Goal: Task Accomplishment & Management: Use online tool/utility

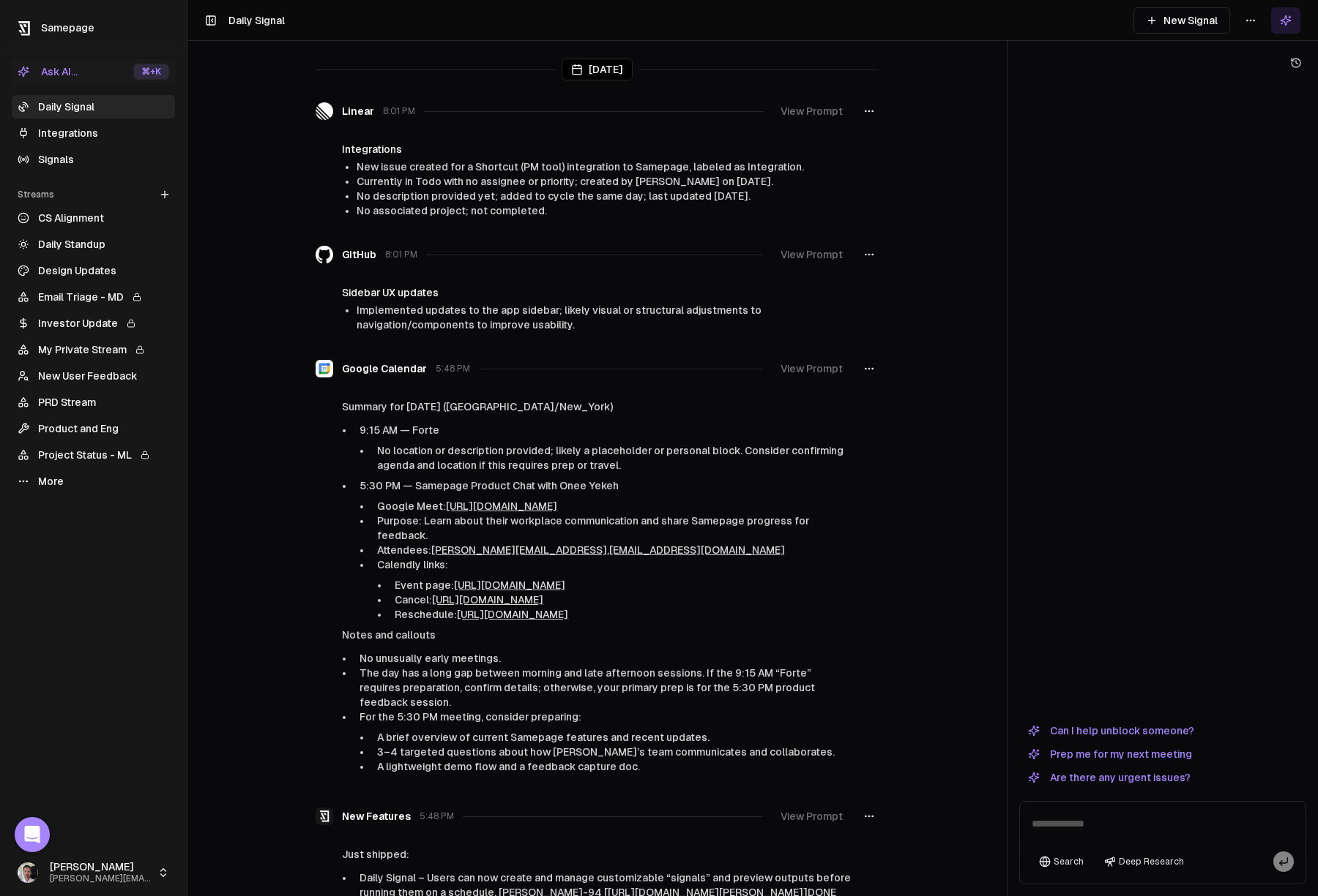
click at [56, 134] on link "Integrations" at bounding box center [93, 133] width 163 height 24
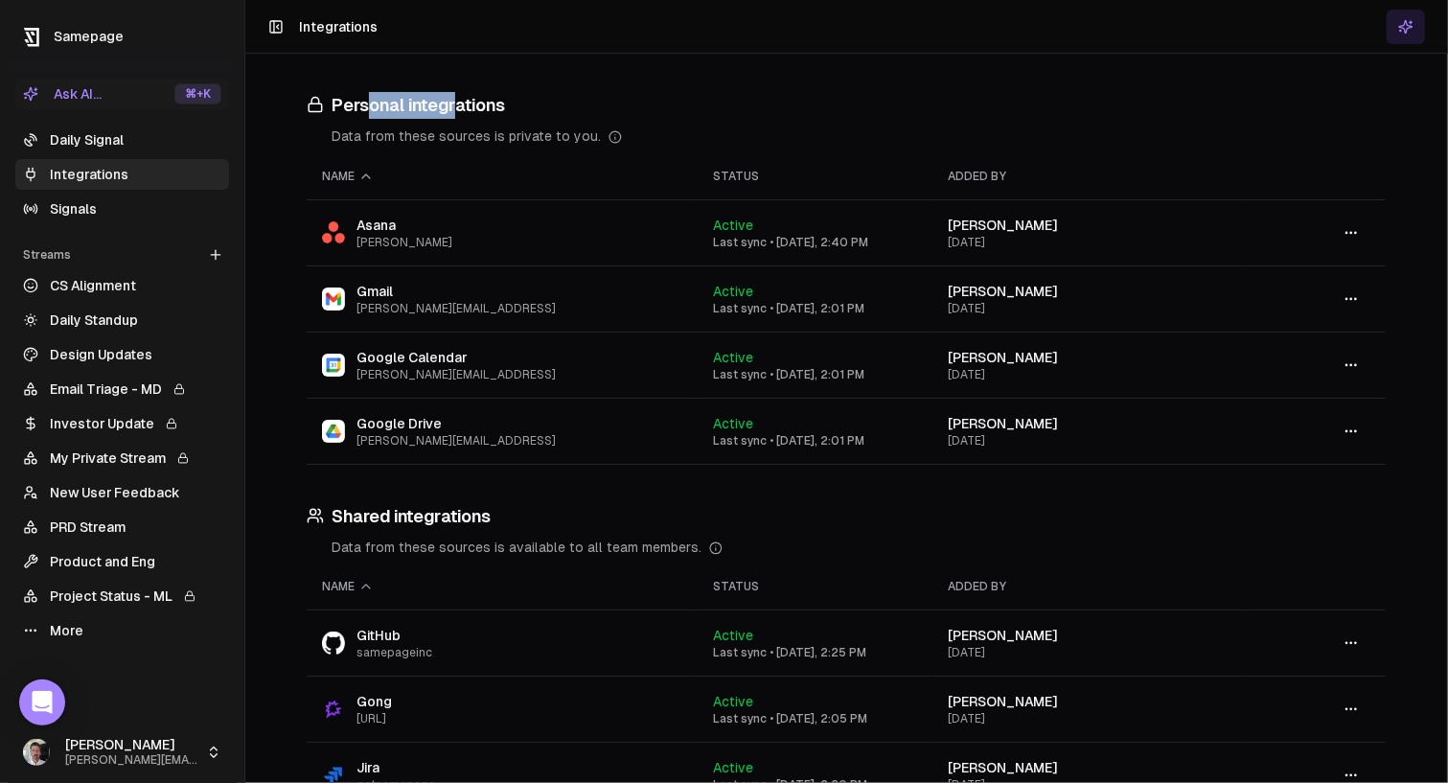
drag, startPoint x: 373, startPoint y: 104, endPoint x: 455, endPoint y: 100, distance: 82.6
click at [455, 100] on h3 "Personal integrations" at bounding box center [846, 105] width 1079 height 27
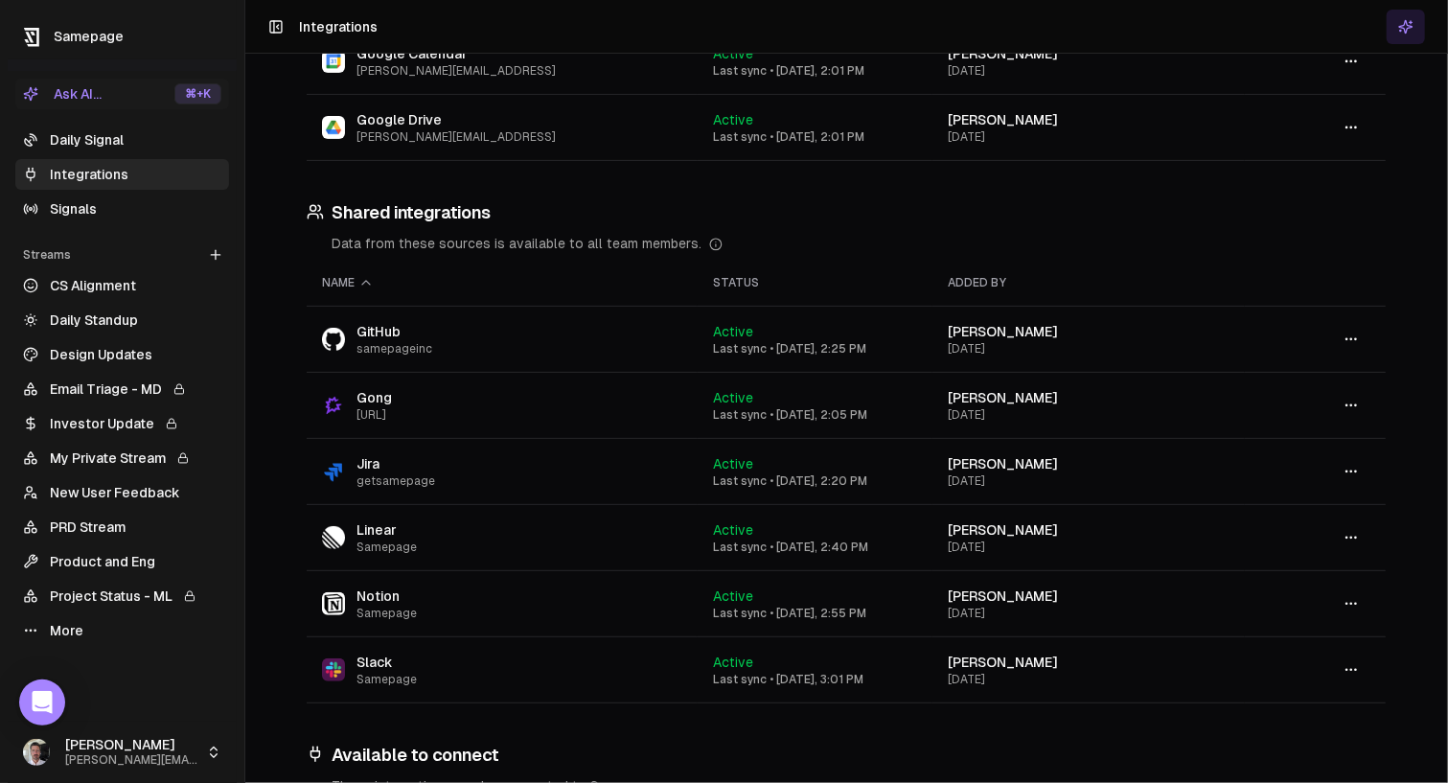
scroll to position [316, 0]
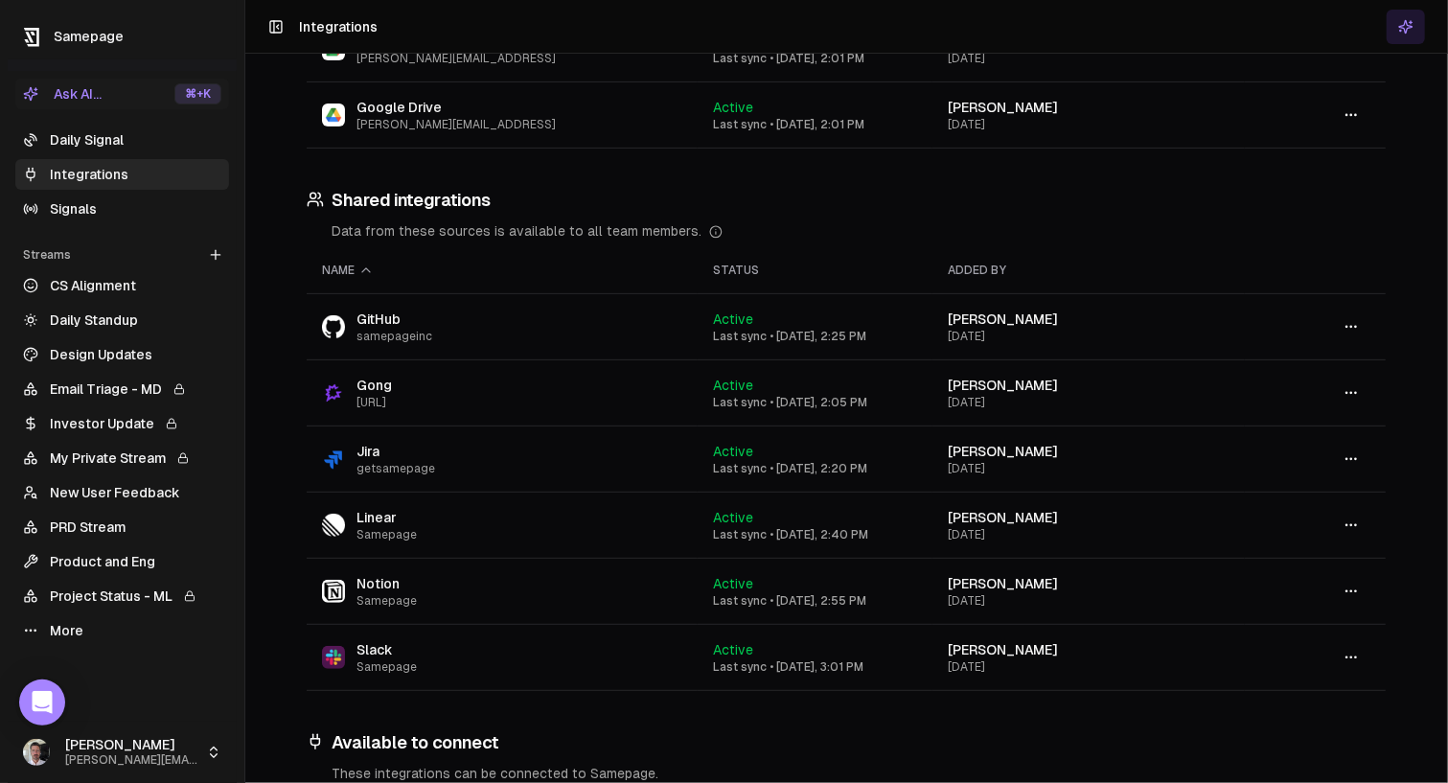
click at [1342, 592] on button "button" at bounding box center [1351, 591] width 38 height 35
click at [1401, 665] on div "Disconnect" at bounding box center [1352, 659] width 113 height 31
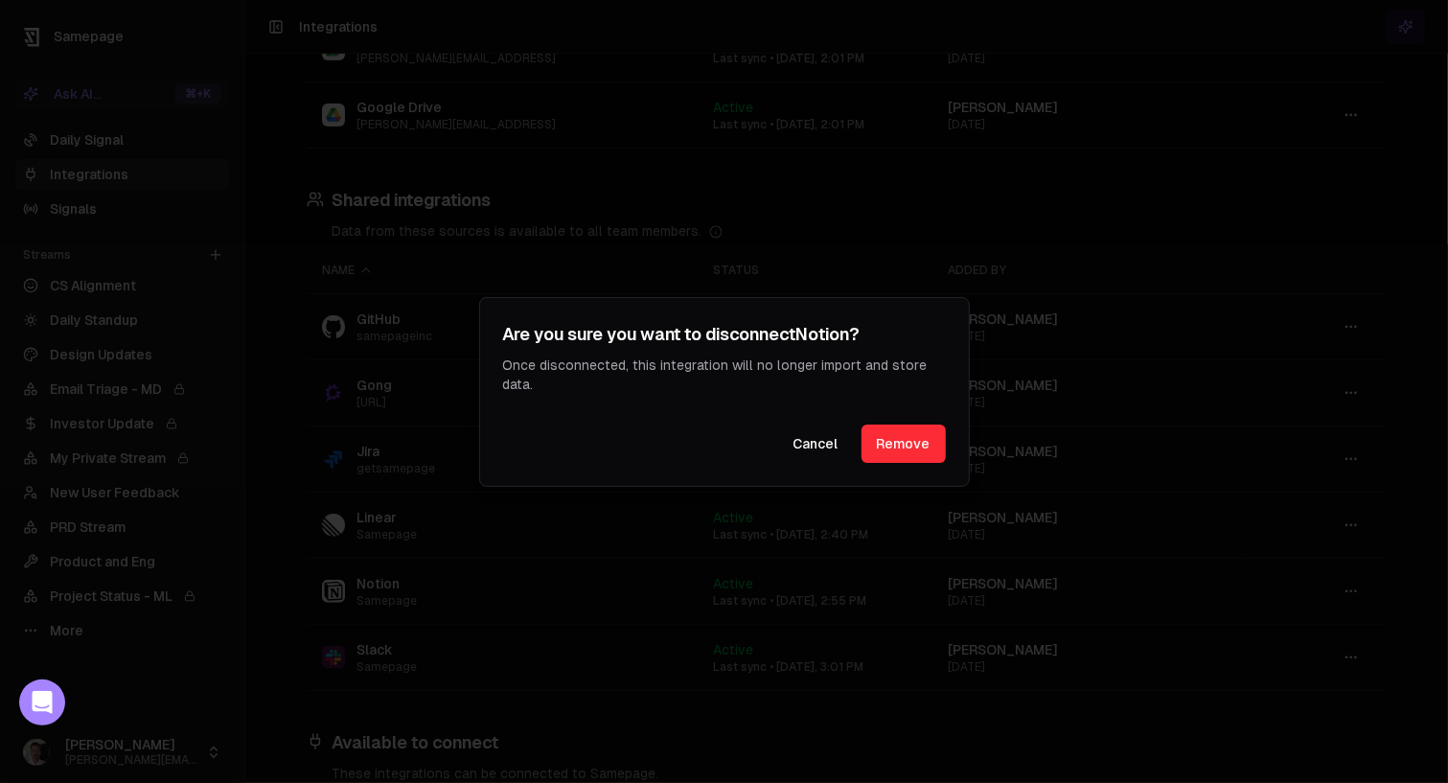
click at [902, 447] on button "Remove" at bounding box center [904, 444] width 84 height 38
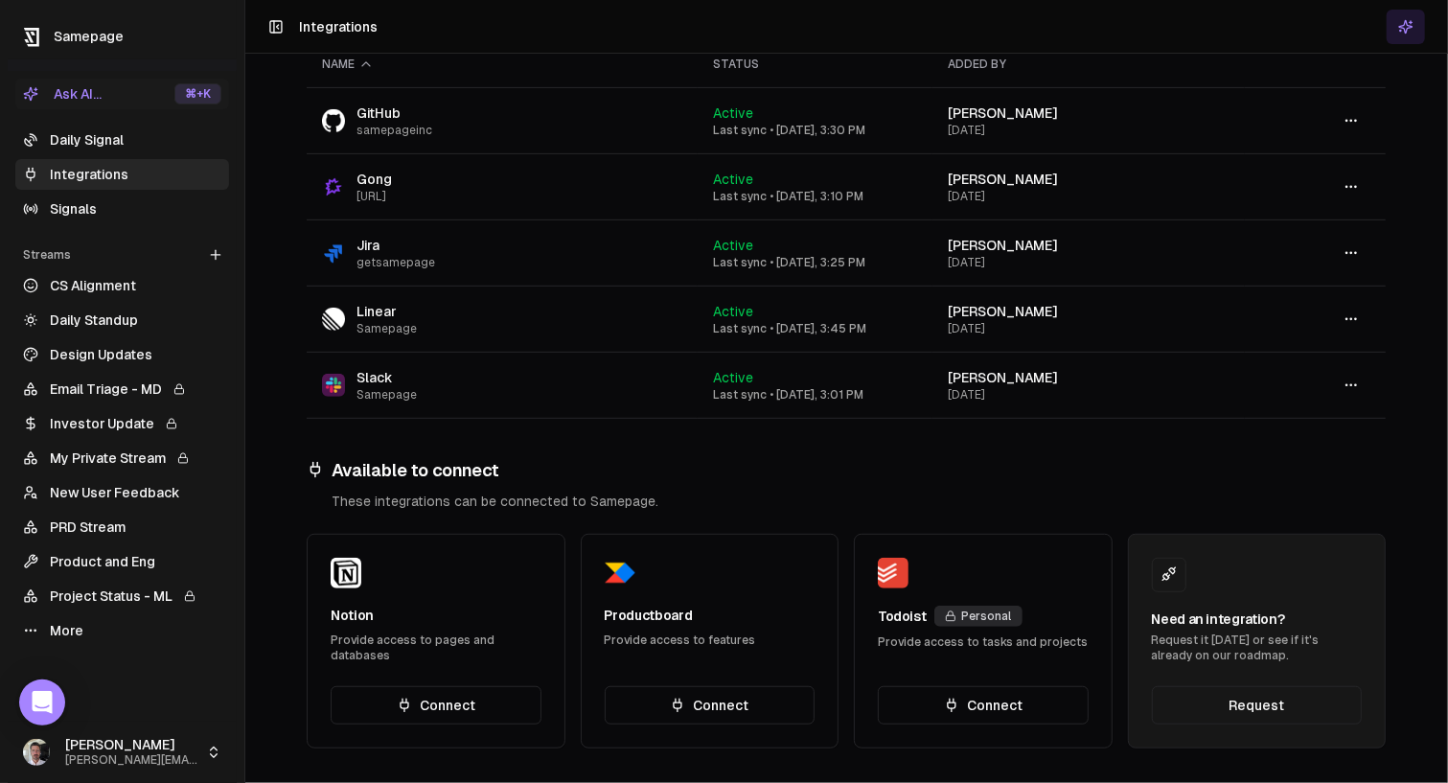
scroll to position [520, 0]
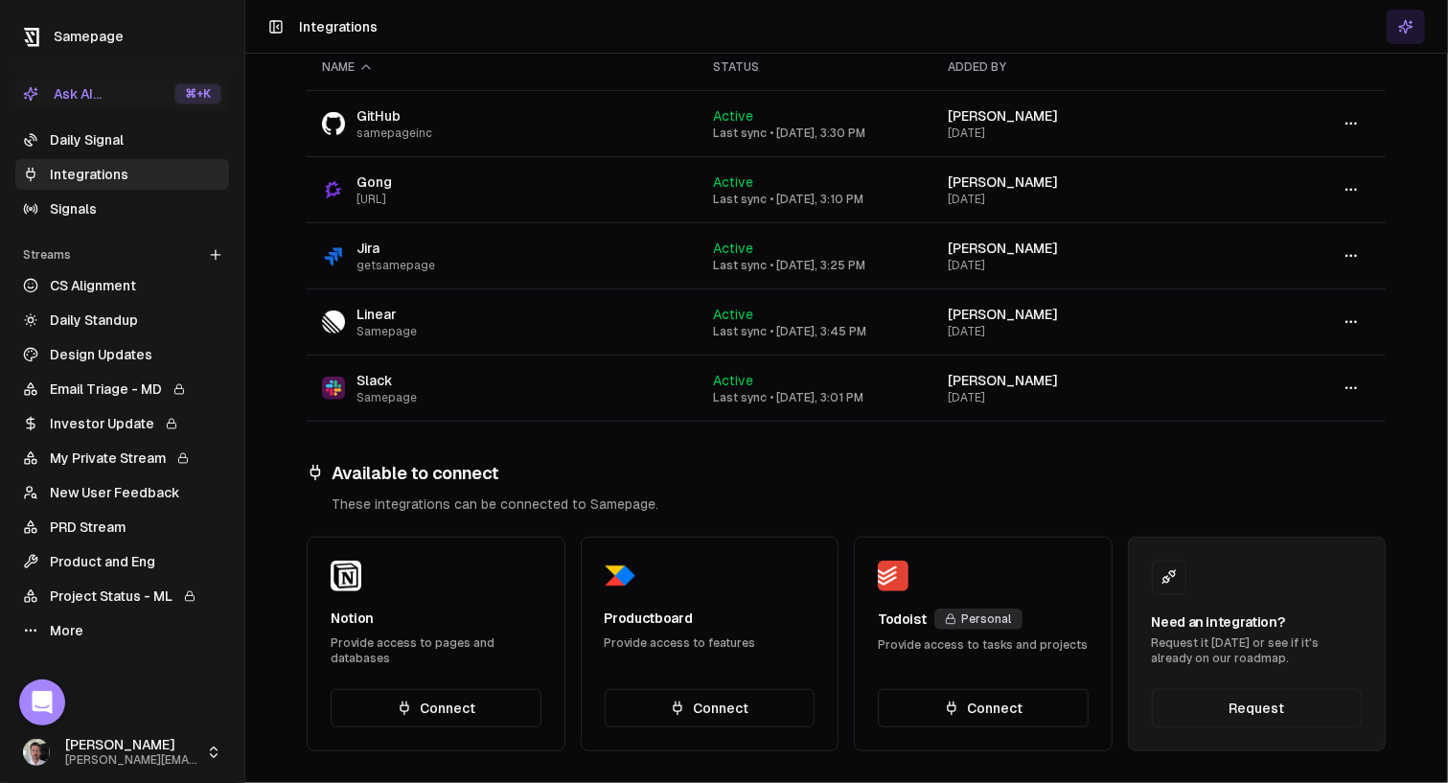
click at [452, 691] on button "Connect" at bounding box center [436, 708] width 211 height 38
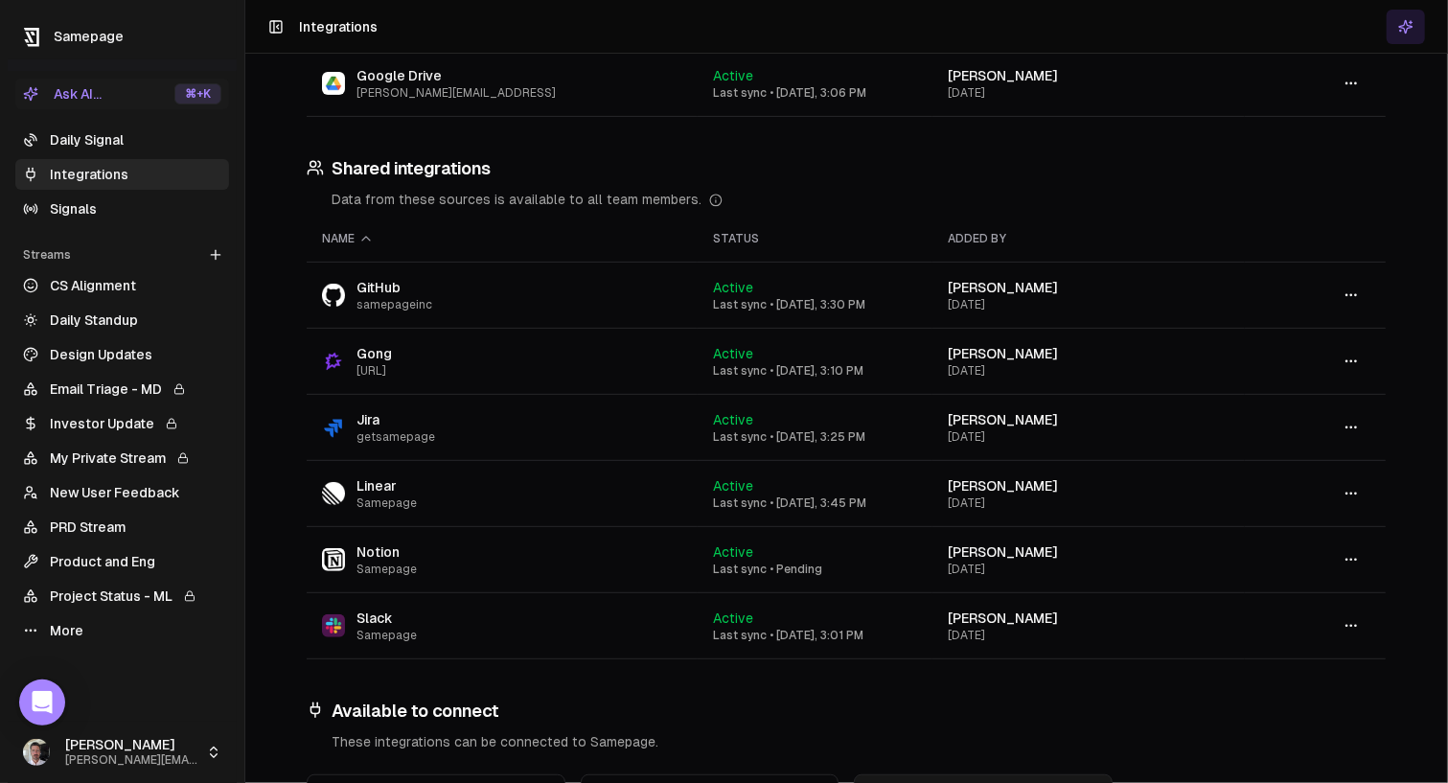
scroll to position [463, 0]
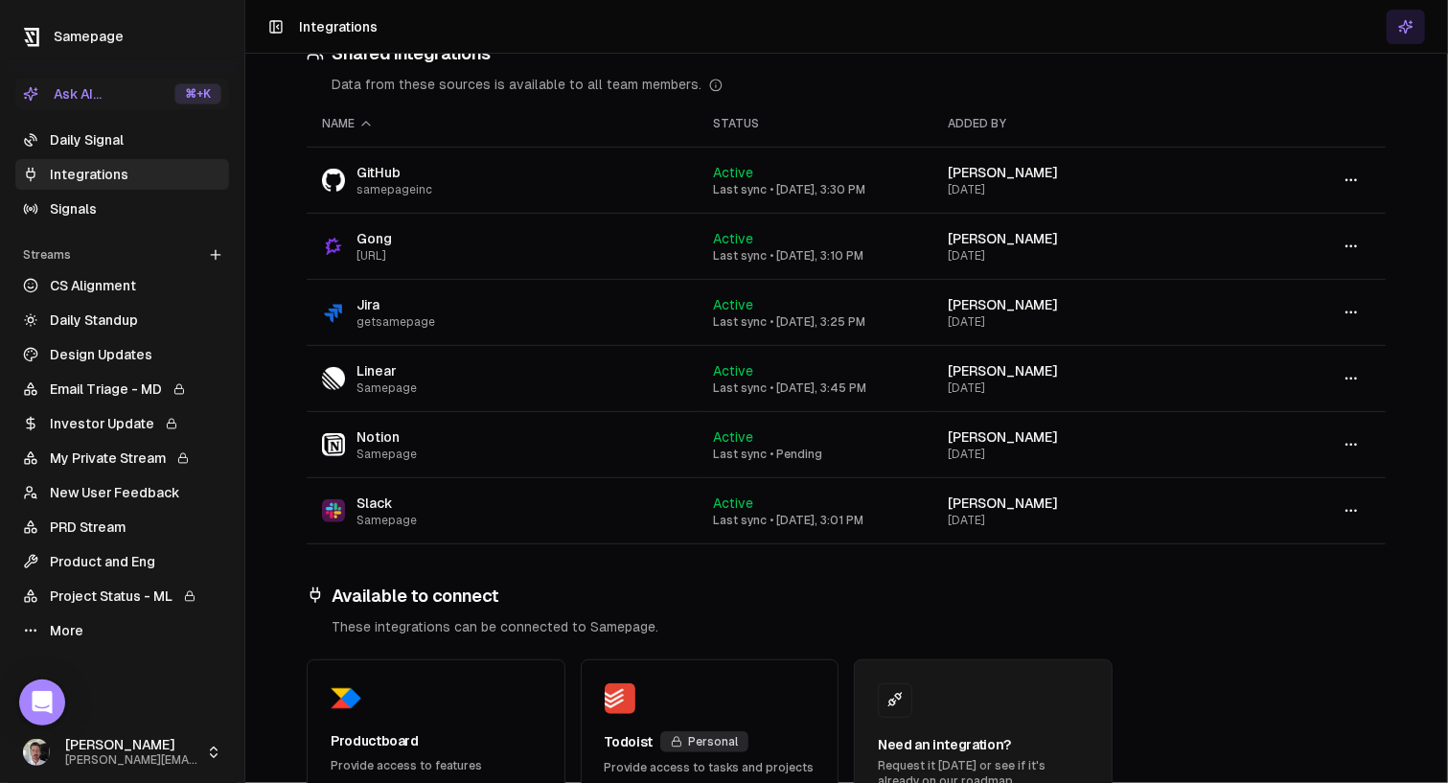
click at [1357, 508] on icon "button" at bounding box center [1351, 510] width 15 height 15
click at [1362, 544] on div "Configure" at bounding box center [1352, 548] width 113 height 31
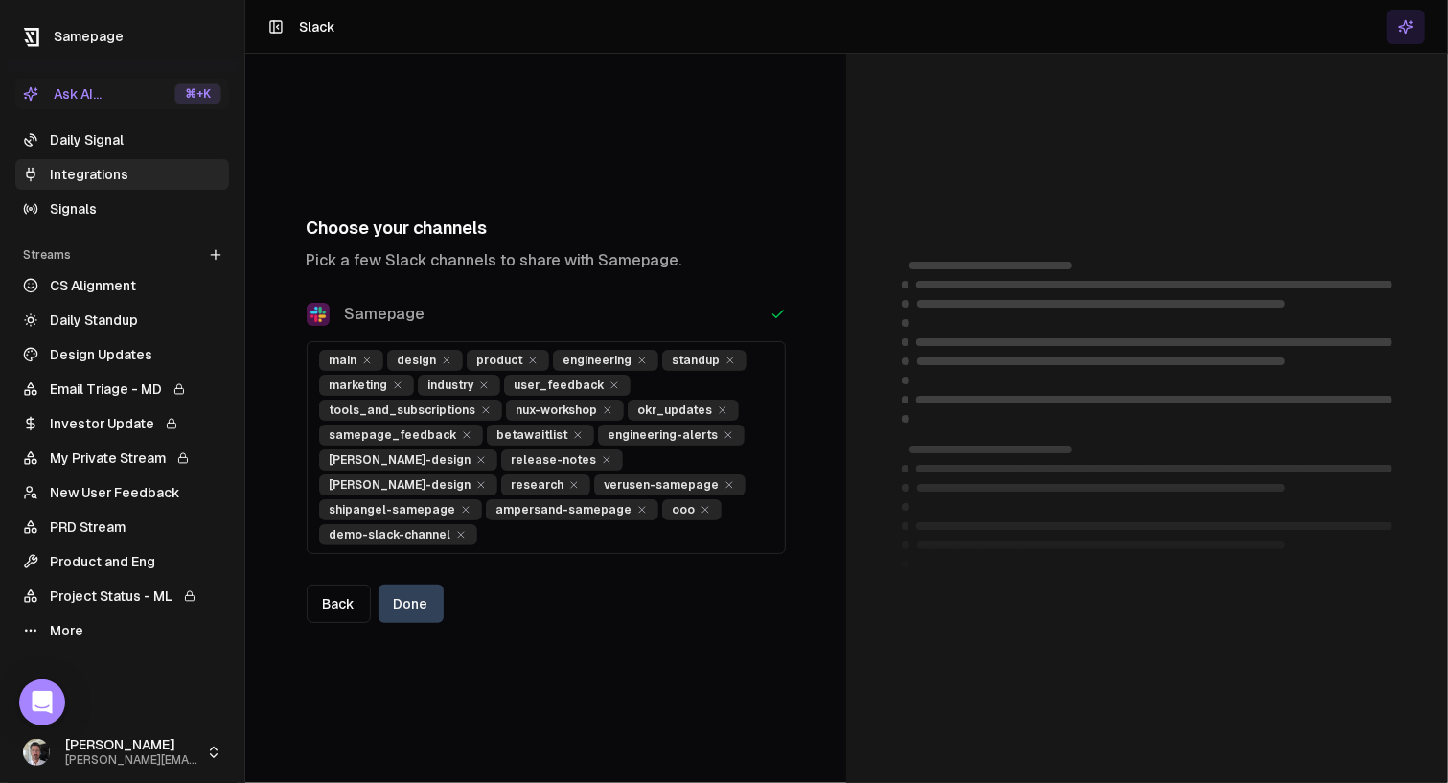
click at [608, 595] on div "Back Done" at bounding box center [546, 604] width 479 height 38
click at [572, 665] on div "Choose your channels Pick a few Slack channels to share with Samepage. Samepage…" at bounding box center [545, 419] width 601 height 730
click at [413, 591] on button "Done" at bounding box center [411, 604] width 65 height 38
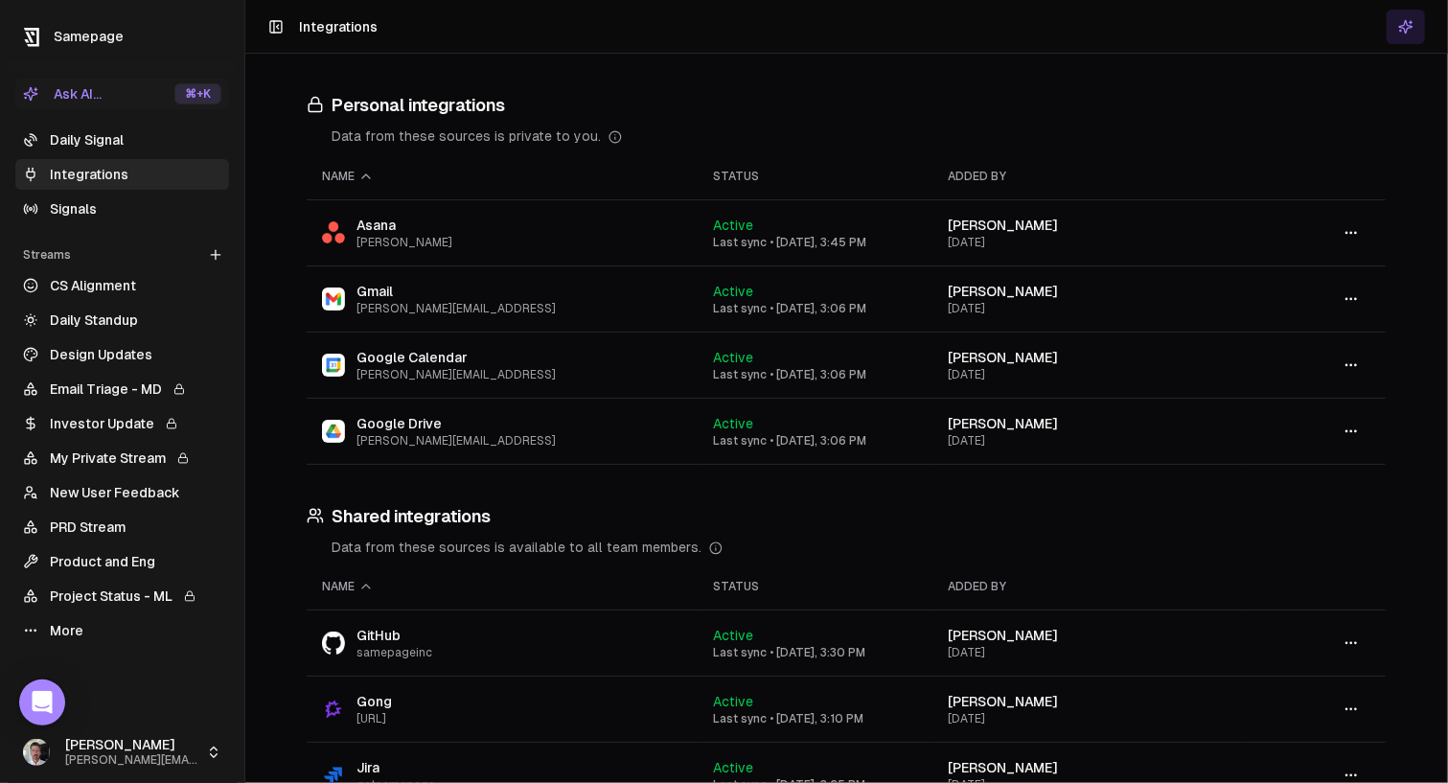
click at [101, 147] on link "Daily Signal" at bounding box center [122, 140] width 214 height 31
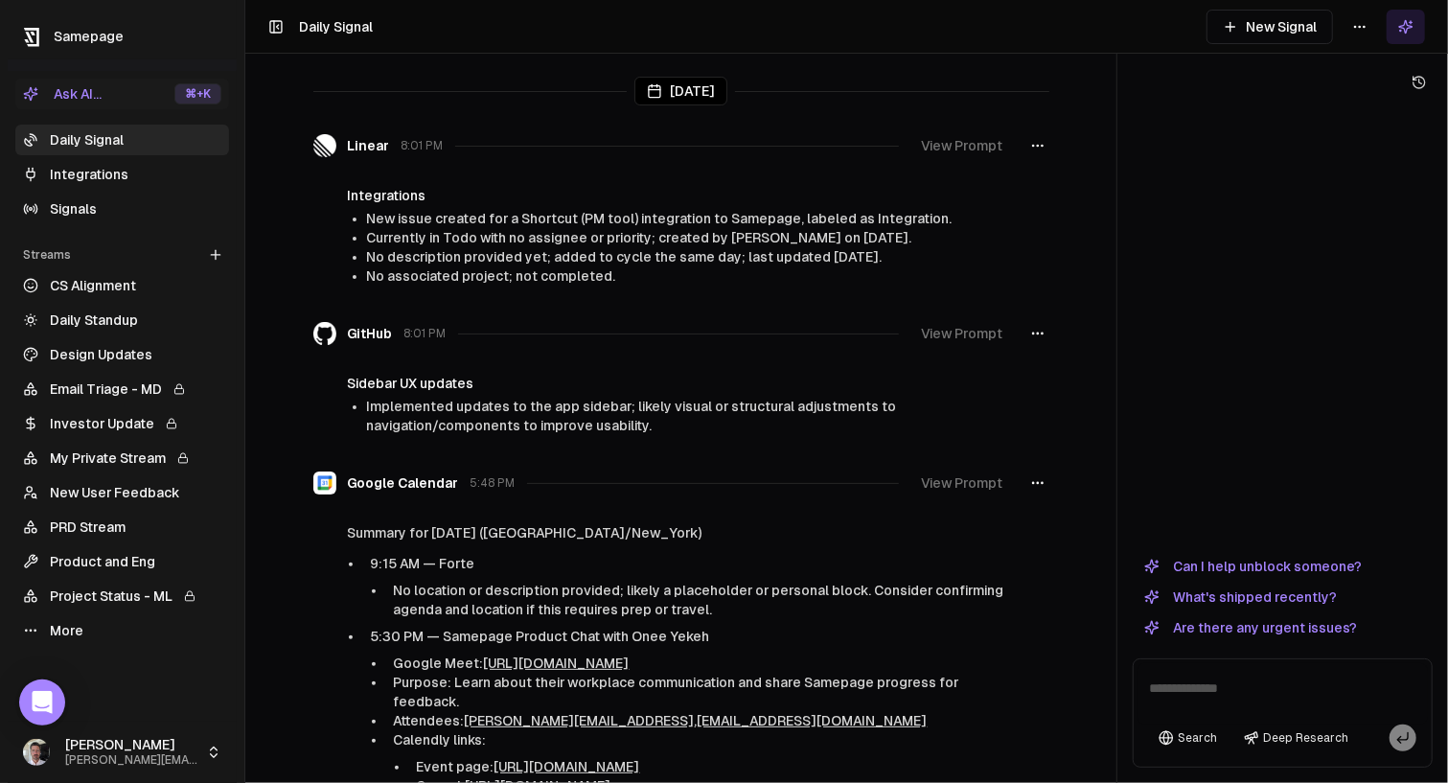
click at [981, 151] on button "View Prompt" at bounding box center [963, 145] width 104 height 35
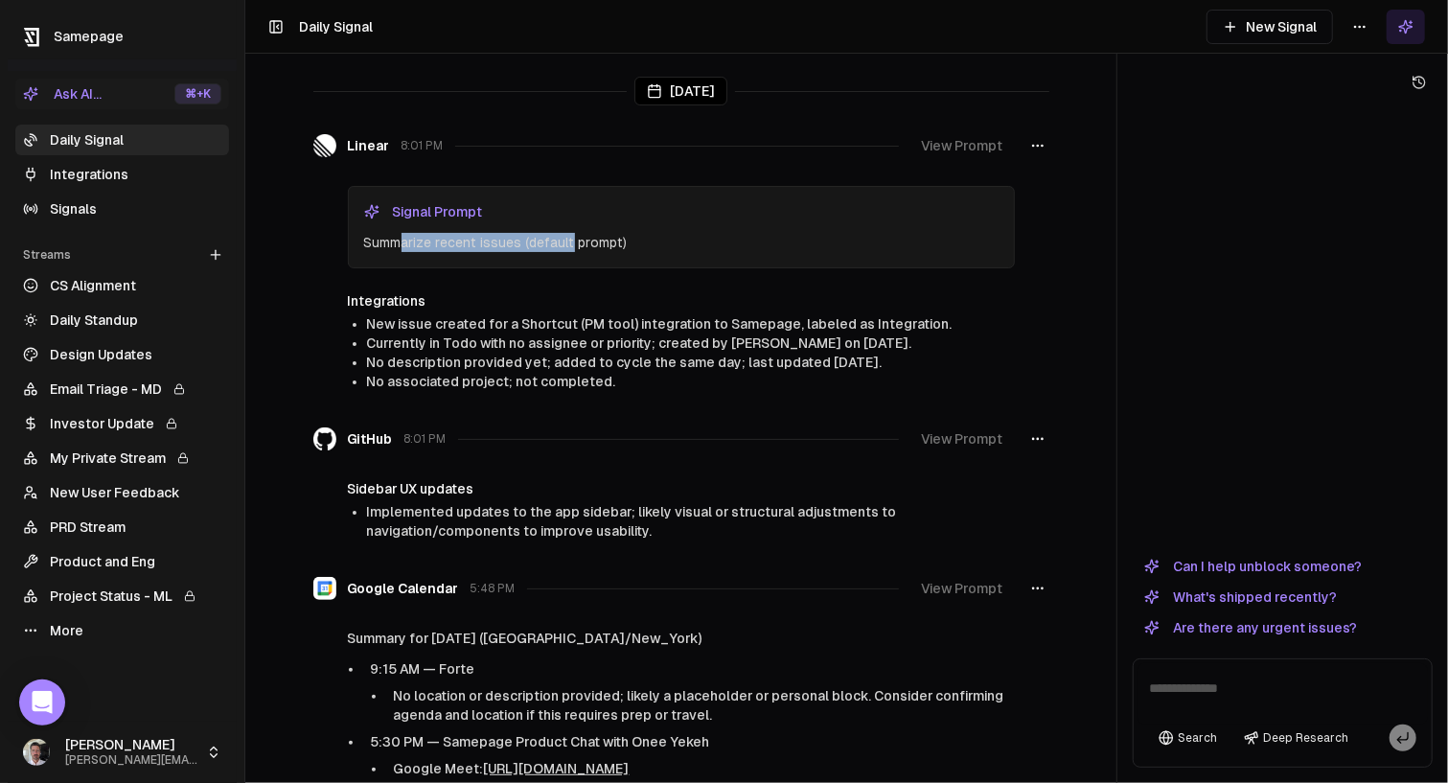
drag, startPoint x: 404, startPoint y: 240, endPoint x: 572, endPoint y: 243, distance: 168.8
click at [572, 243] on p "Summarize recent issues (default prompt)" at bounding box center [681, 242] width 635 height 19
click at [614, 242] on p "Summarize recent issues (default prompt)" at bounding box center [681, 242] width 635 height 19
click at [965, 139] on button "View Prompt" at bounding box center [963, 145] width 104 height 35
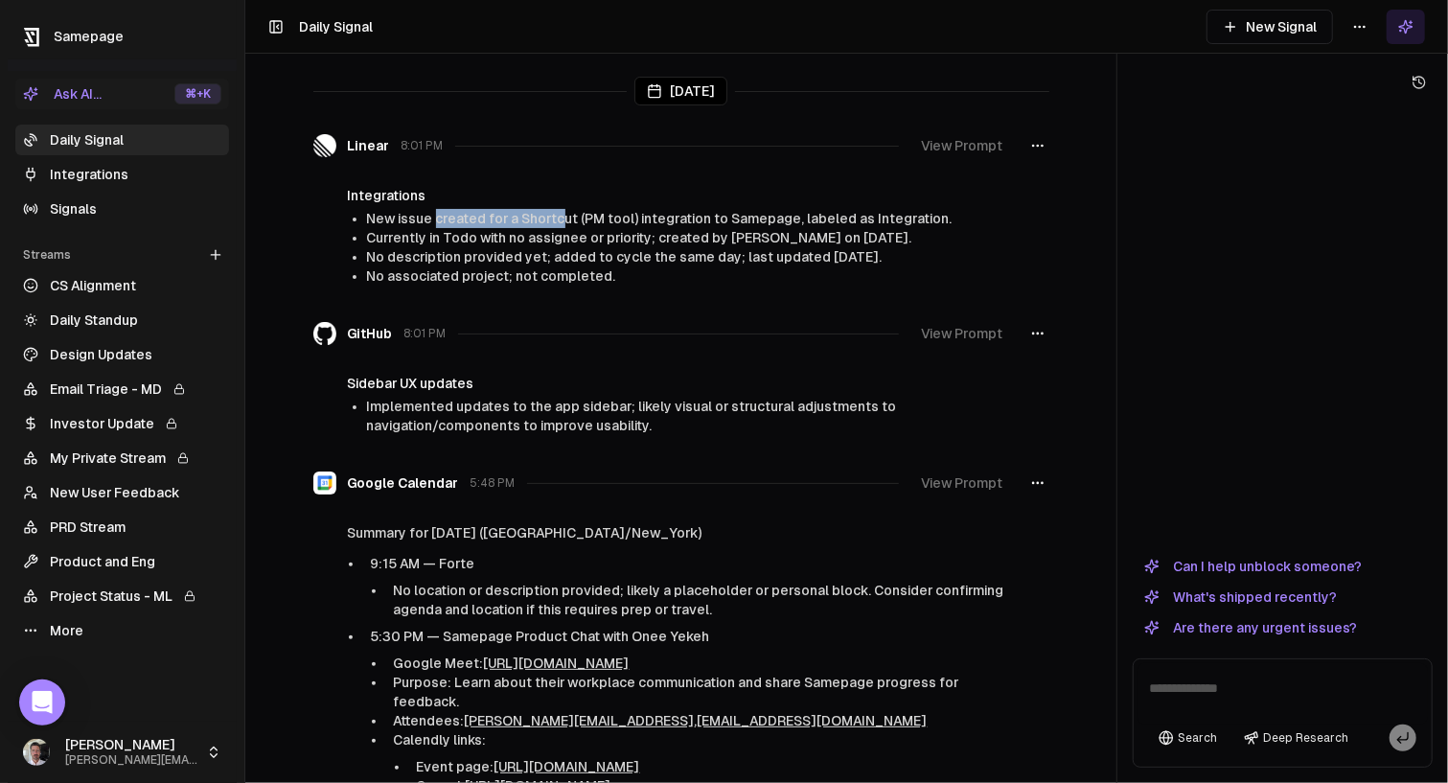
drag, startPoint x: 434, startPoint y: 216, endPoint x: 560, endPoint y: 219, distance: 125.6
click at [560, 219] on span "New issue created for a Shortcut (PM tool) integration to Samepage, labeled as …" at bounding box center [660, 218] width 586 height 15
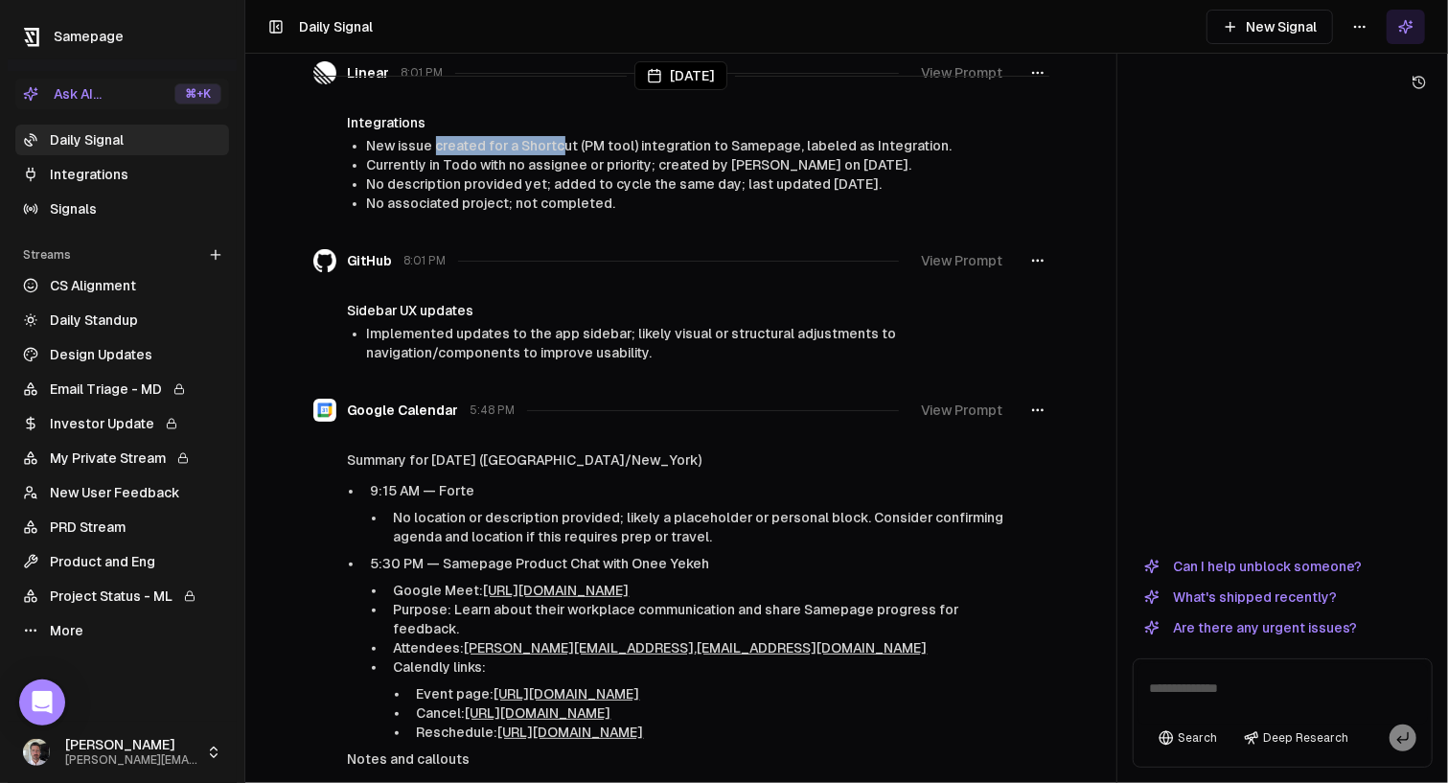
scroll to position [86, 0]
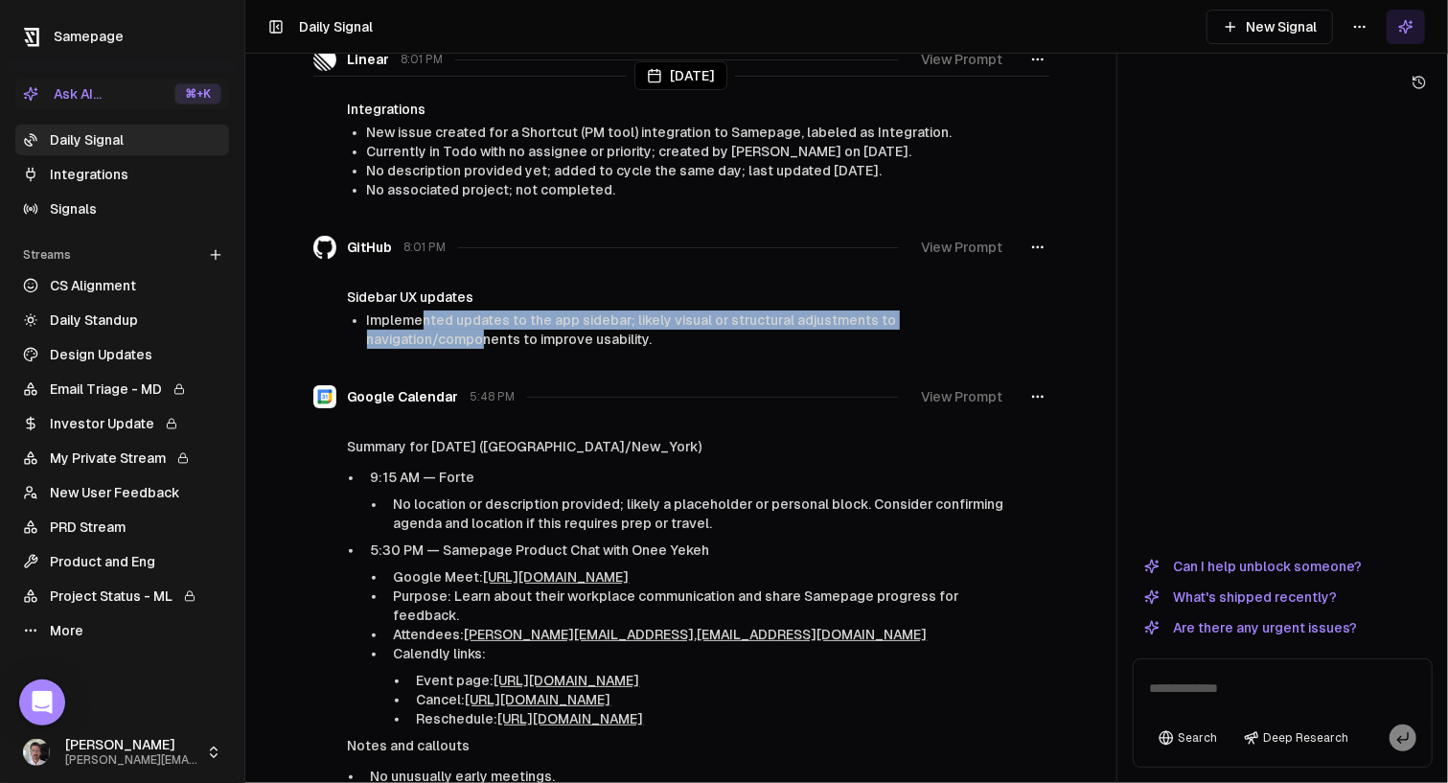
drag, startPoint x: 421, startPoint y: 319, endPoint x: 507, endPoint y: 349, distance: 91.2
click at [507, 349] on div "GitHub 8:01 PM View Prompt Sidebar UX updates Implemented updates to the app si…" at bounding box center [681, 289] width 736 height 134
click at [596, 326] on span "Implemented updates to the app sidebar; likely visual or structural adjustments…" at bounding box center [632, 330] width 530 height 35
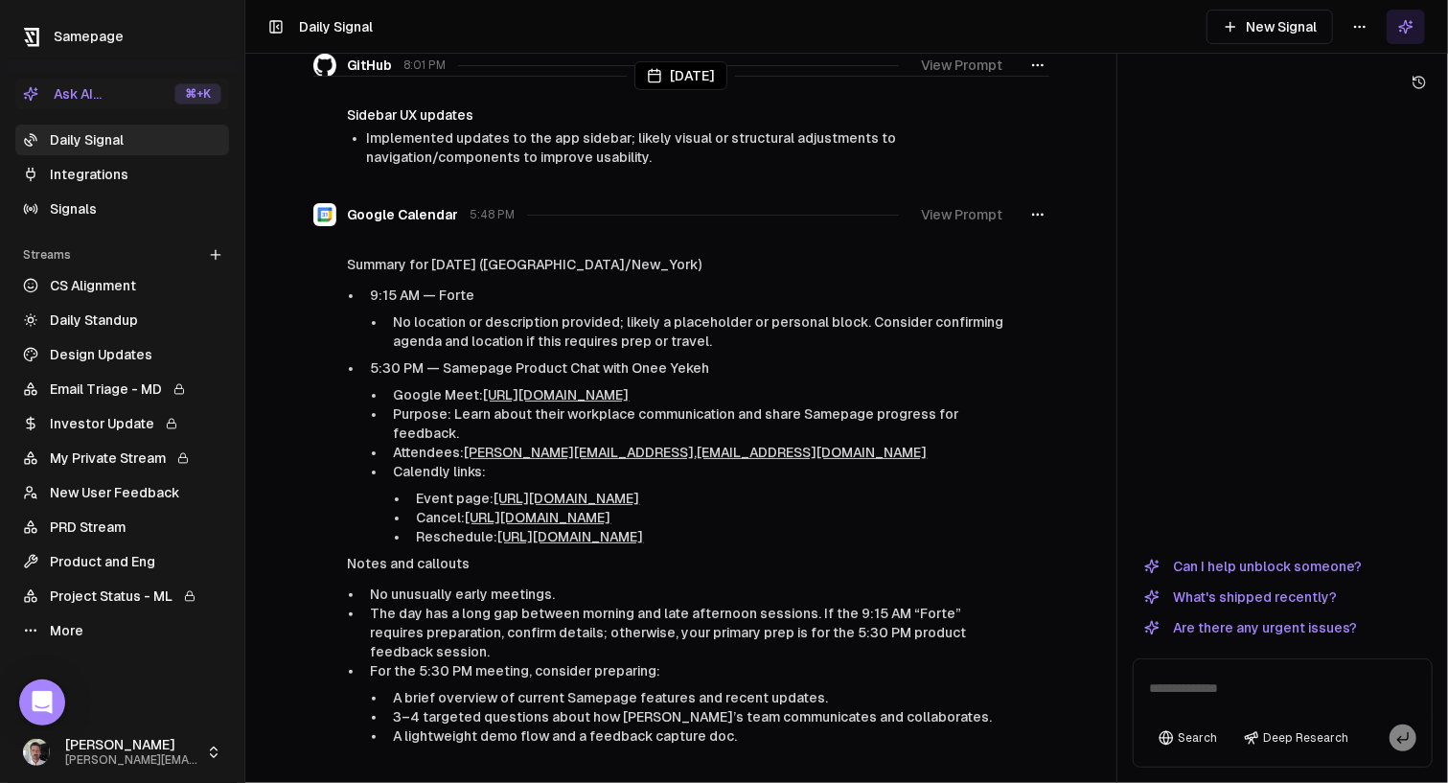
scroll to position [288, 0]
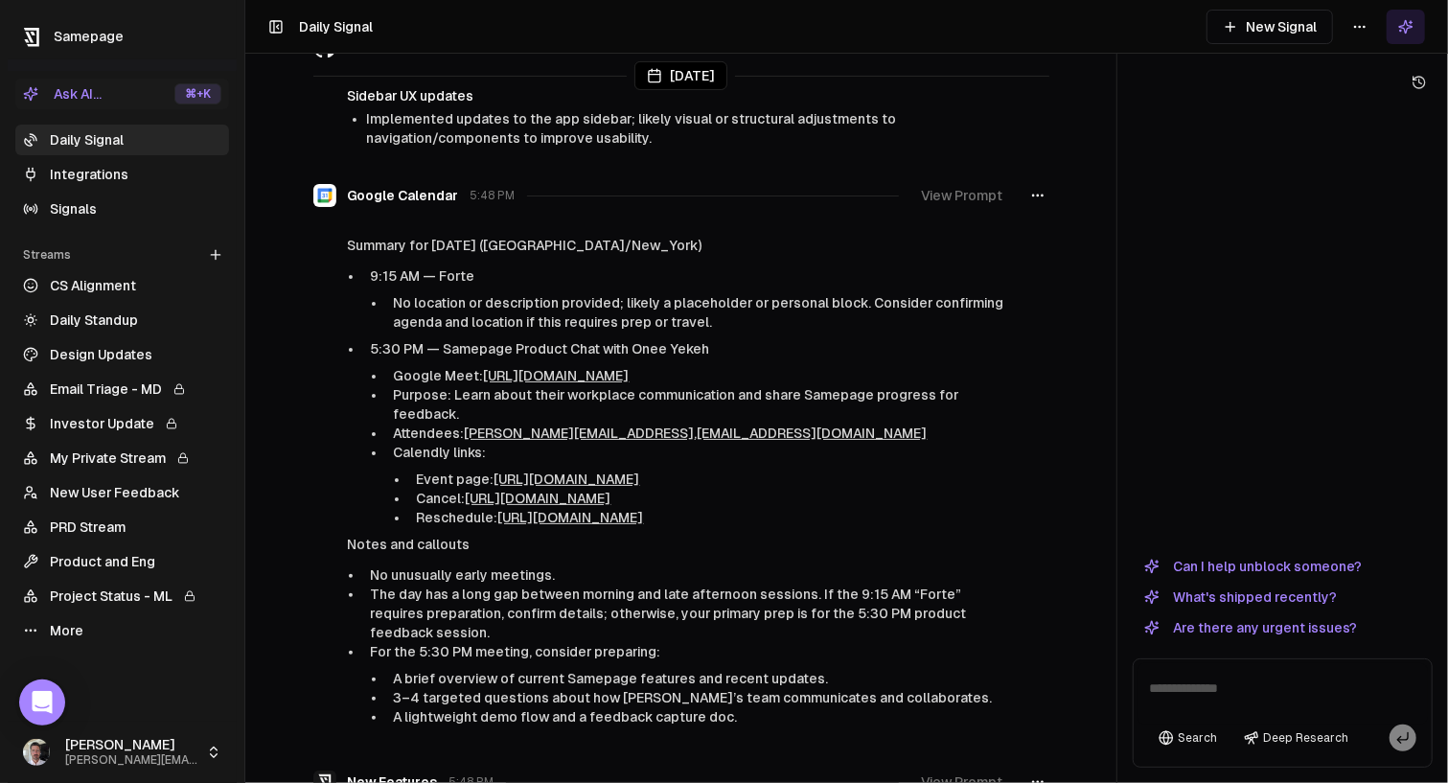
click at [966, 204] on button "View Prompt" at bounding box center [963, 195] width 104 height 35
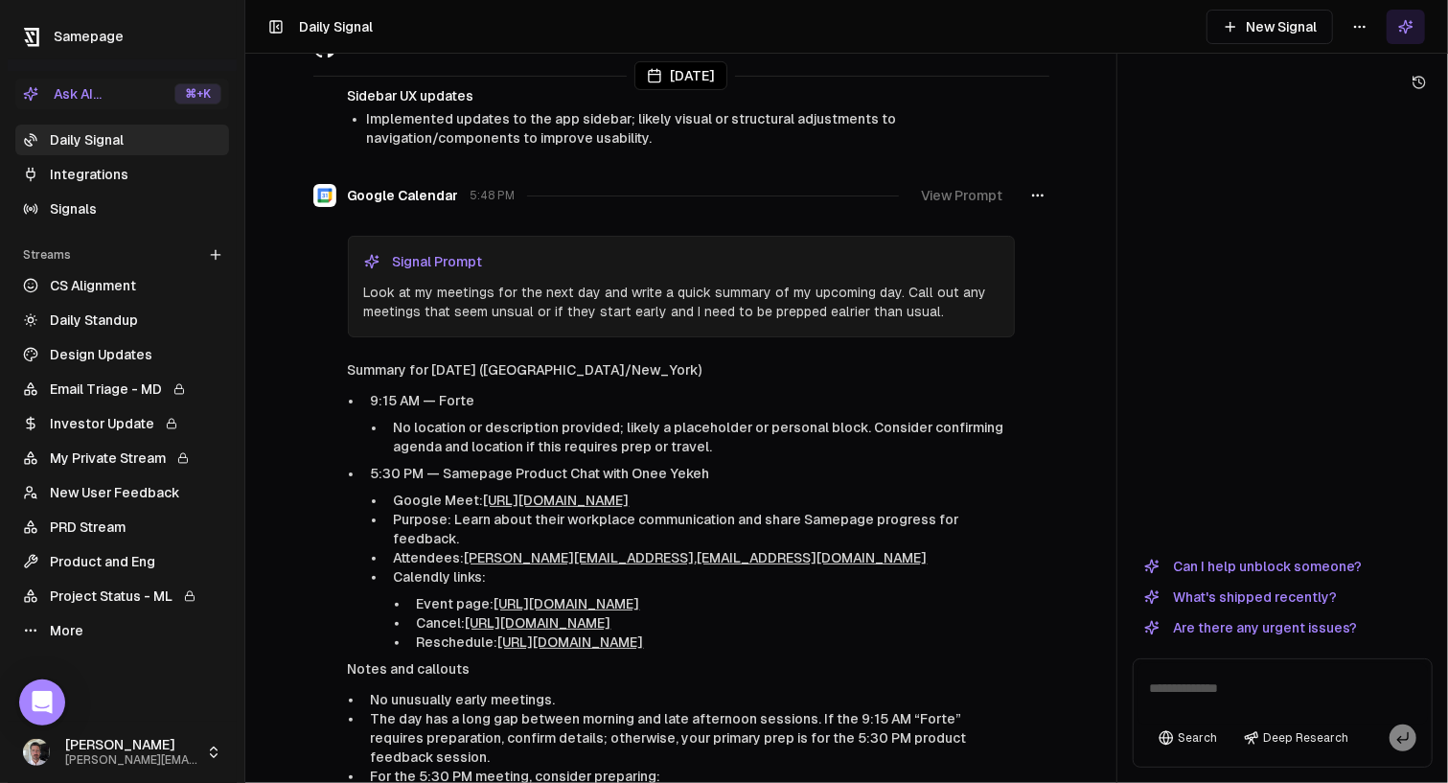
click at [971, 193] on button "View Prompt" at bounding box center [963, 195] width 104 height 35
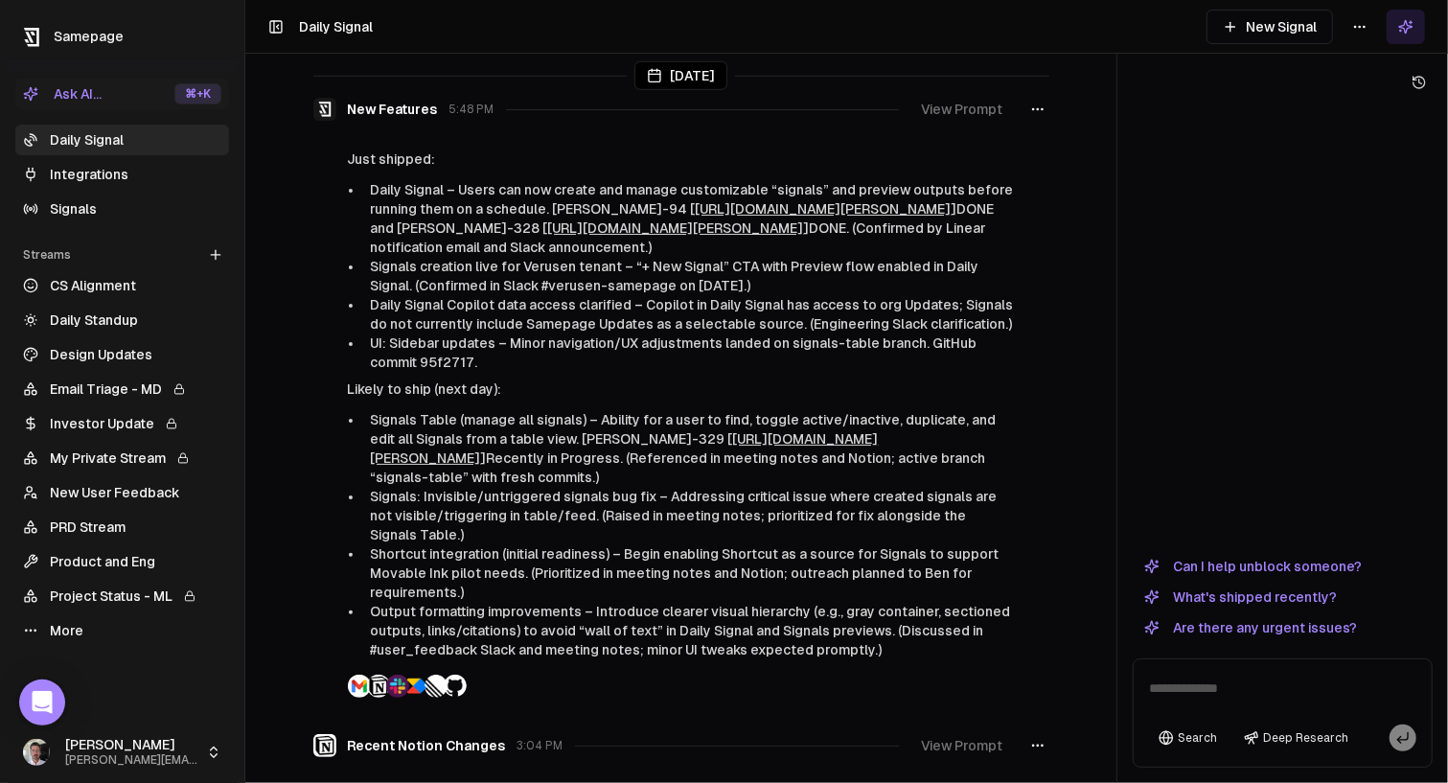
scroll to position [965, 0]
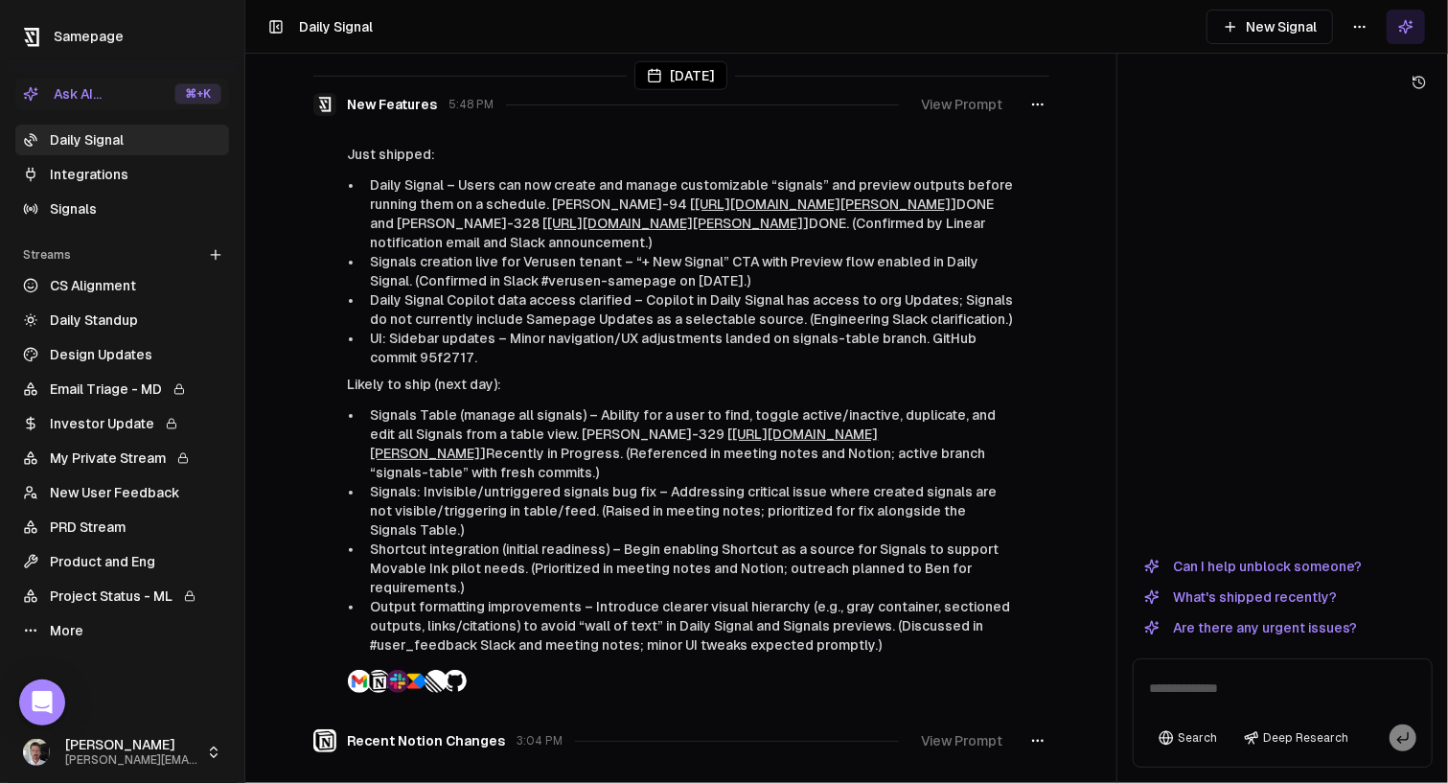
click at [966, 122] on button "View Prompt" at bounding box center [963, 104] width 104 height 35
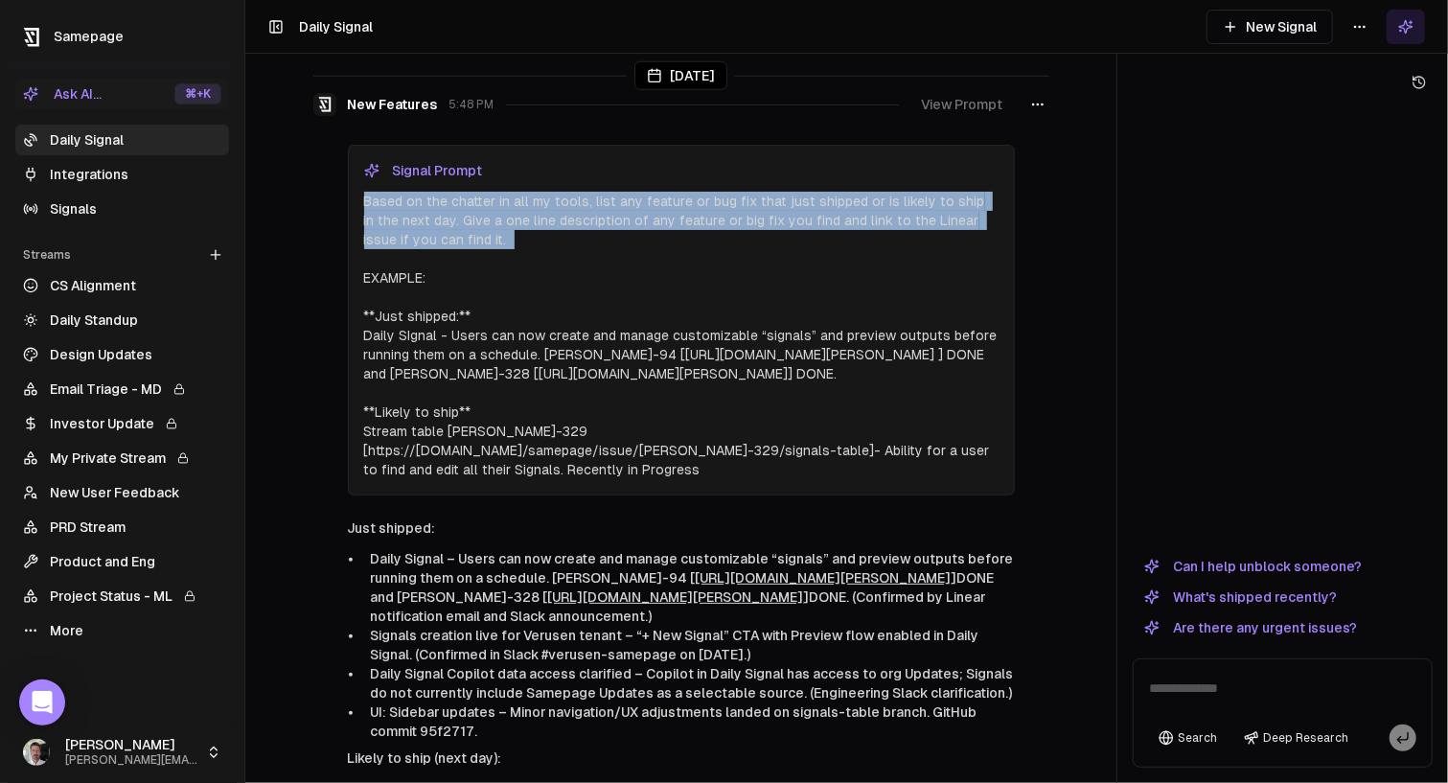
drag, startPoint x: 498, startPoint y: 263, endPoint x: 359, endPoint y: 215, distance: 147.0
click at [359, 215] on div "Signal Prompt Based on the chatter in all my tools, list any feature or bug fix…" at bounding box center [681, 320] width 665 height 349
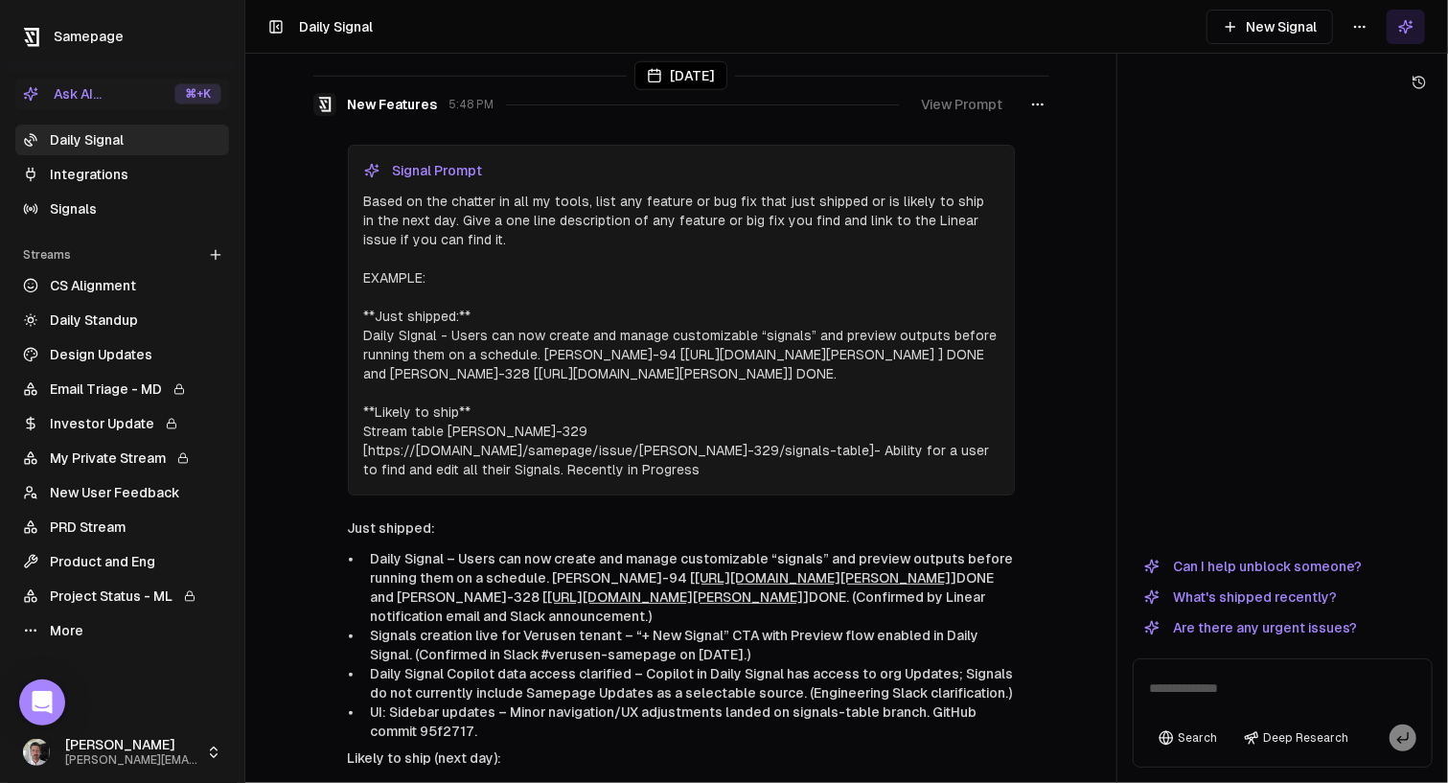
click at [522, 273] on p "Based on the chatter in all my tools, list any feature or bug fix that just shi…" at bounding box center [681, 336] width 635 height 288
click at [544, 256] on p "Based on the chatter in all my tools, list any feature or bug fix that just shi…" at bounding box center [681, 336] width 635 height 288
drag, startPoint x: 610, startPoint y: 233, endPoint x: 654, endPoint y: 234, distance: 44.1
click at [654, 234] on p "Based on the chatter in all my tools, list any feature or bug fix that just shi…" at bounding box center [681, 336] width 635 height 288
click at [706, 271] on p "Based on the chatter in all my tools, list any feature or bug fix that just shi…" at bounding box center [681, 336] width 635 height 288
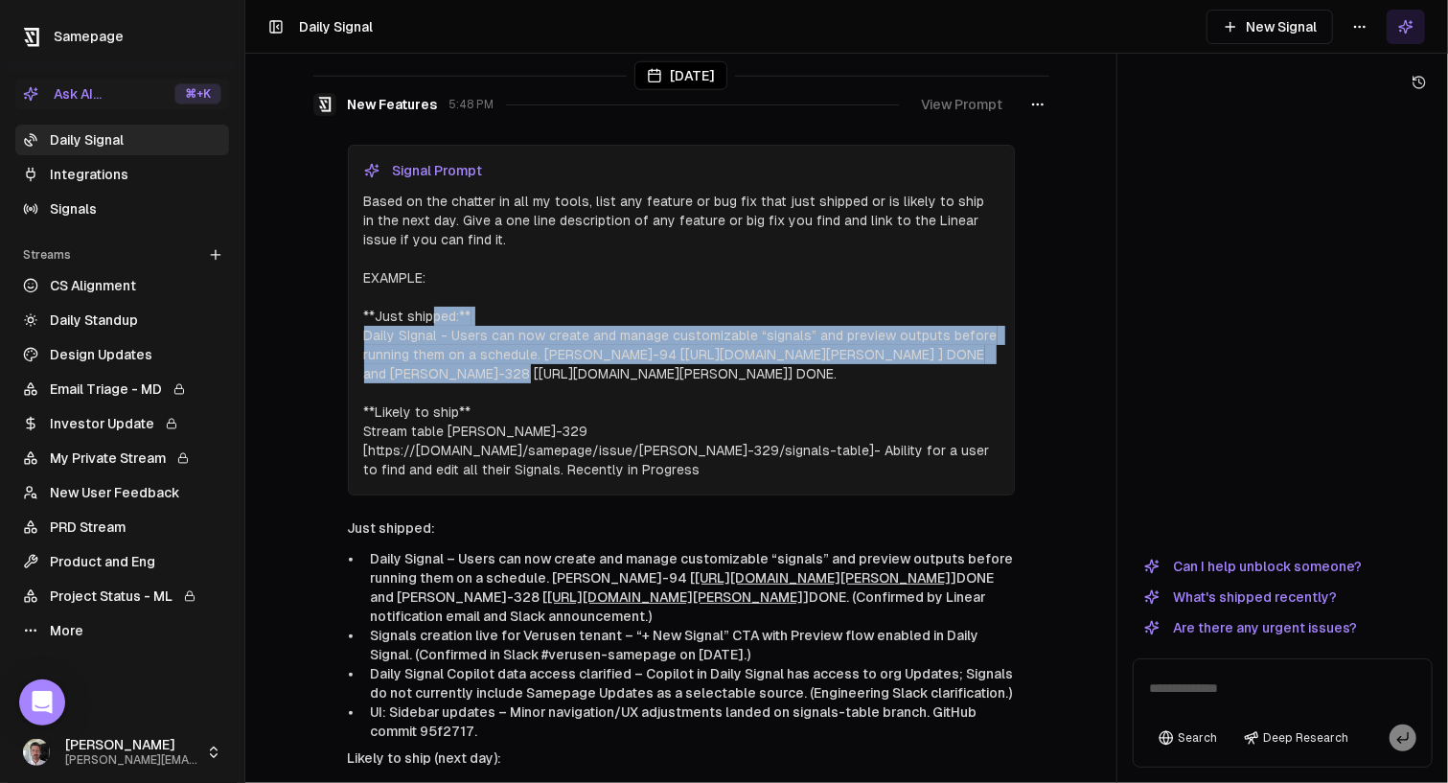
drag, startPoint x: 432, startPoint y: 333, endPoint x: 516, endPoint y: 395, distance: 104.1
click at [472, 400] on p "Based on the chatter in all my tools, list any feature or bug fix that just shi…" at bounding box center [681, 336] width 635 height 288
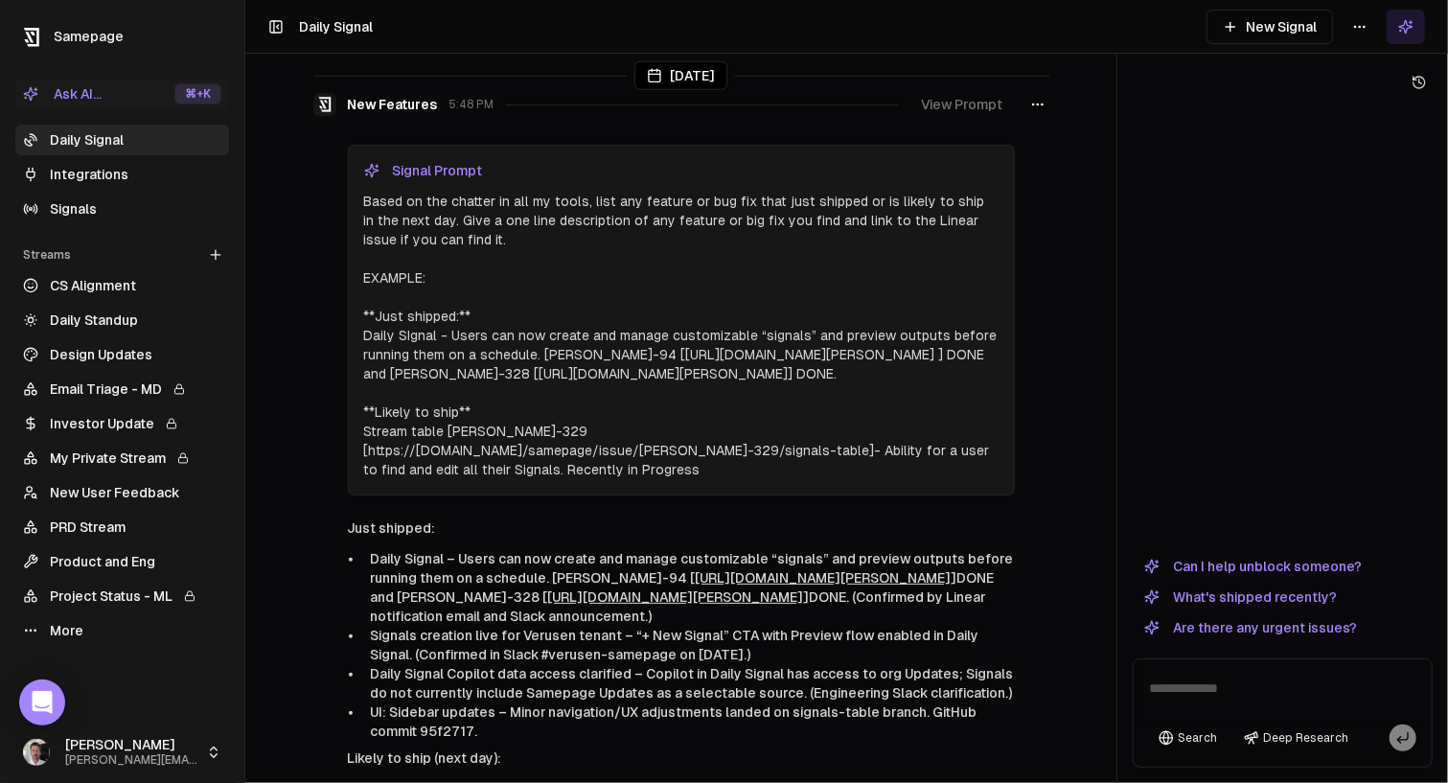
click at [572, 388] on p "Based on the chatter in all my tools, list any feature or bug fix that just shi…" at bounding box center [681, 336] width 635 height 288
click at [967, 119] on button "View Prompt" at bounding box center [963, 104] width 104 height 35
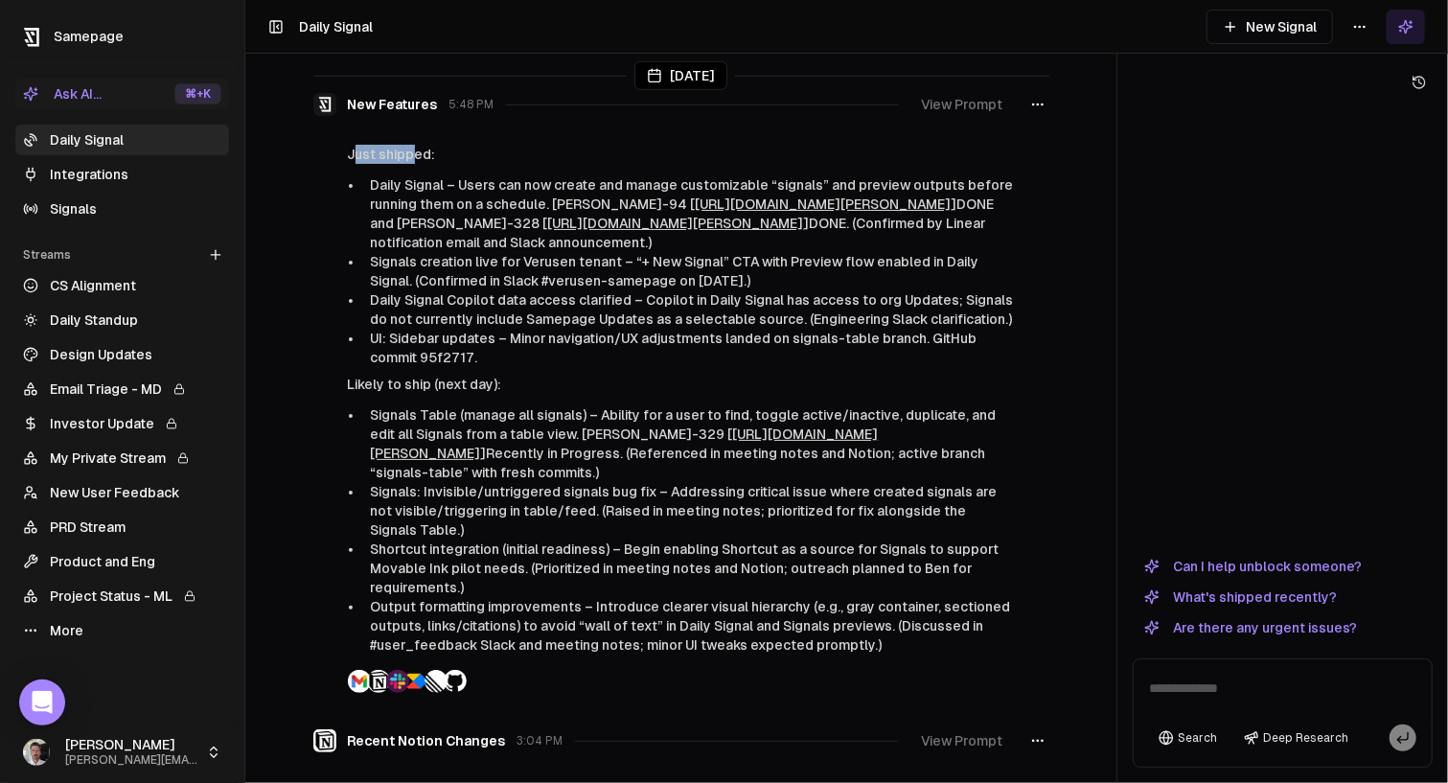
drag, startPoint x: 358, startPoint y: 171, endPoint x: 415, endPoint y: 177, distance: 57.9
click at [415, 164] on p "Just shipped:" at bounding box center [681, 154] width 667 height 19
click at [461, 394] on p "Likely to ship (next day):" at bounding box center [681, 384] width 667 height 19
click at [590, 394] on p "Likely to ship (next day):" at bounding box center [681, 384] width 667 height 19
drag, startPoint x: 391, startPoint y: 440, endPoint x: 448, endPoint y: 440, distance: 56.6
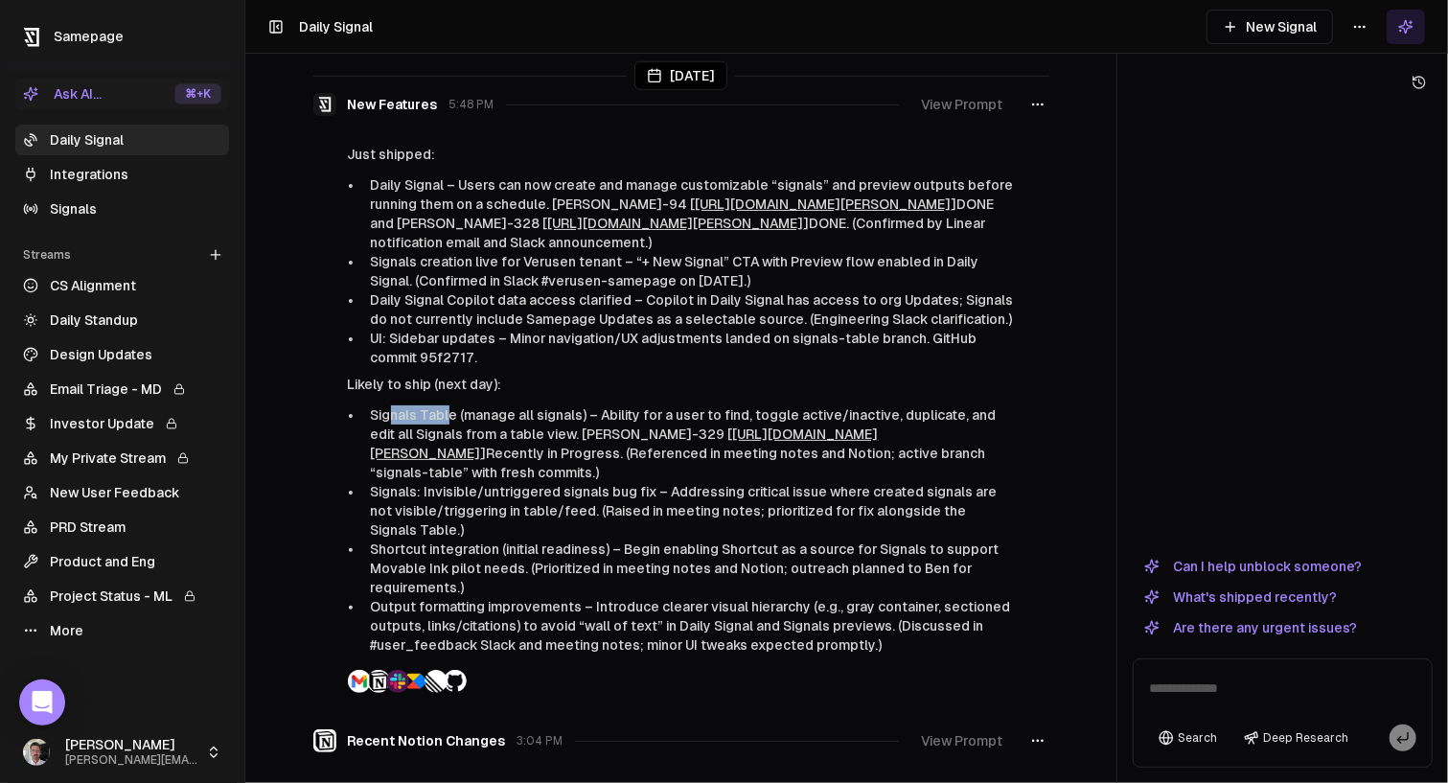
click at [448, 440] on li "Signals Table (manage all signals) – Ability for a user to find, toggle active/…" at bounding box center [689, 443] width 652 height 77
drag, startPoint x: 593, startPoint y: 385, endPoint x: 648, endPoint y: 378, distance: 55.2
click at [593, 385] on div "Just shipped: Daily Signal – Users can now create and manage customizable “sign…" at bounding box center [681, 400] width 736 height 510
click at [828, 453] on link "[URL][DOMAIN_NAME][PERSON_NAME]" at bounding box center [625, 444] width 508 height 35
click at [564, 316] on li "Daily Signal Copilot data access clarified – Copilot in Daily Signal has access…" at bounding box center [689, 309] width 652 height 38
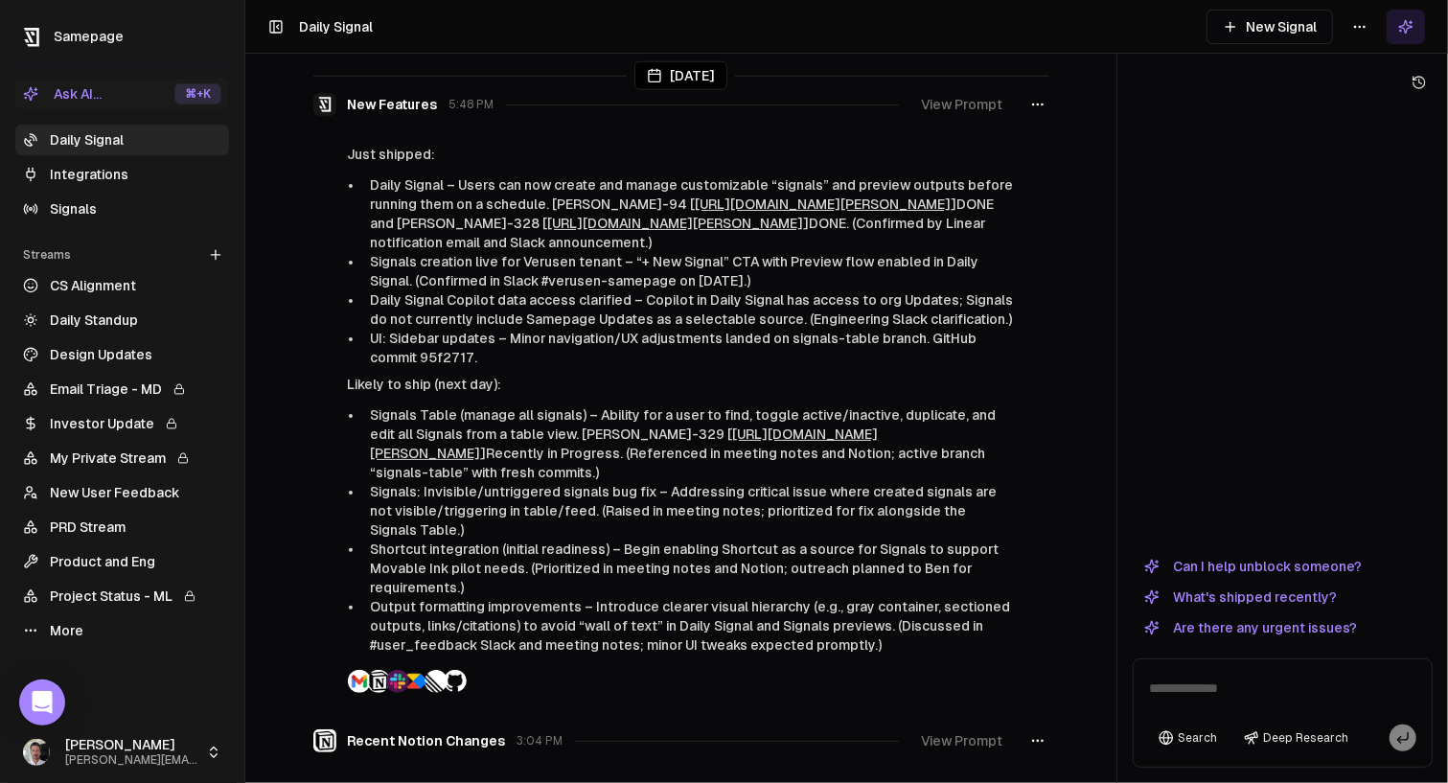
scroll to position [1023, 0]
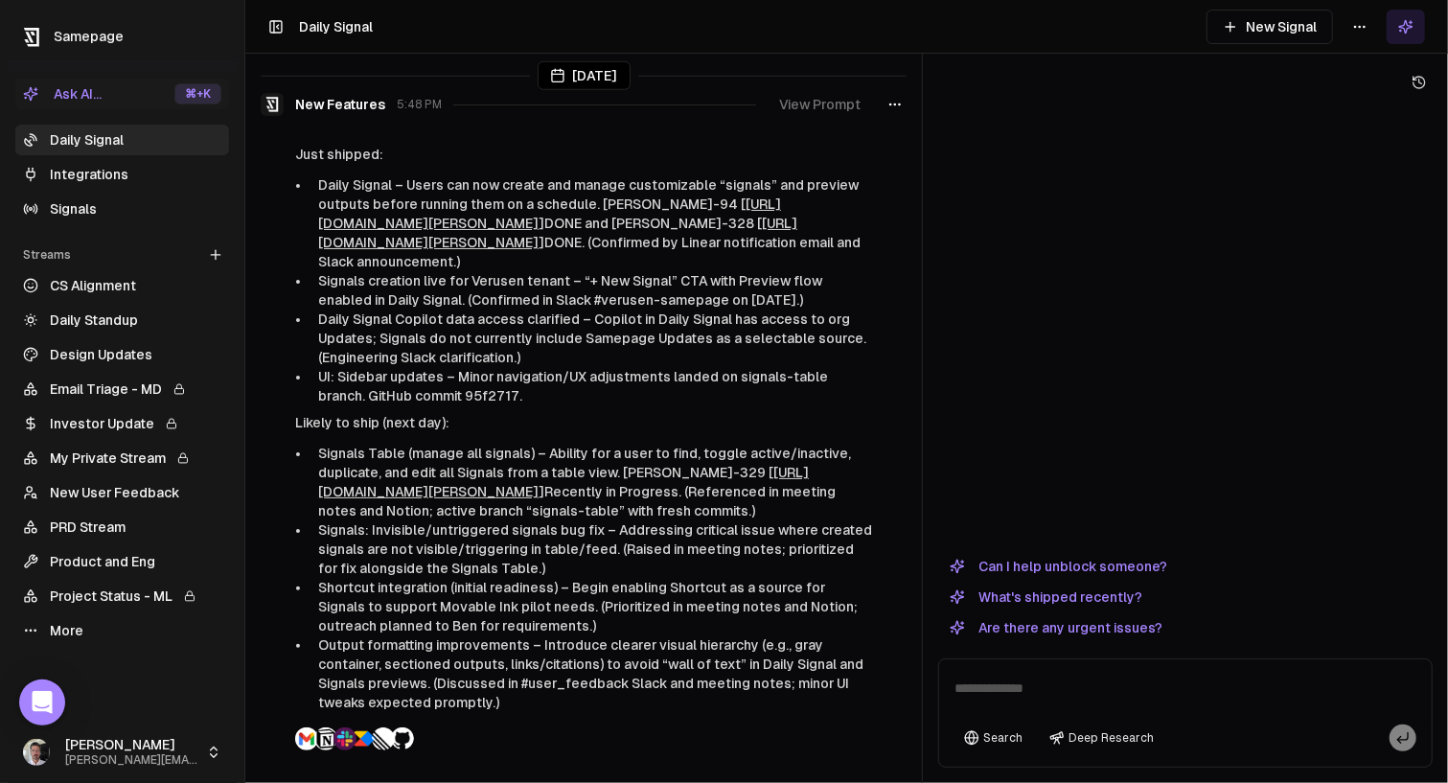
click at [923, 648] on div at bounding box center [922, 391] width 1 height 783
click at [1094, 567] on button "Can I help unblock someone?" at bounding box center [1058, 566] width 241 height 23
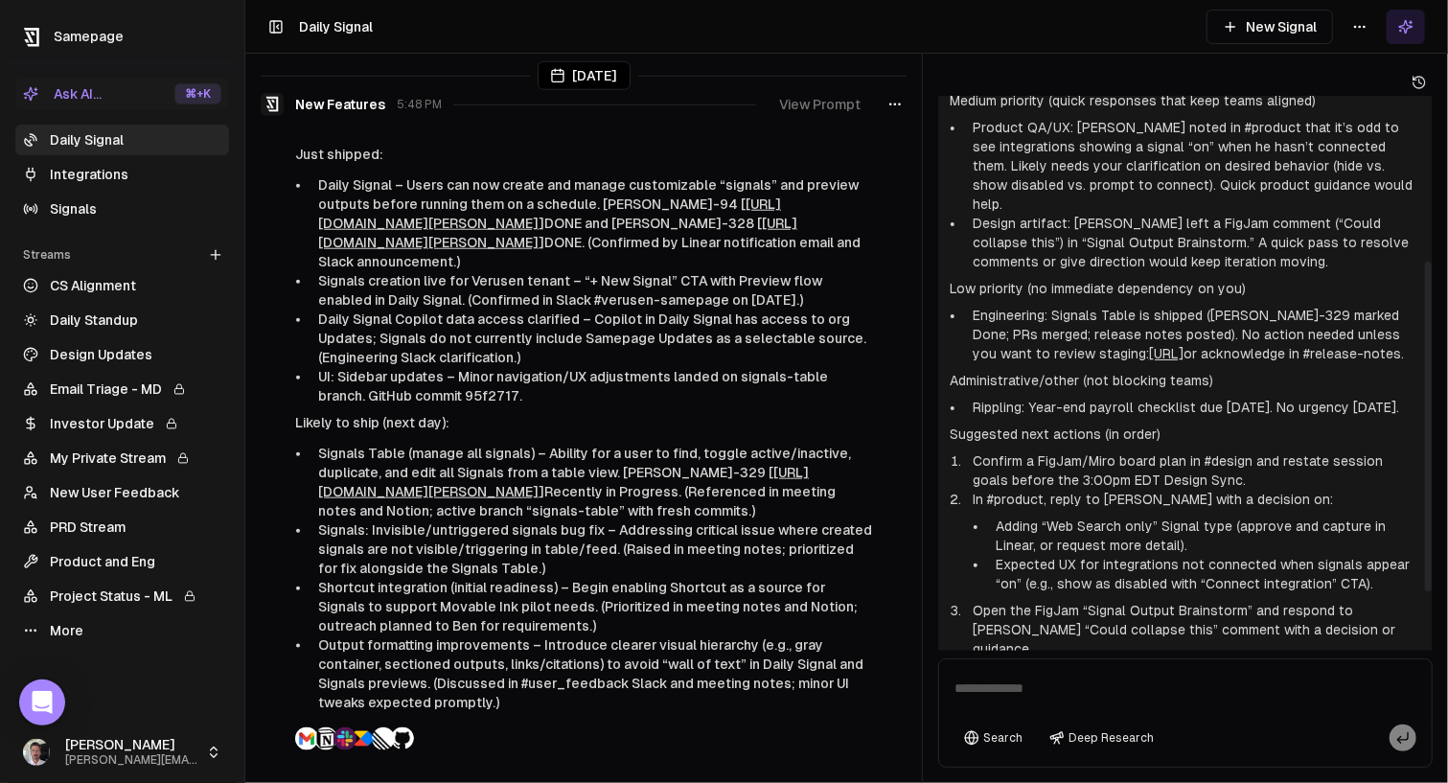
scroll to position [374, 0]
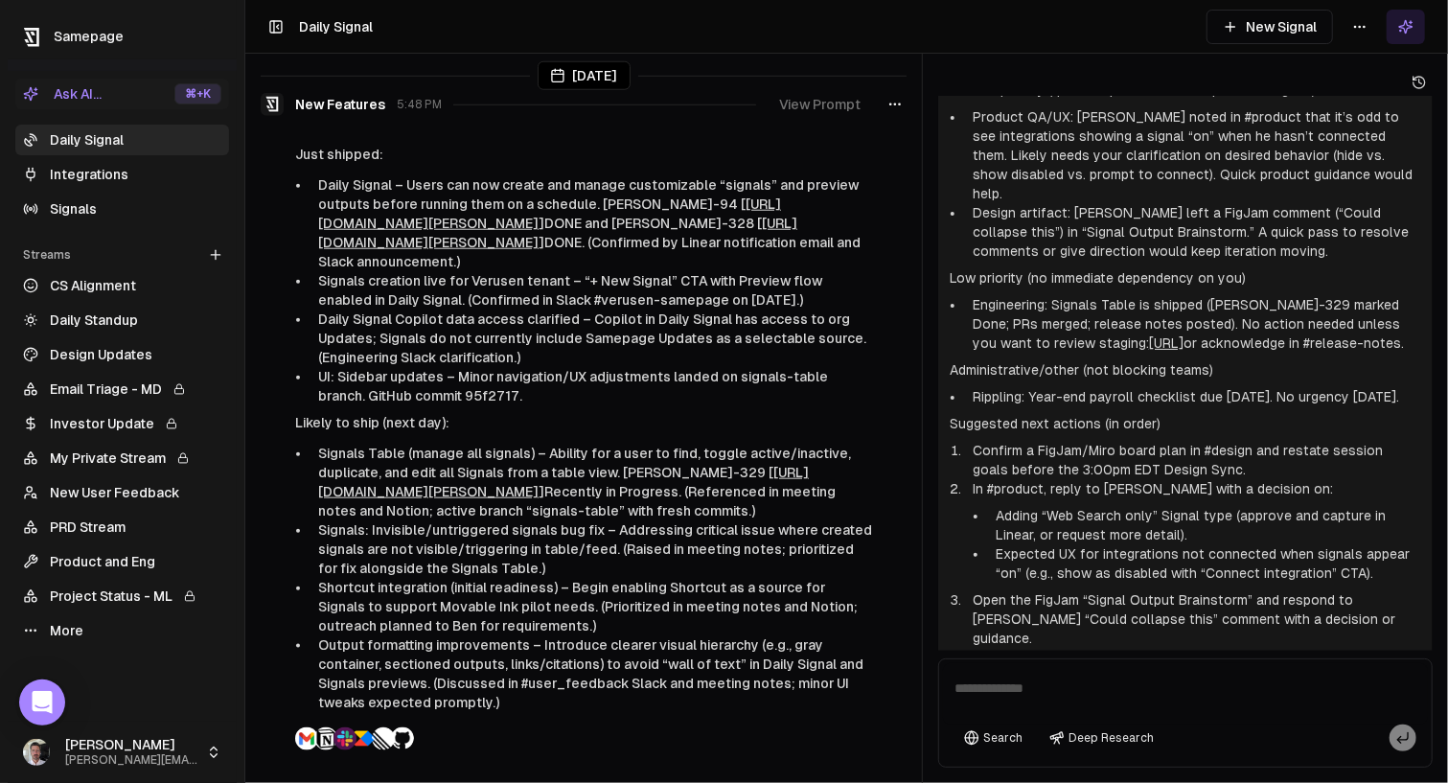
click at [100, 499] on link "New User Feedback" at bounding box center [122, 492] width 214 height 31
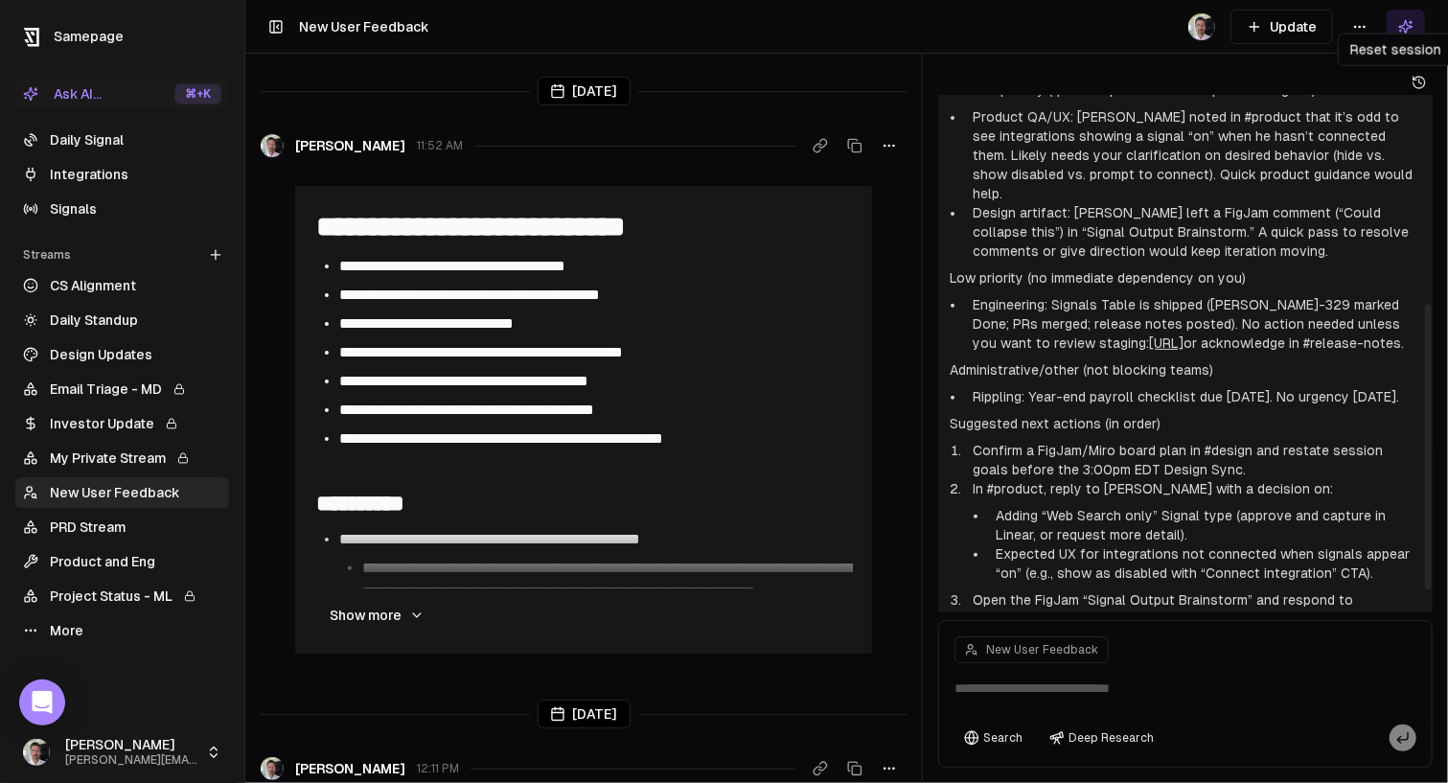
click at [1420, 81] on icon at bounding box center [1421, 82] width 3 height 5
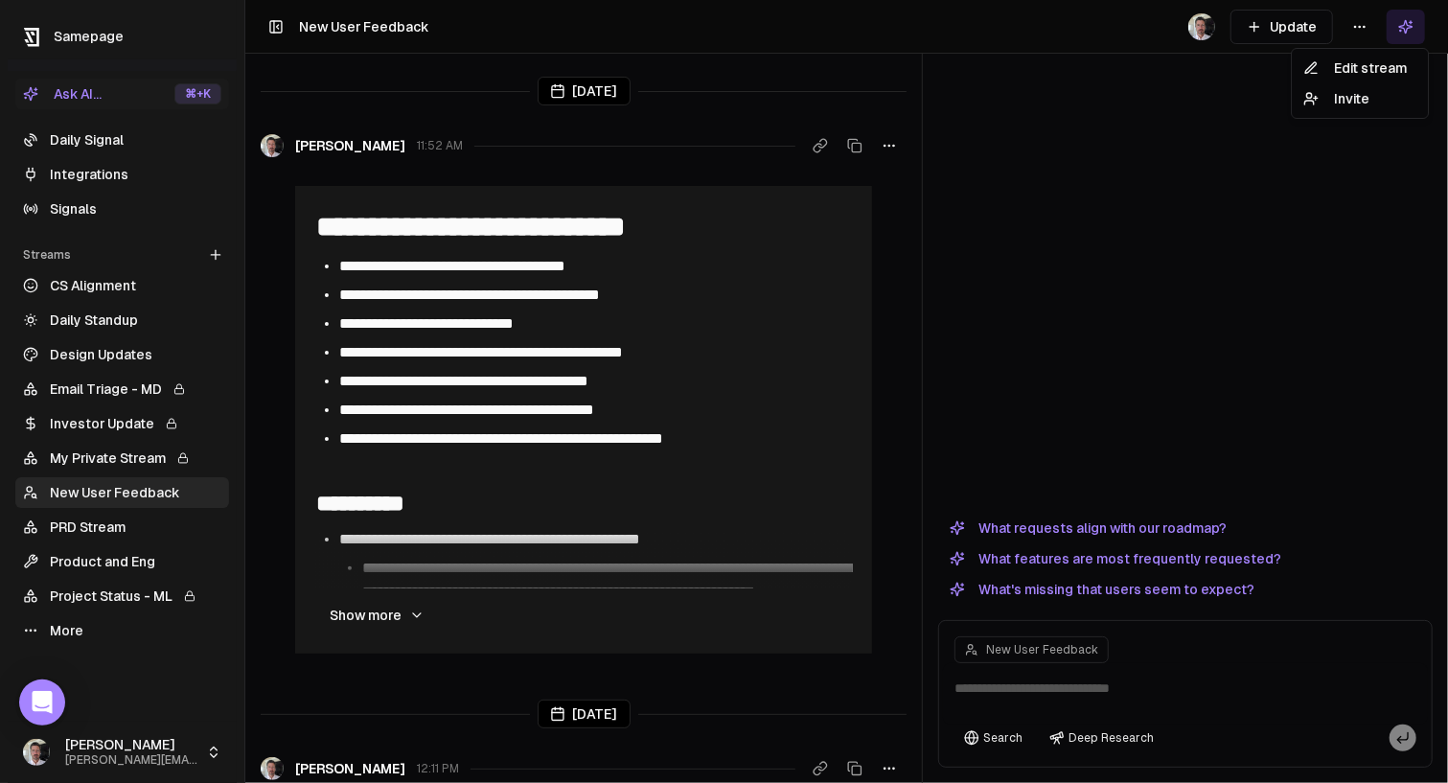
click at [1354, 28] on html "**********" at bounding box center [724, 391] width 1448 height 783
click at [1348, 75] on div "Edit stream" at bounding box center [1360, 68] width 128 height 31
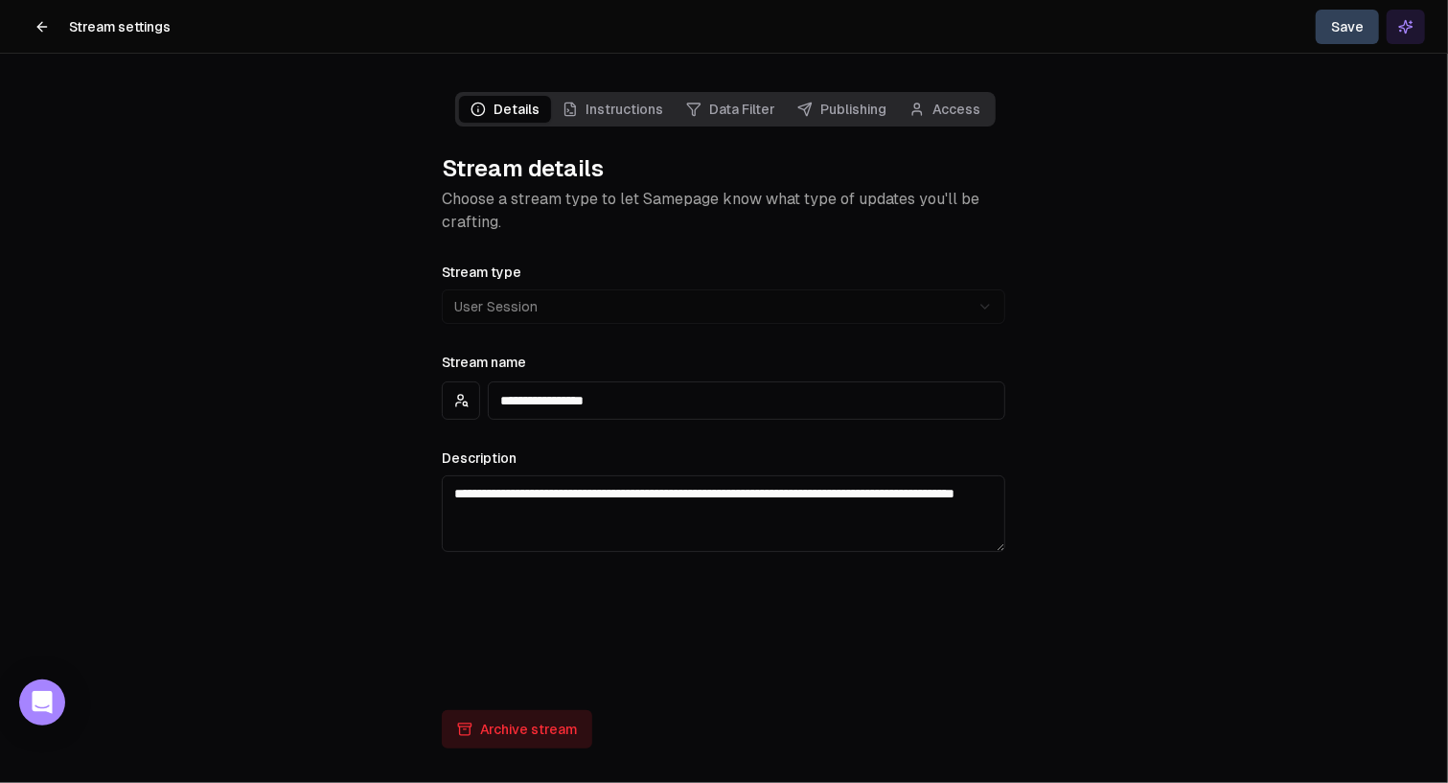
click at [623, 109] on link "Instructions" at bounding box center [613, 109] width 124 height 27
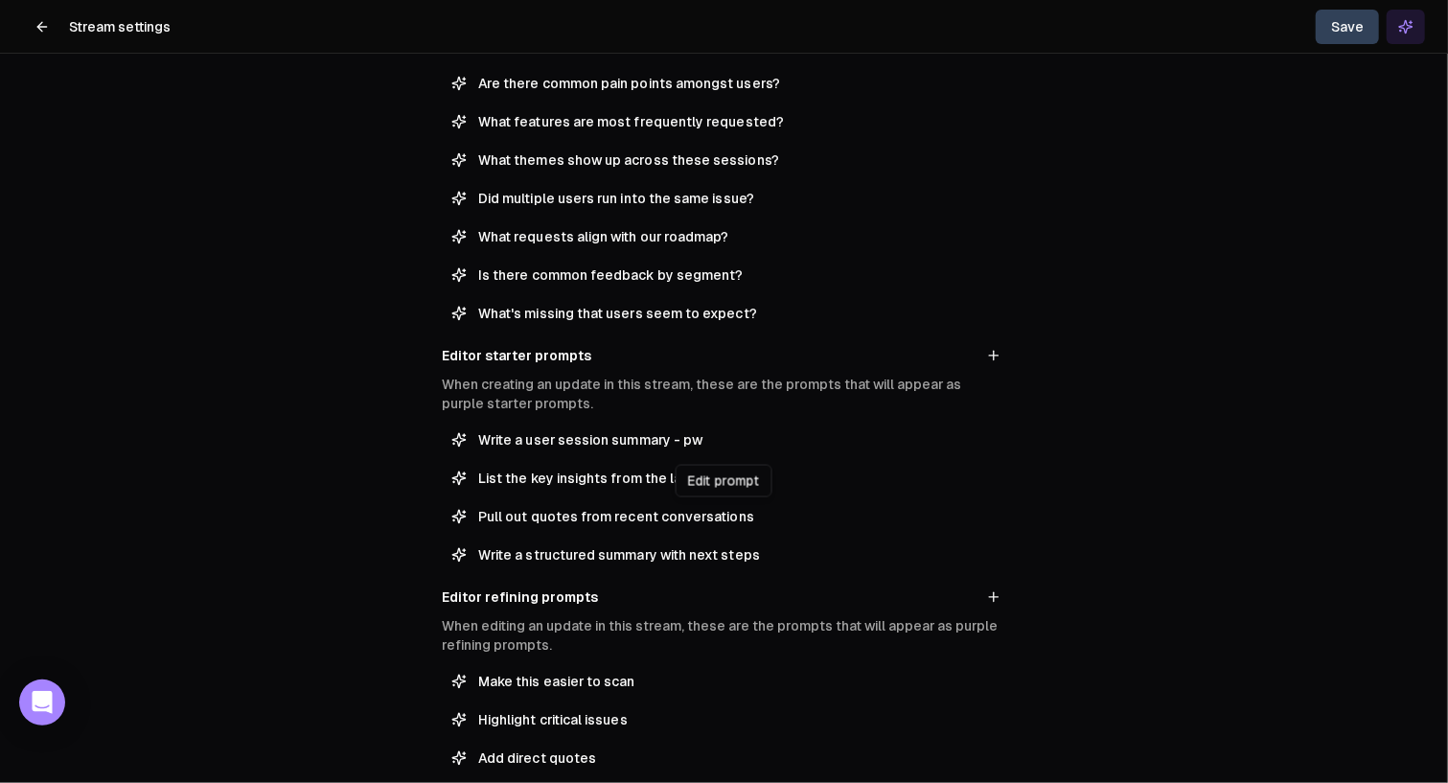
scroll to position [297, 0]
click at [664, 449] on button "Write a user session summary - pw" at bounding box center [724, 439] width 564 height 31
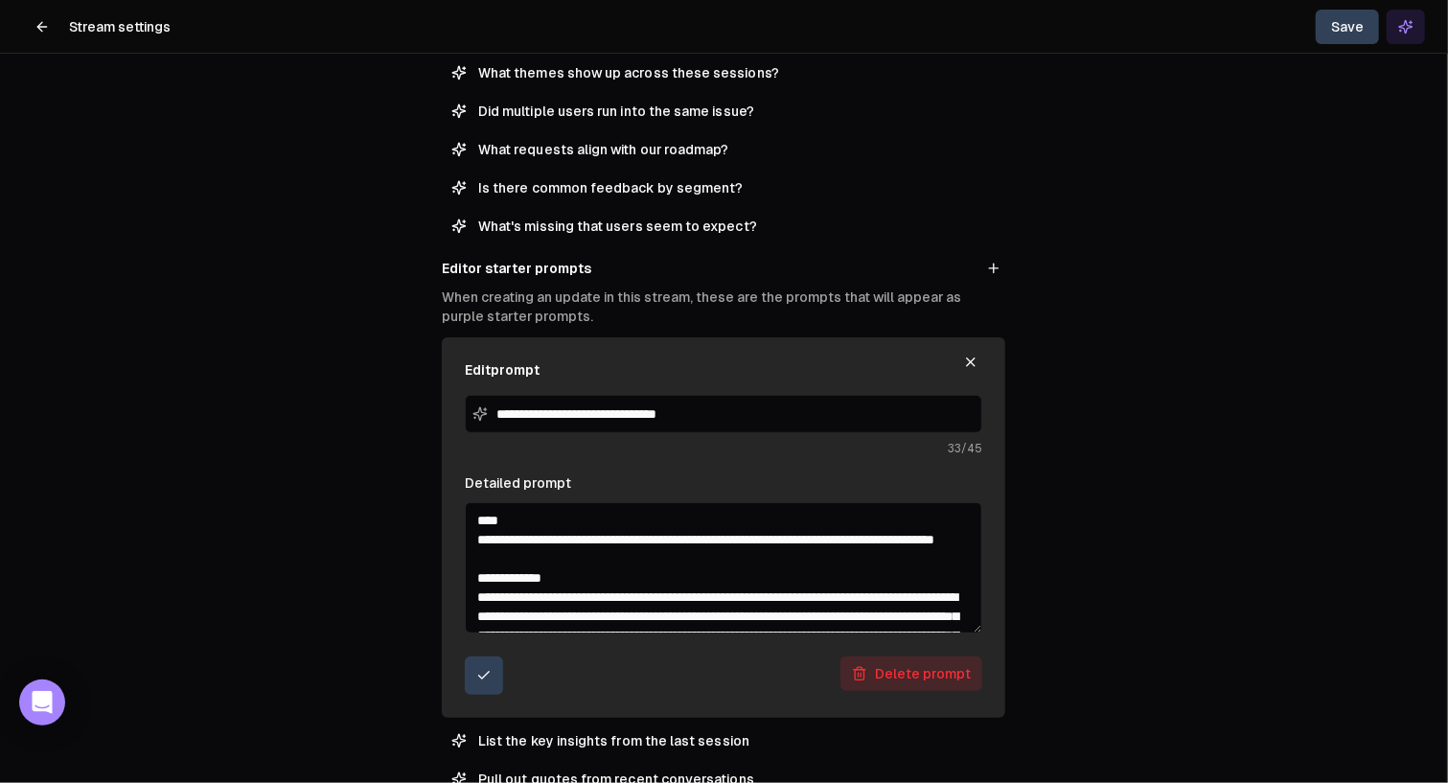
scroll to position [385, 0]
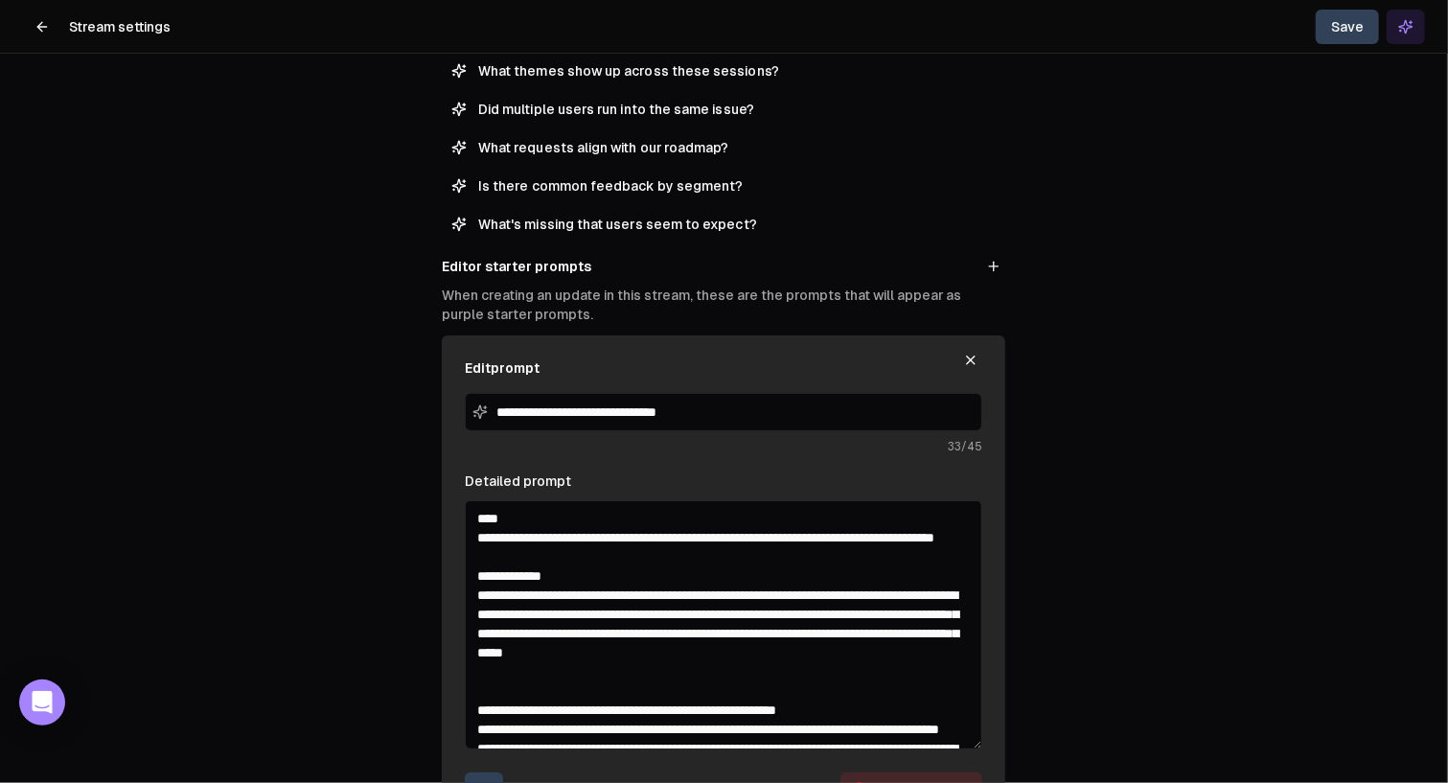
drag, startPoint x: 980, startPoint y: 630, endPoint x: 902, endPoint y: 631, distance: 77.7
click at [996, 753] on div "**********" at bounding box center [724, 585] width 564 height 498
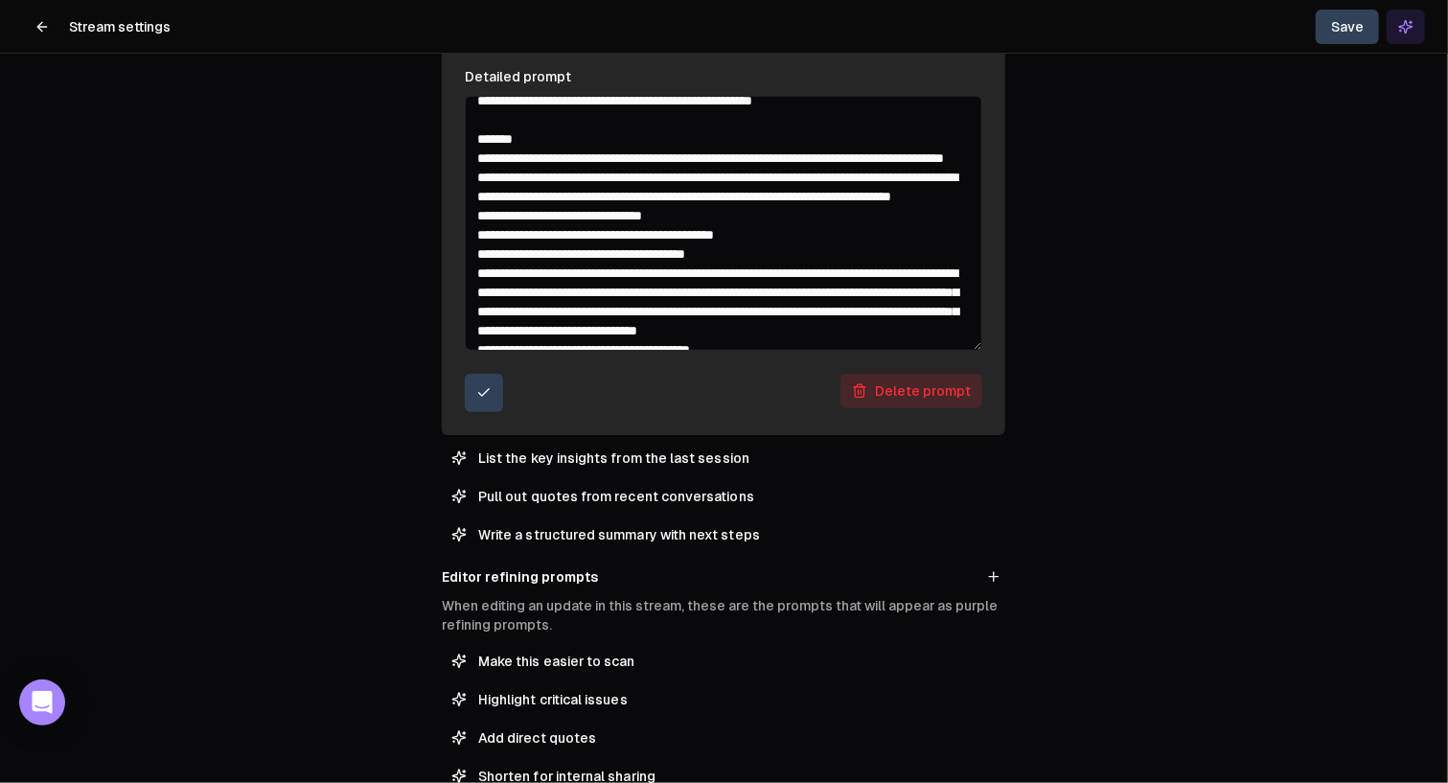
scroll to position [823, 0]
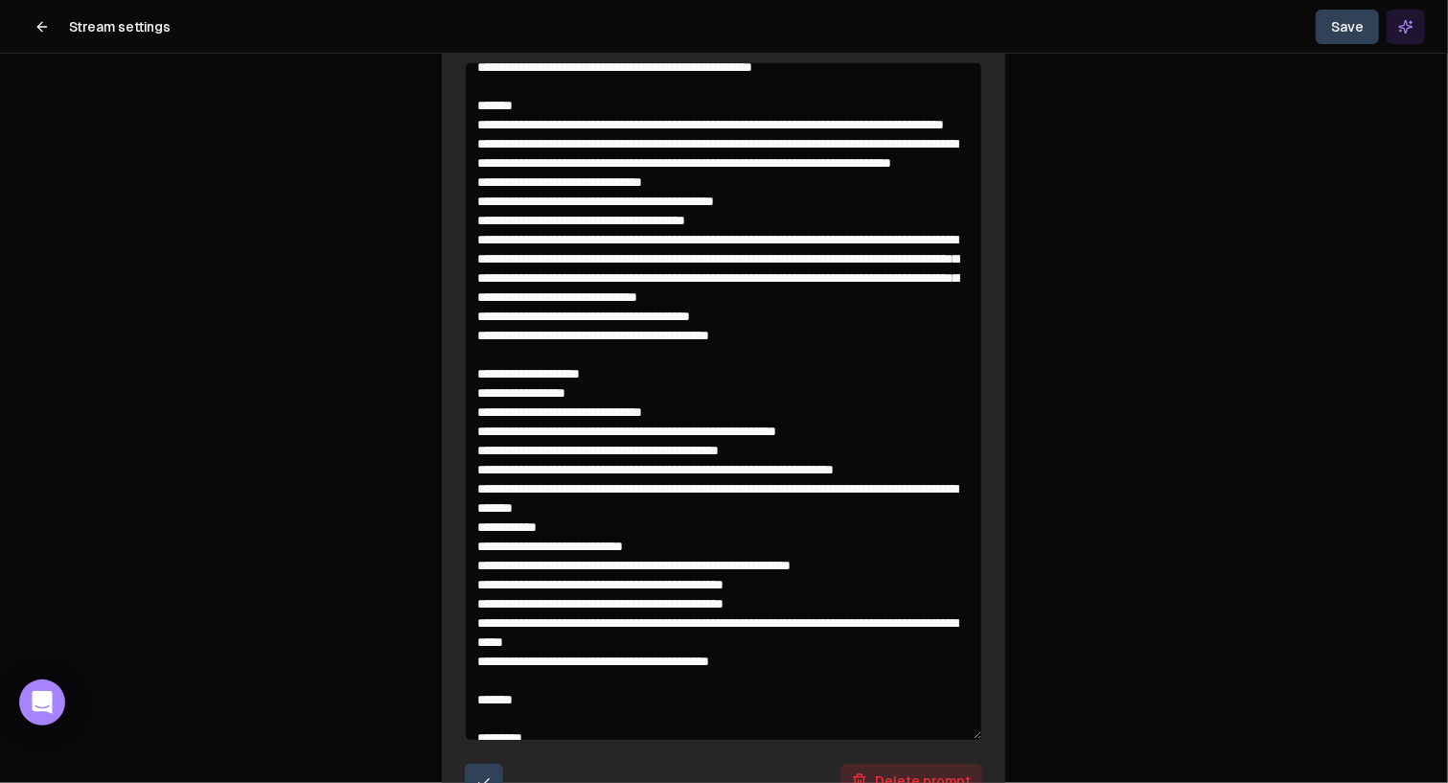
drag, startPoint x: 980, startPoint y: 313, endPoint x: 949, endPoint y: 564, distance: 253.0
click at [987, 753] on div "**********" at bounding box center [724, 361] width 564 height 928
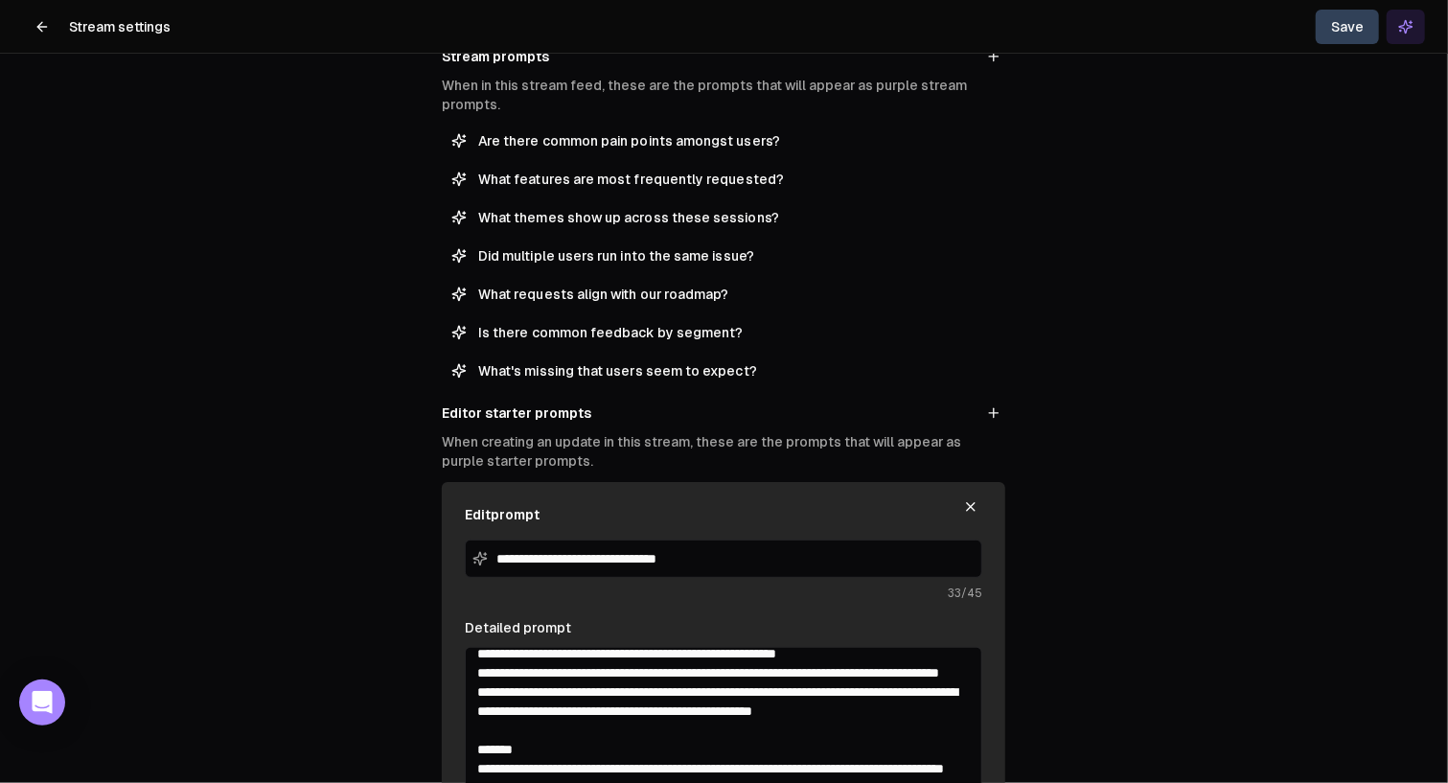
scroll to position [0, 0]
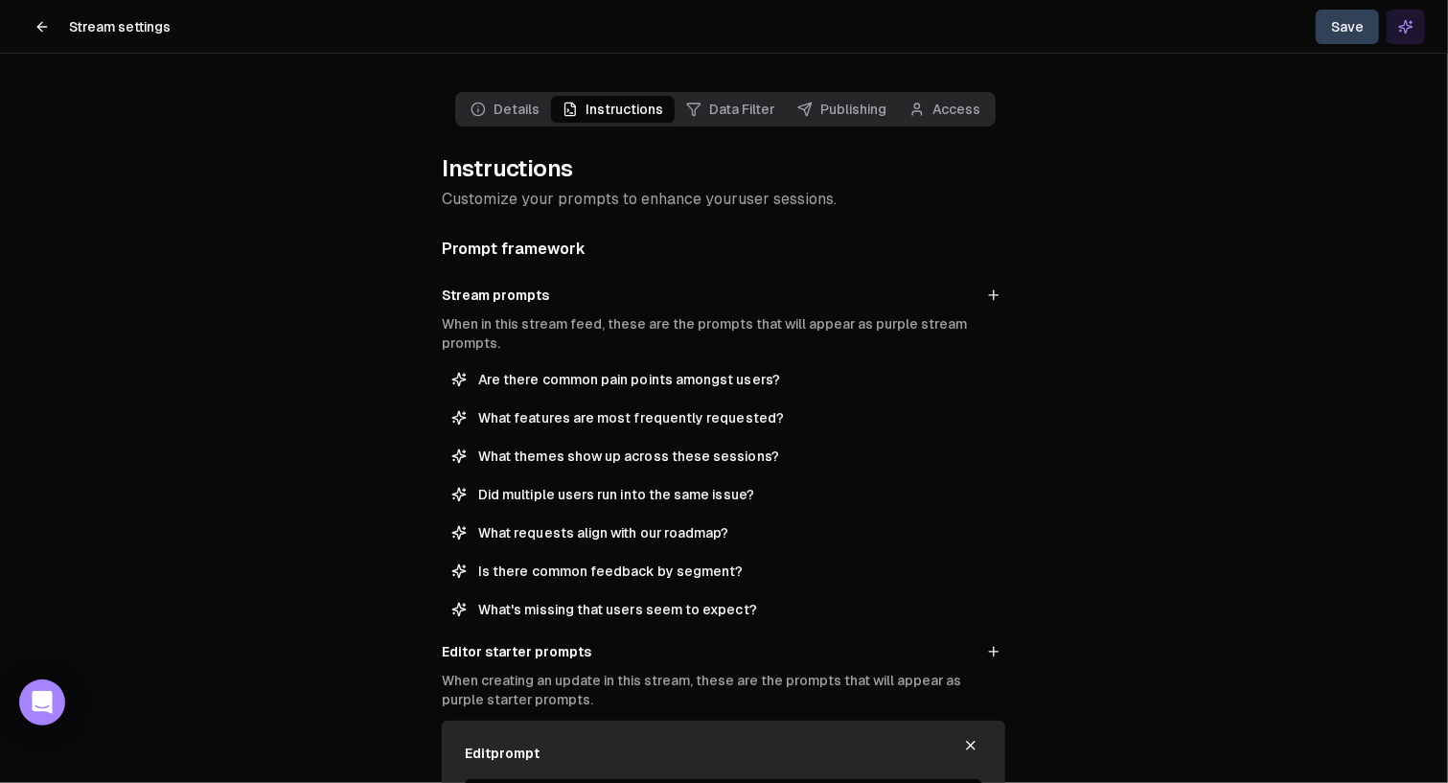
click at [744, 119] on link "Data Filter" at bounding box center [730, 109] width 111 height 27
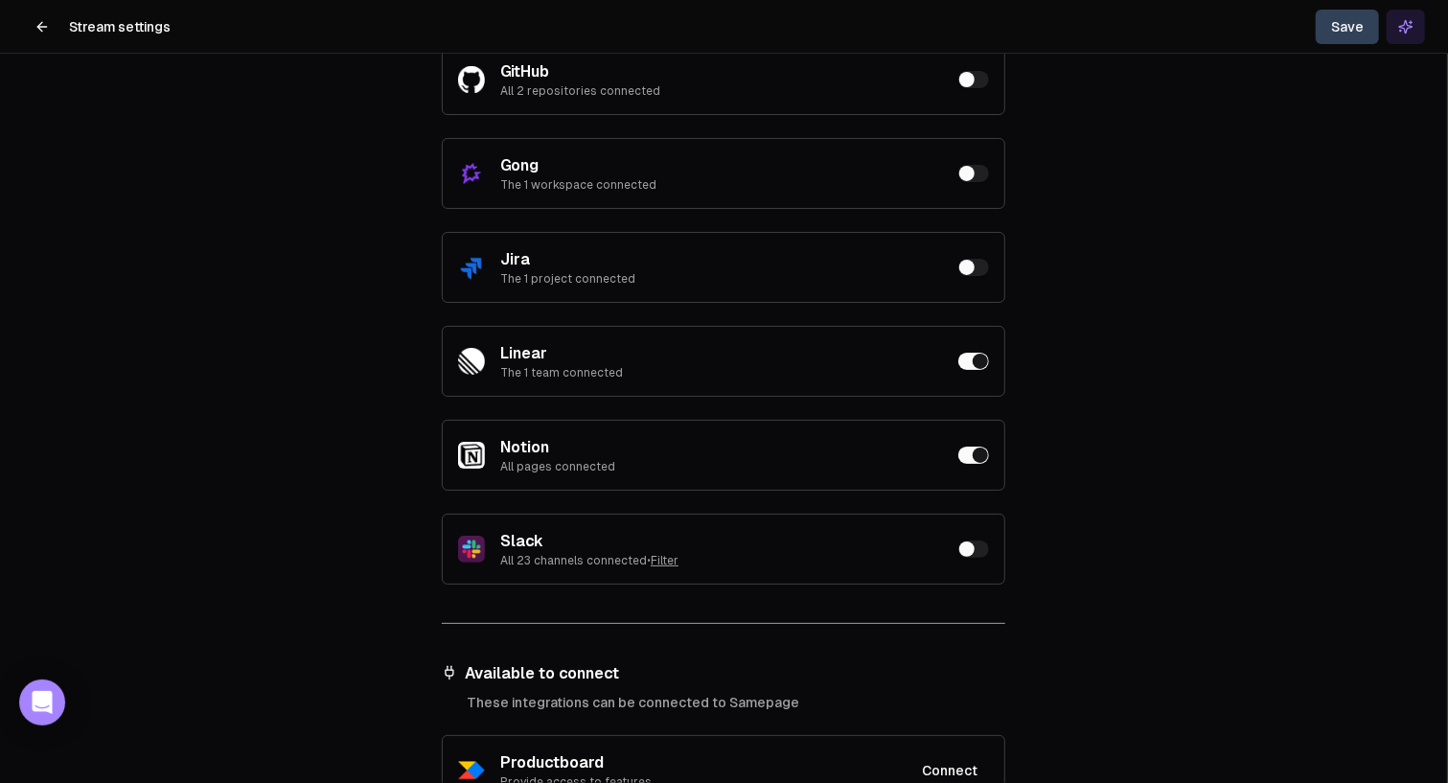
scroll to position [752, 0]
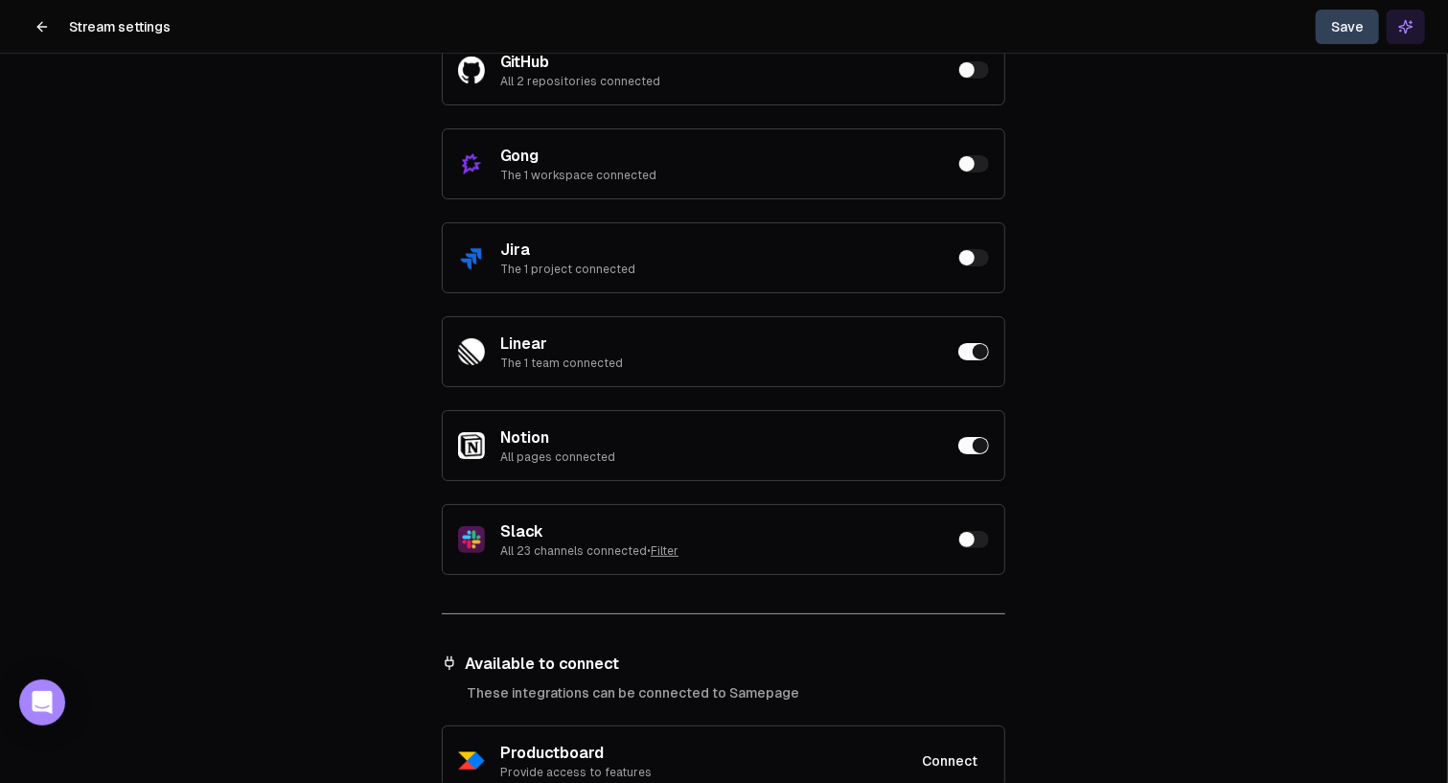
click at [662, 547] on button "Filter" at bounding box center [665, 551] width 28 height 15
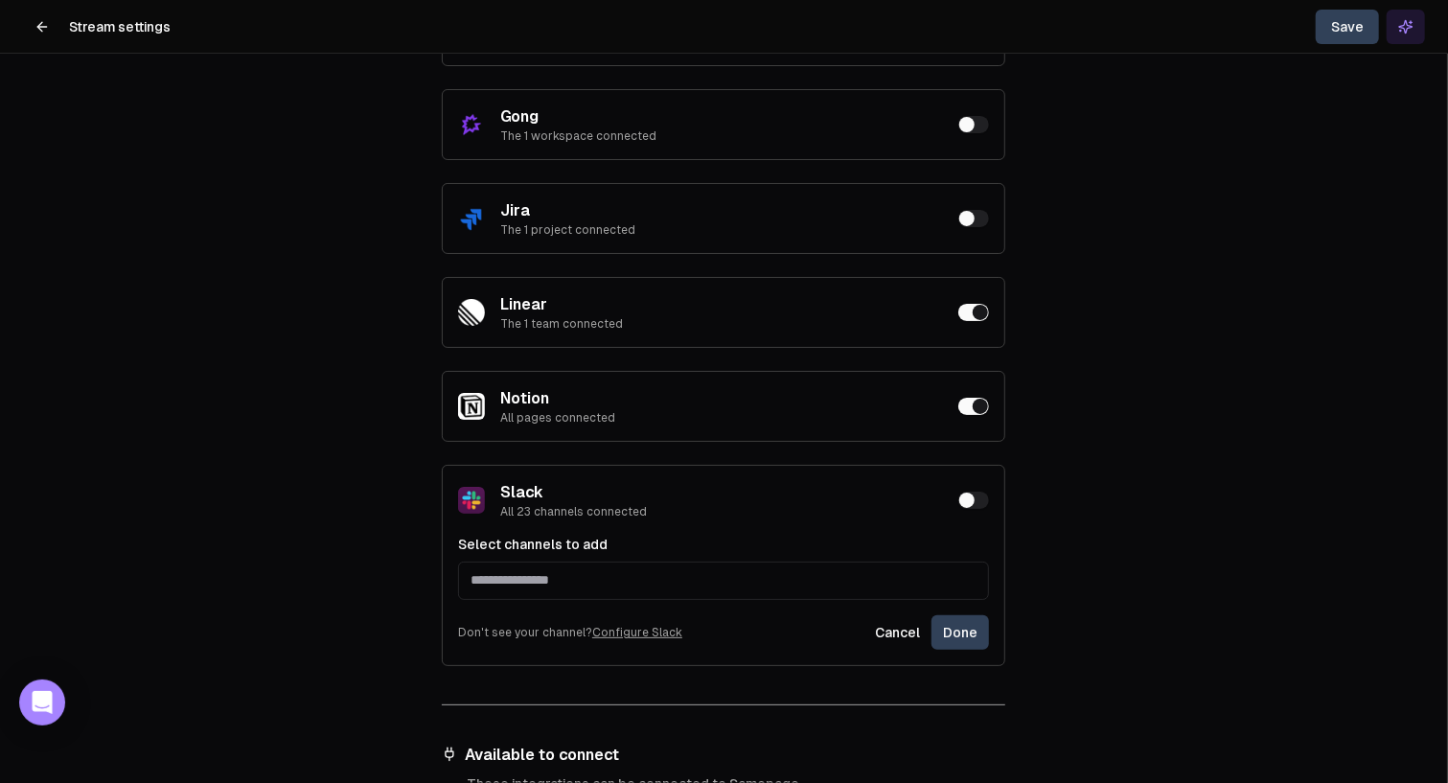
scroll to position [857, 0]
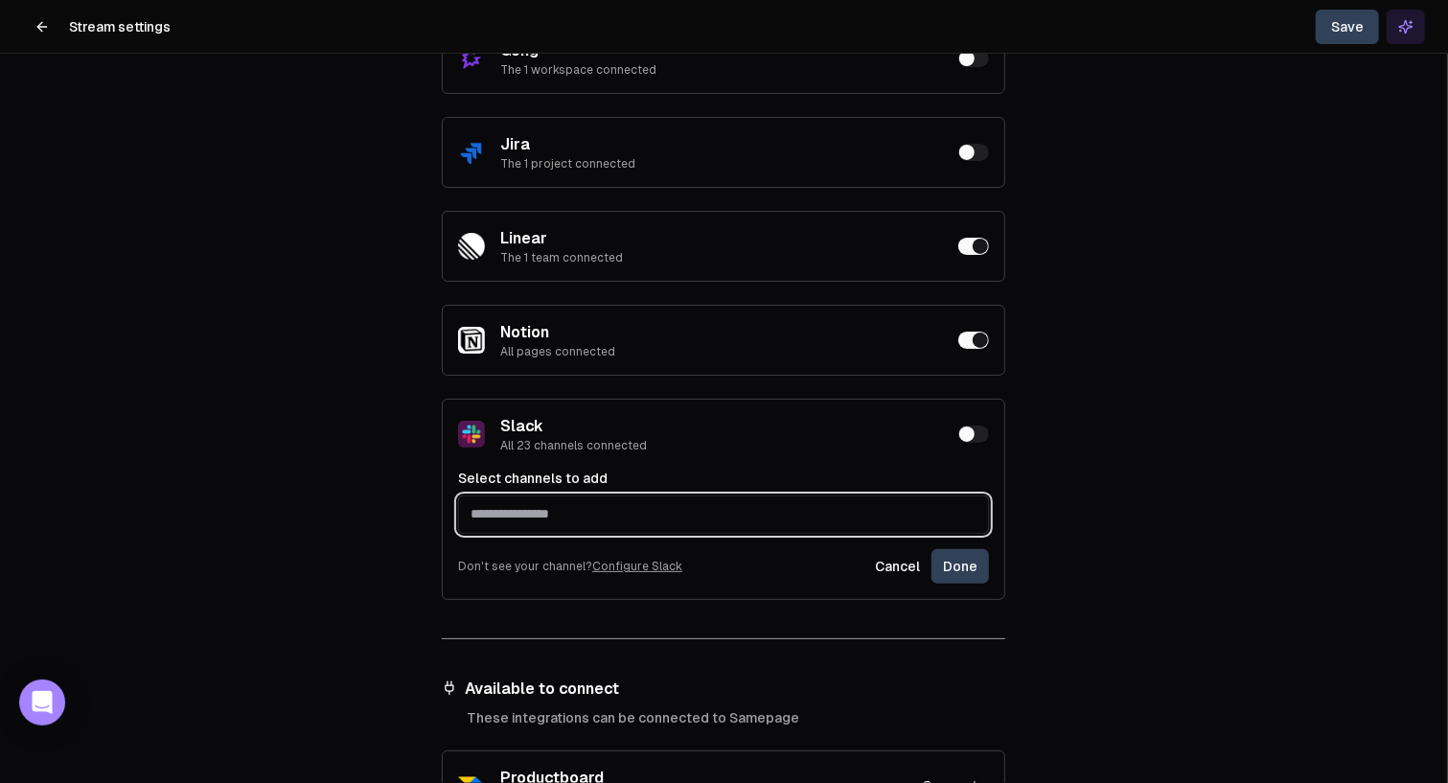
click at [591, 510] on input "text" at bounding box center [723, 514] width 529 height 35
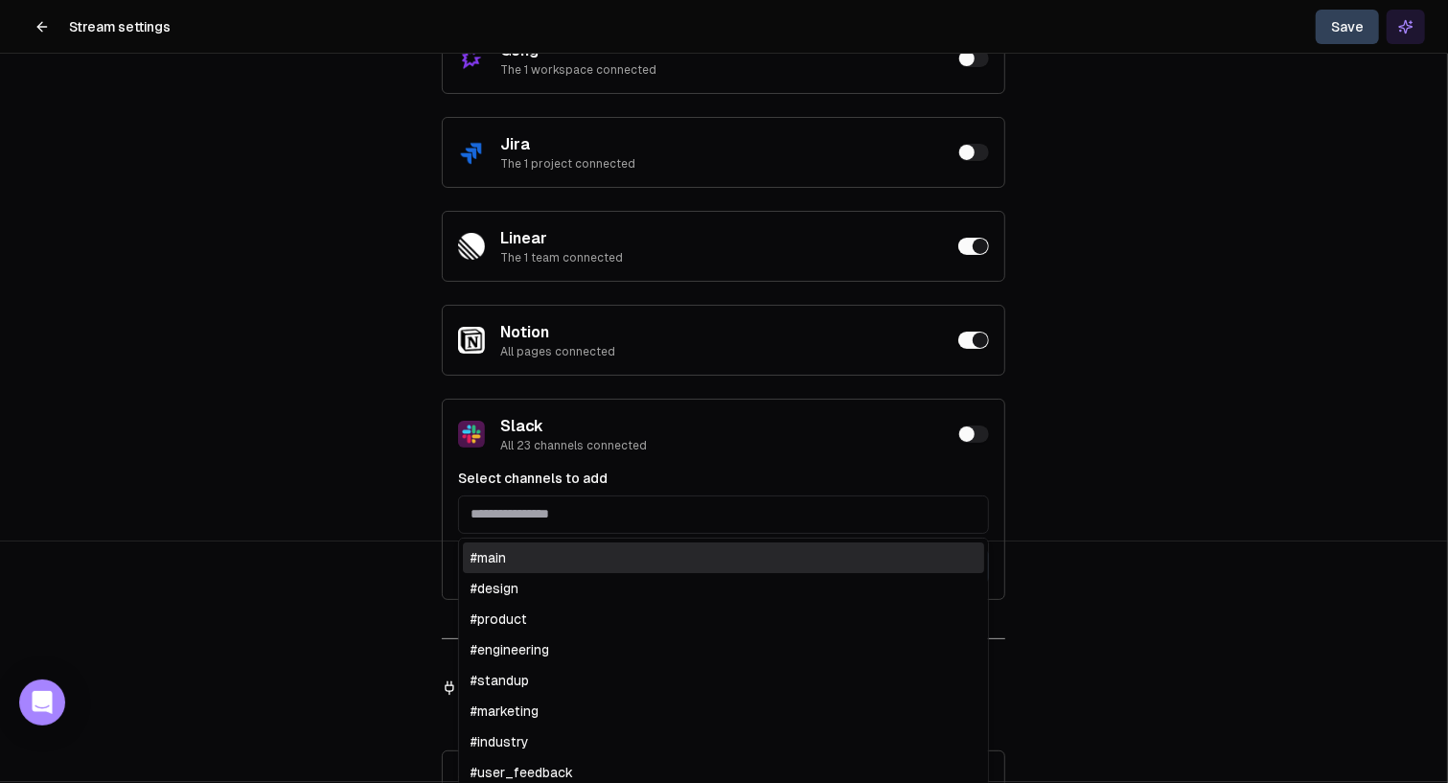
click at [1201, 398] on div "Details Instructions Data Filter Publishing Access Data Filtering Control which…" at bounding box center [724, 391] width 1448 height 783
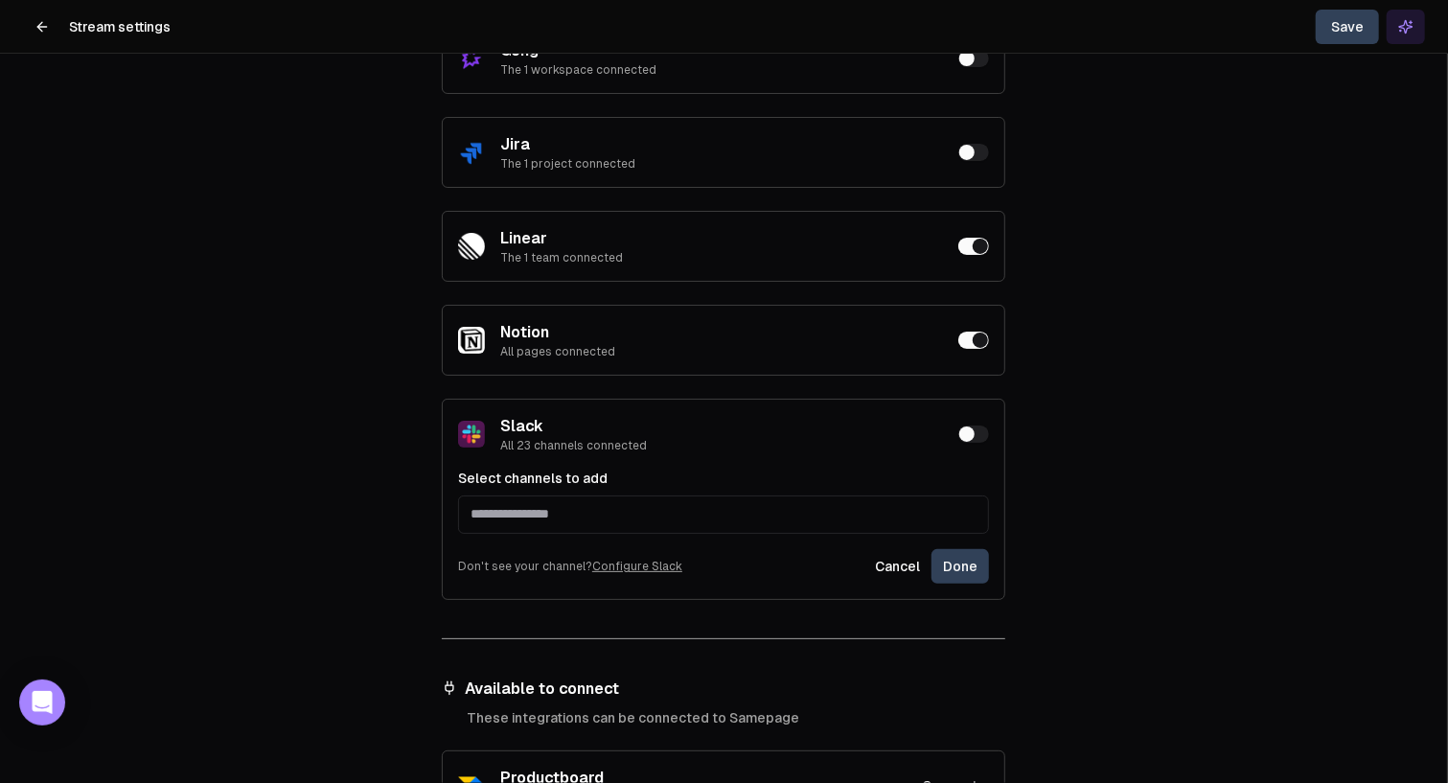
click at [962, 568] on button "Done" at bounding box center [961, 566] width 58 height 35
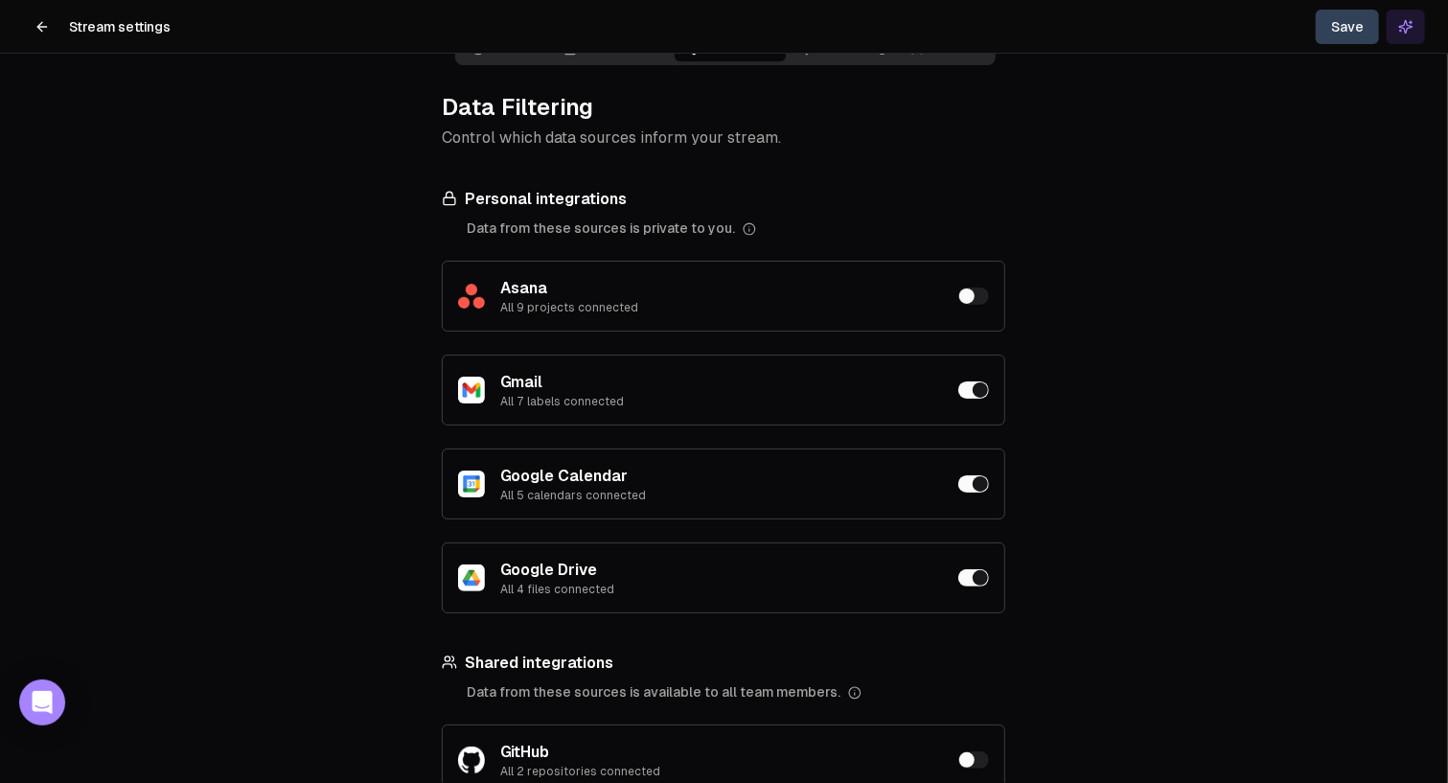
scroll to position [0, 0]
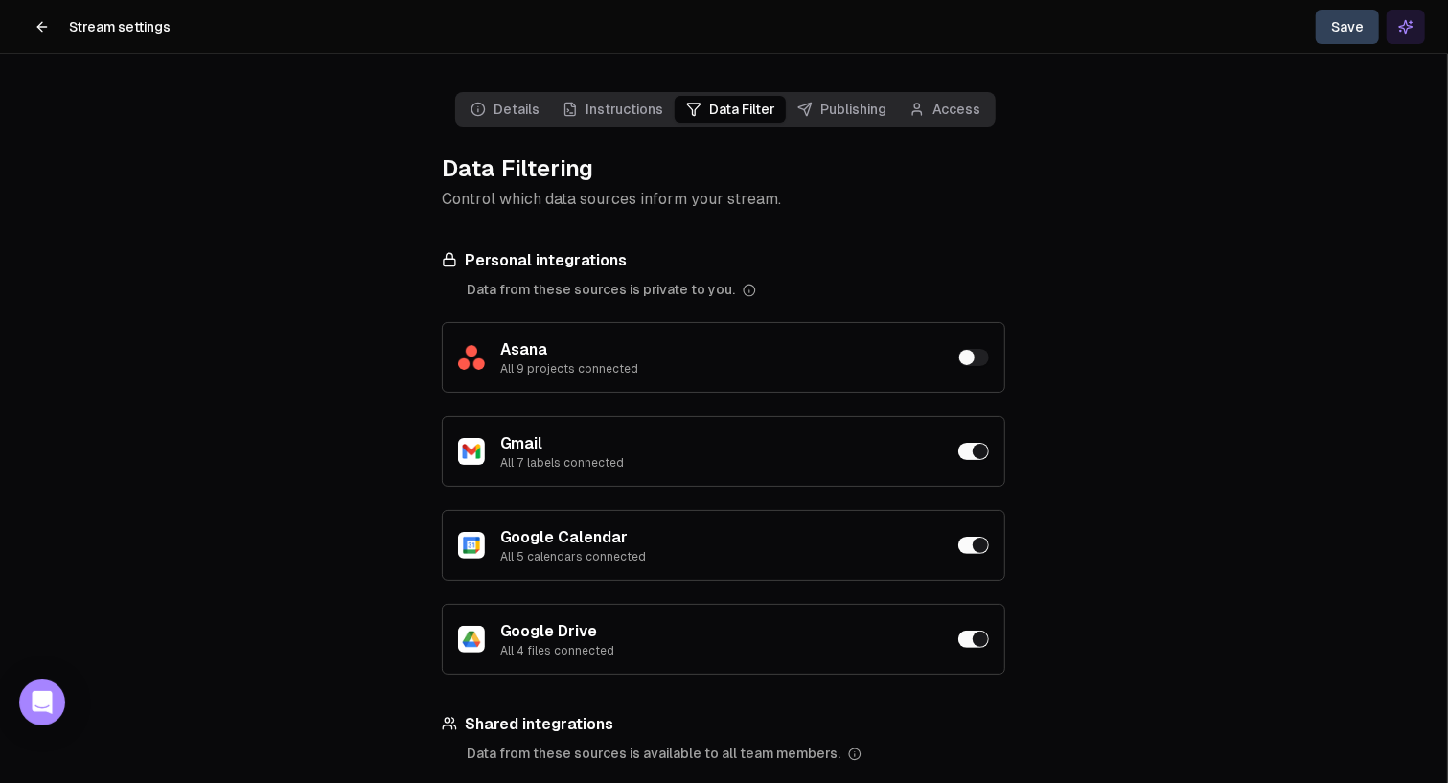
click at [838, 108] on link "Publishing" at bounding box center [842, 109] width 112 height 27
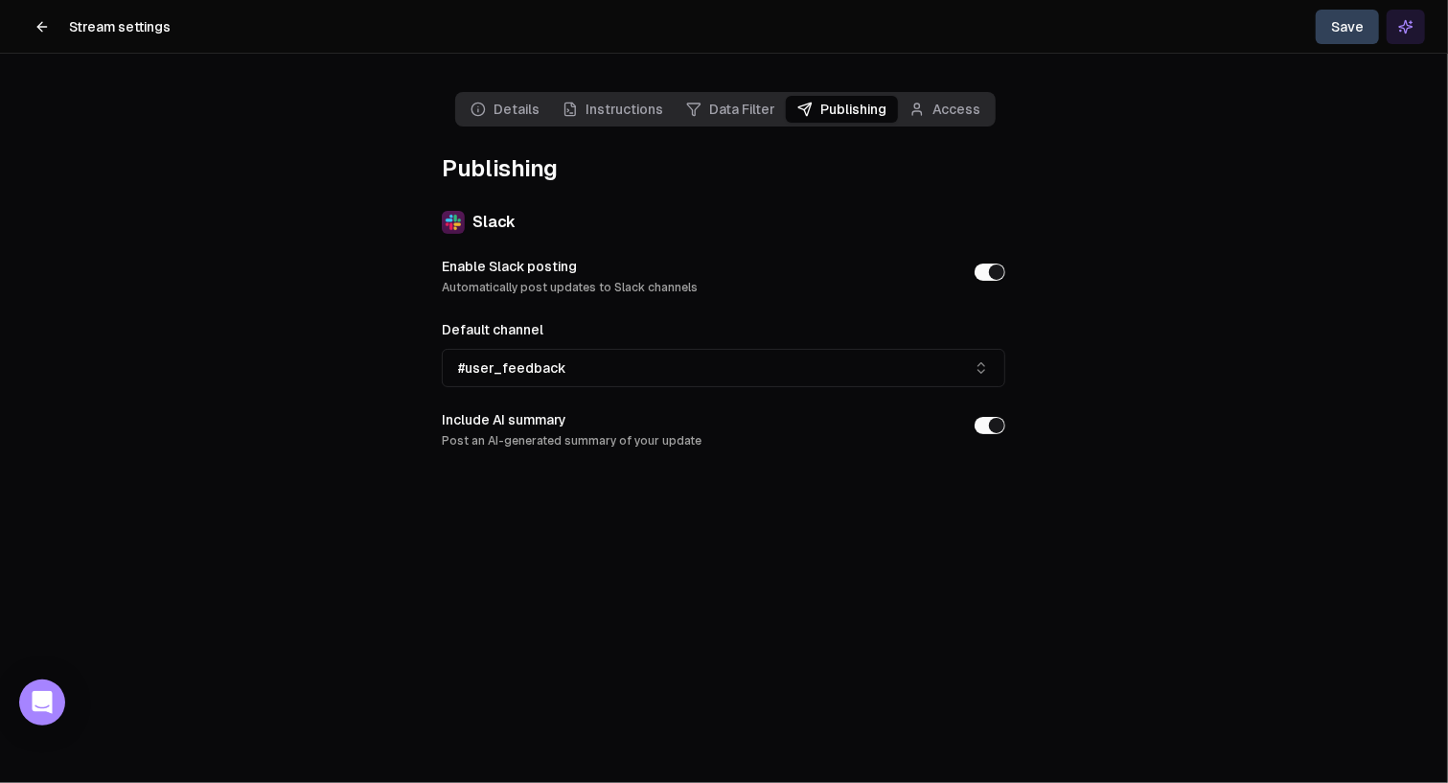
click at [745, 110] on link "Data Filter" at bounding box center [730, 109] width 111 height 27
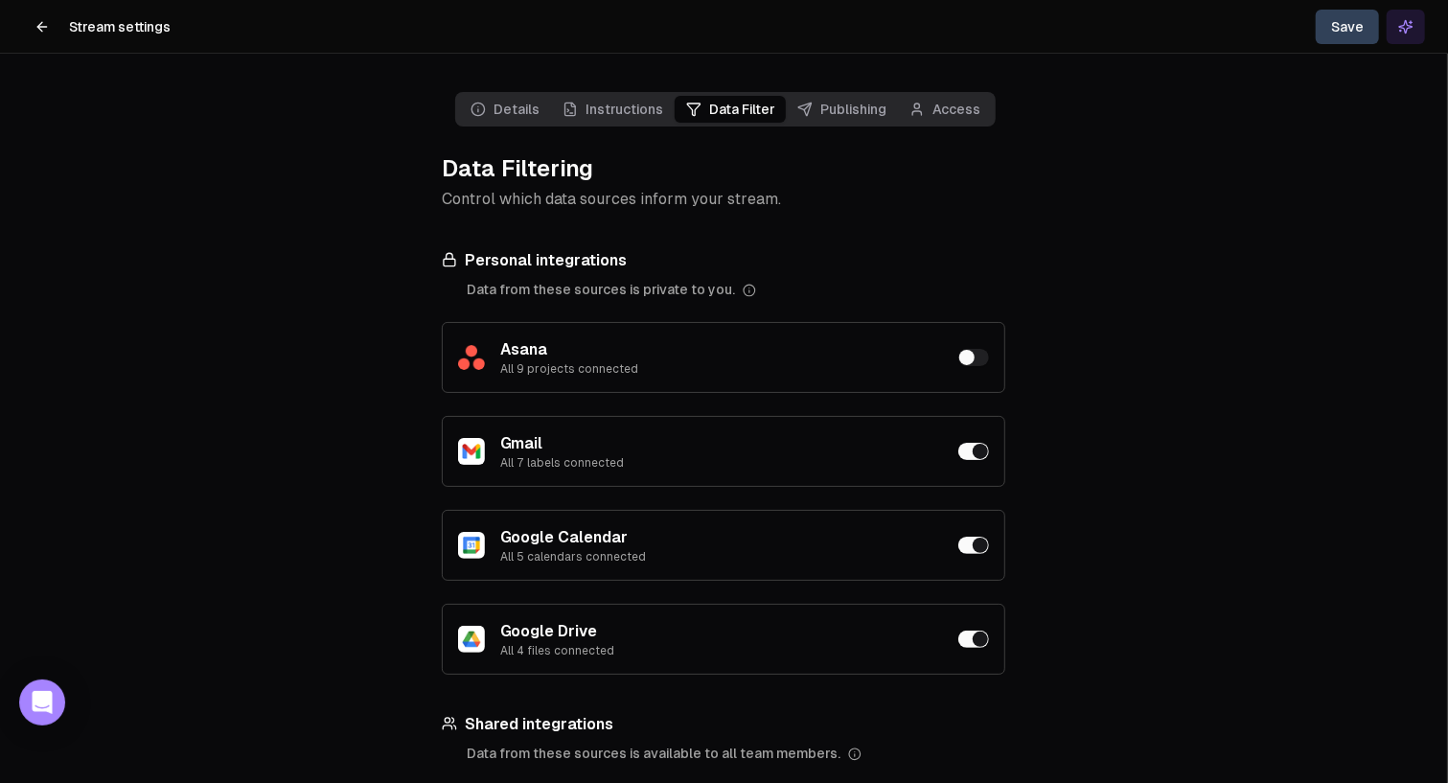
drag, startPoint x: 1153, startPoint y: 270, endPoint x: 1124, endPoint y: 252, distance: 34.0
click at [1152, 271] on main "Details Instructions Data Filter Publishing Access Data Filtering Control which…" at bounding box center [724, 391] width 1448 height 783
click at [37, 22] on icon at bounding box center [42, 26] width 15 height 15
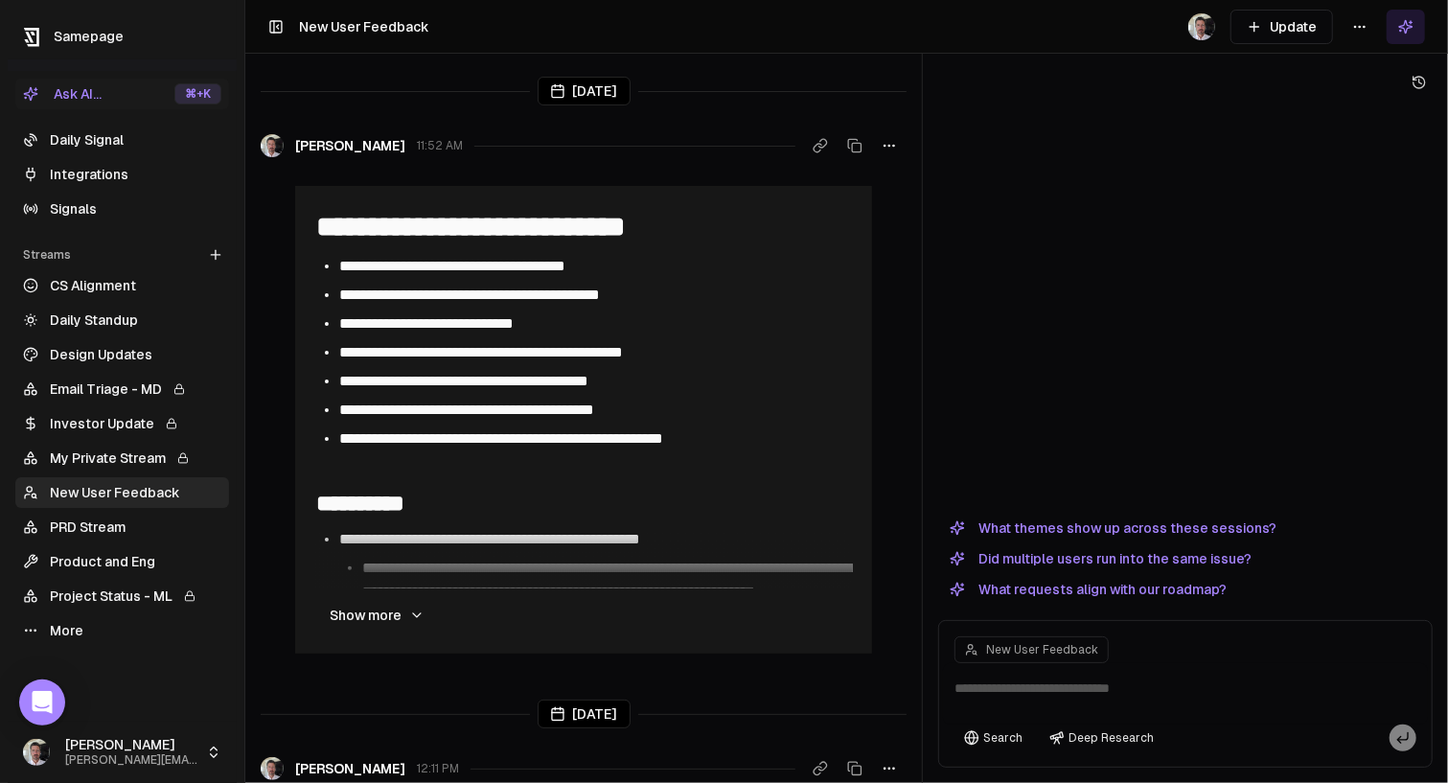
click at [1288, 29] on button "Update" at bounding box center [1282, 27] width 103 height 35
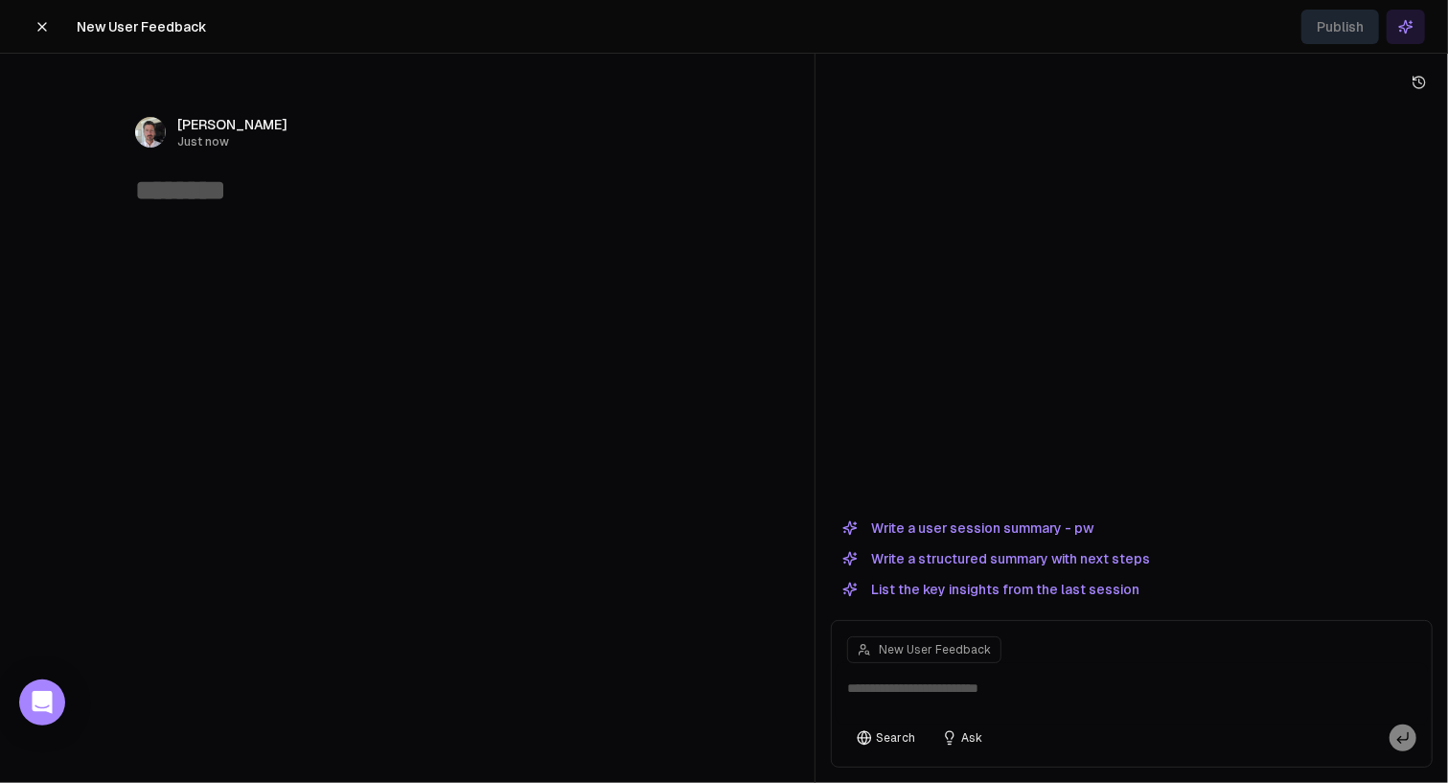
click at [929, 525] on button "Write a user session summary - pw" at bounding box center [968, 528] width 274 height 23
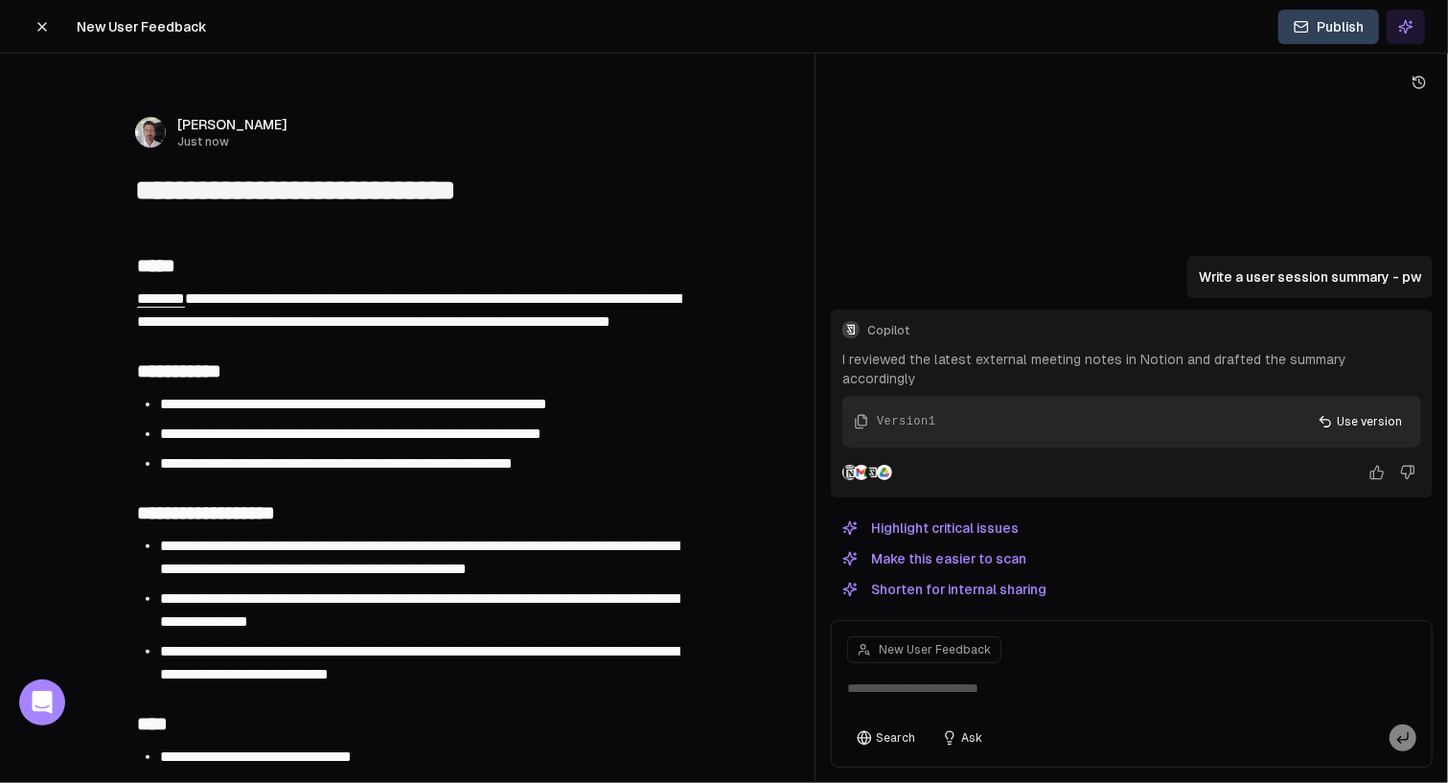
type textarea "**********"
click at [335, 191] on textarea "**********" at bounding box center [407, 191] width 544 height 36
click at [473, 195] on textarea "**********" at bounding box center [407, 191] width 544 height 36
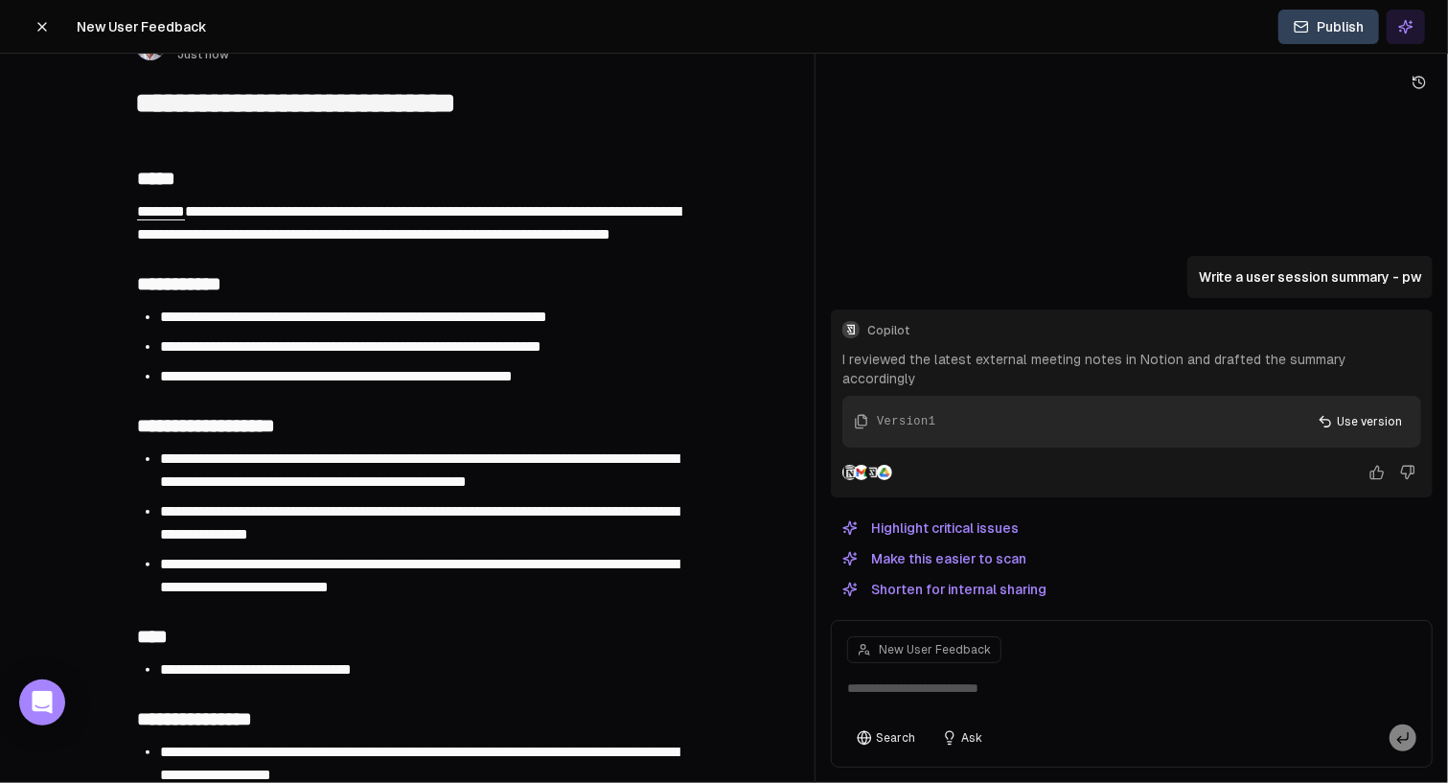
scroll to position [88, 0]
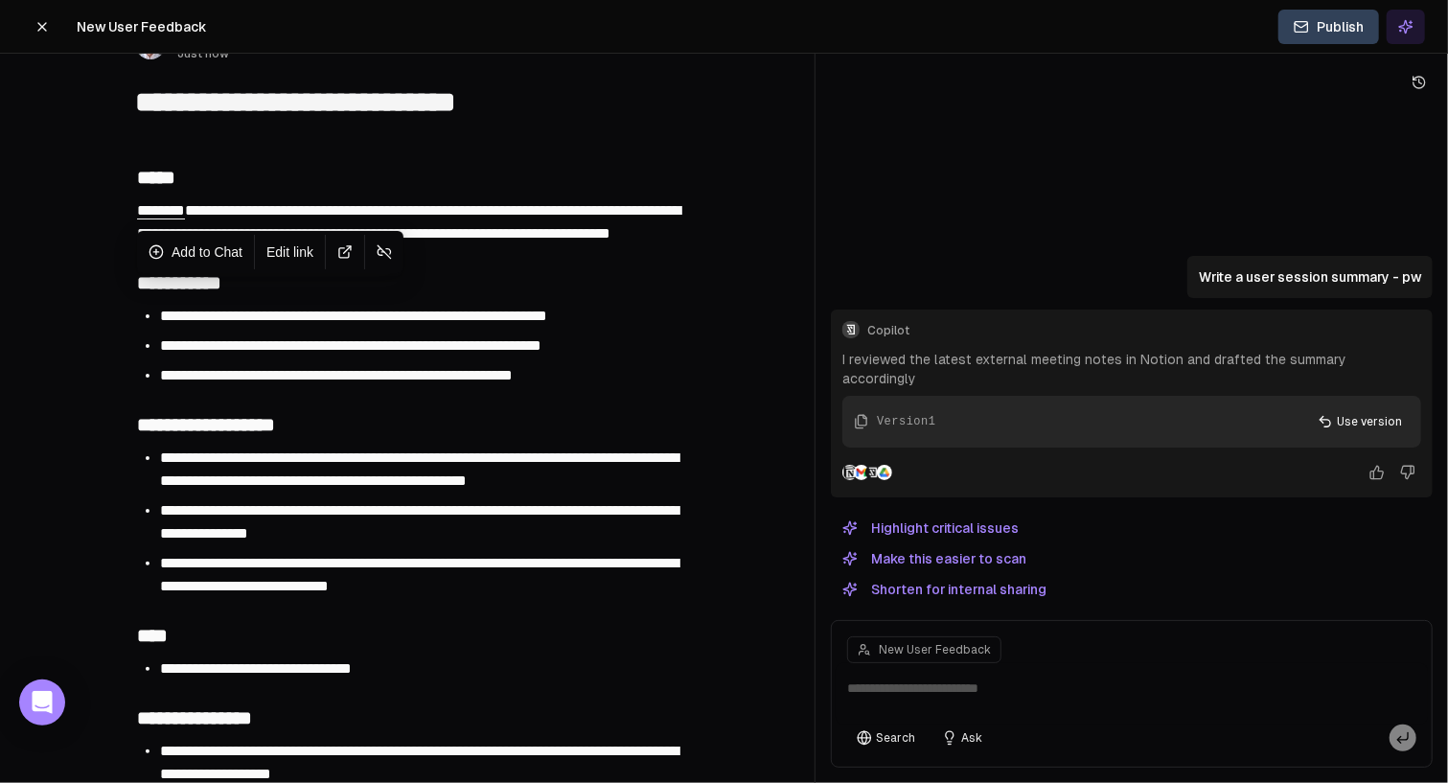
click at [173, 208] on span "********" at bounding box center [161, 210] width 48 height 14
click at [289, 207] on span "**********" at bounding box center [409, 221] width 544 height 37
click at [395, 248] on div "**********" at bounding box center [407, 223] width 544 height 52
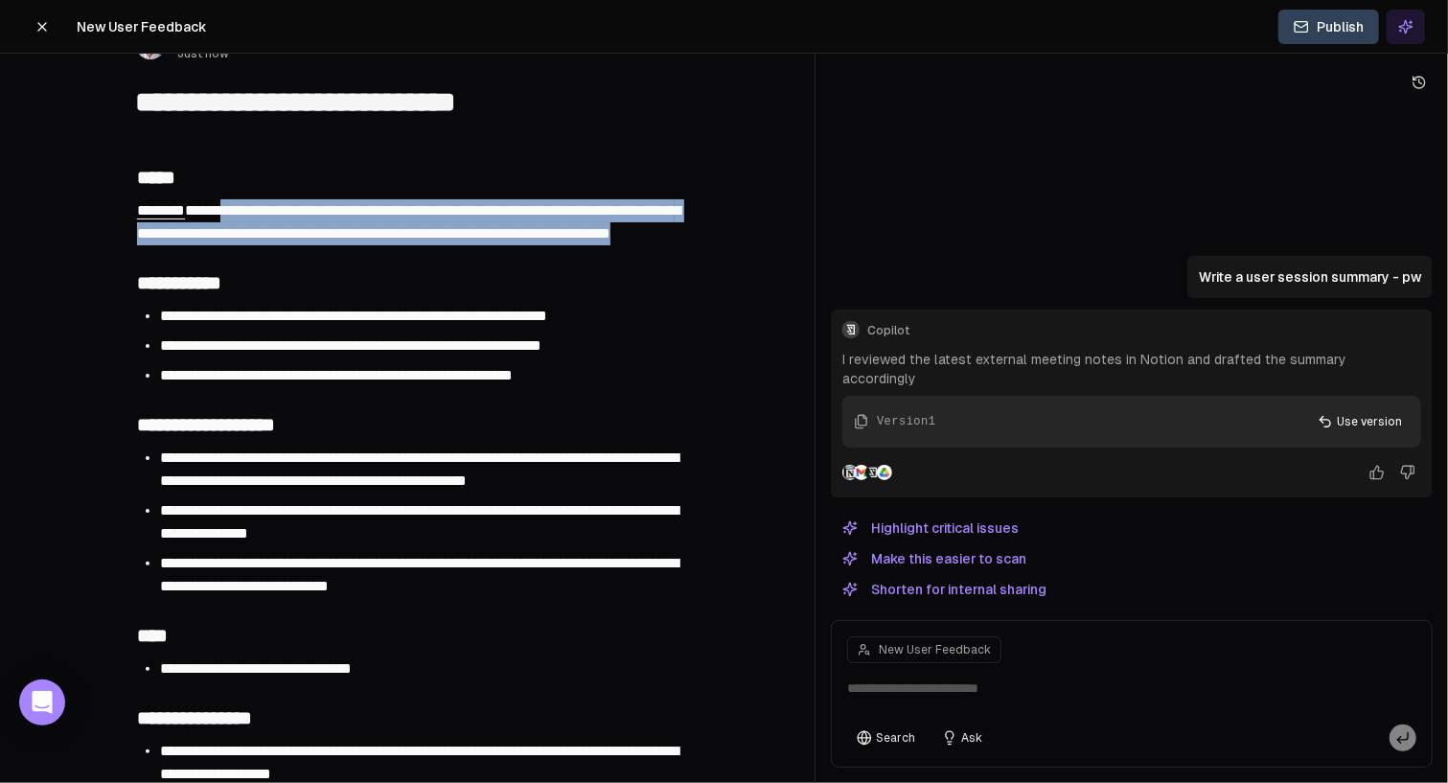
drag, startPoint x: 433, startPoint y: 259, endPoint x: 228, endPoint y: 213, distance: 210.2
click at [228, 213] on div "**********" at bounding box center [407, 223] width 544 height 52
click at [379, 234] on span "**********" at bounding box center [409, 221] width 544 height 37
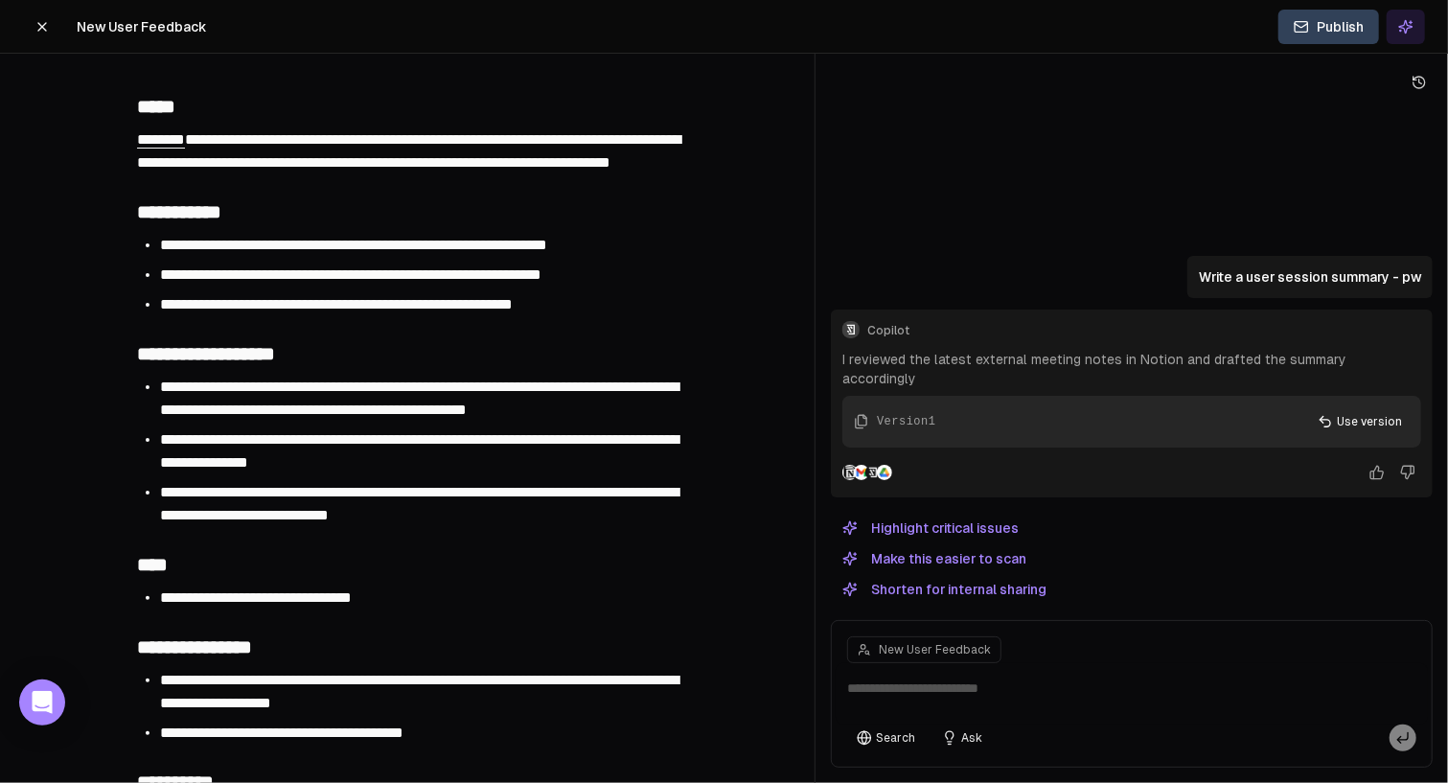
scroll to position [169, 0]
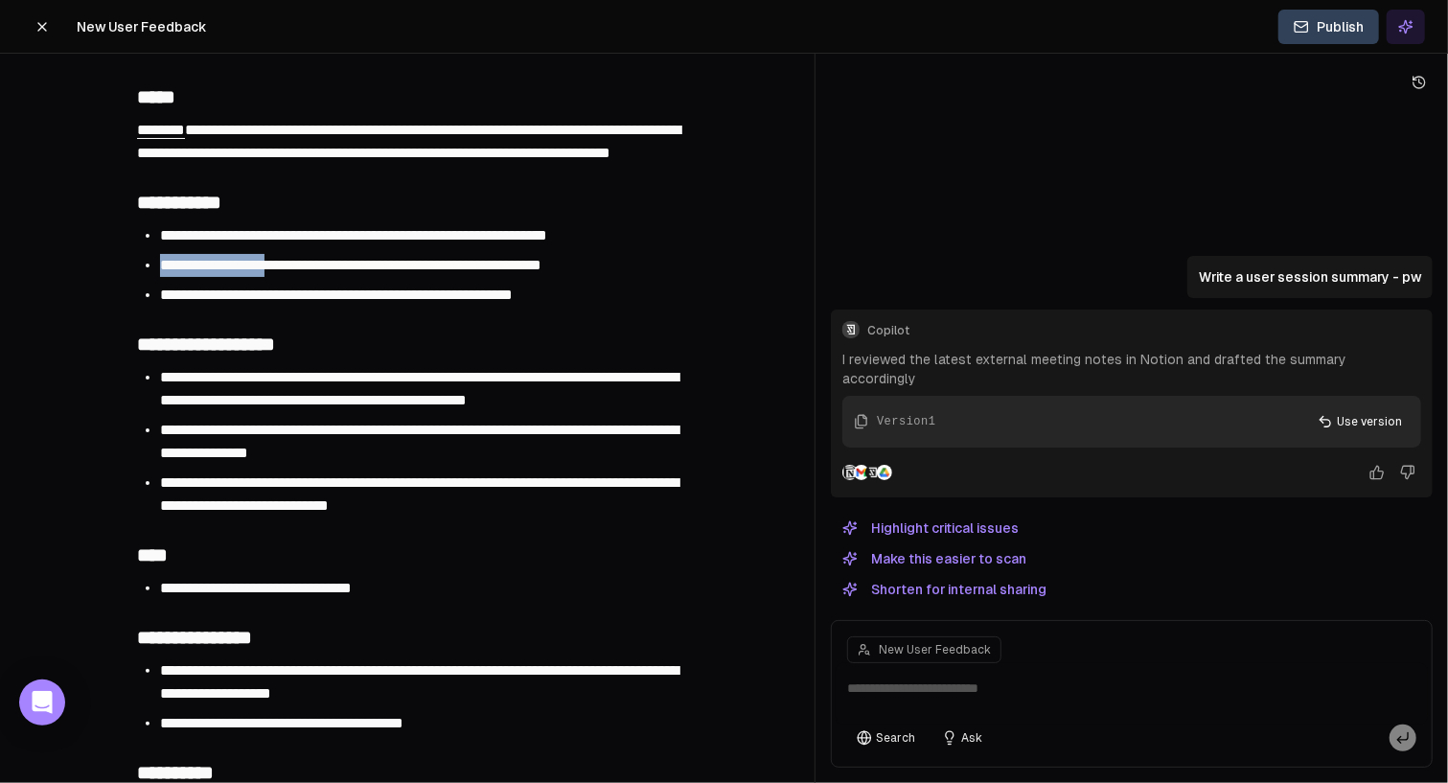
drag, startPoint x: 265, startPoint y: 273, endPoint x: 349, endPoint y: 326, distance: 99.5
click at [324, 316] on div "**********" at bounding box center [407, 610] width 736 height 1126
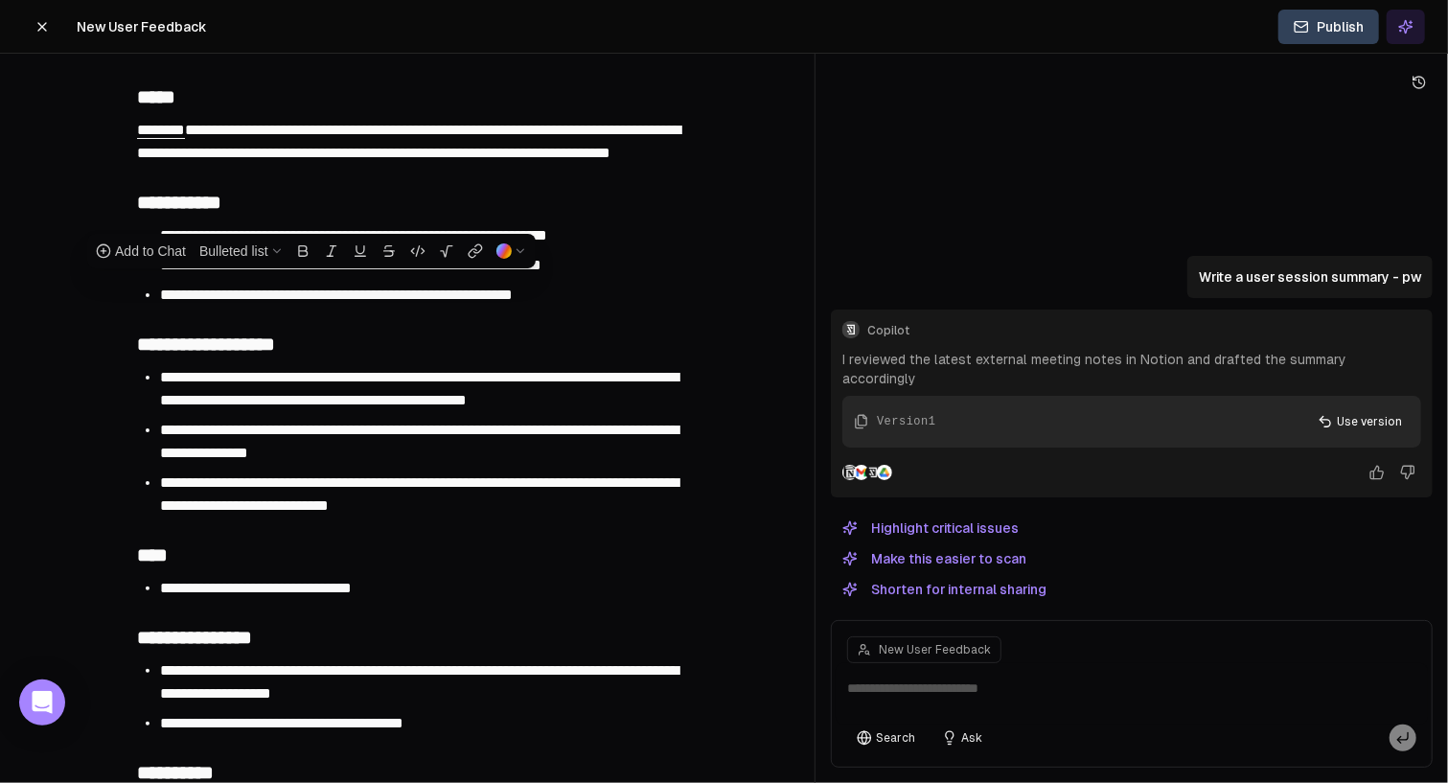
drag, startPoint x: 307, startPoint y: 426, endPoint x: 360, endPoint y: 456, distance: 61.8
click at [335, 463] on div "**********" at bounding box center [407, 610] width 736 height 1126
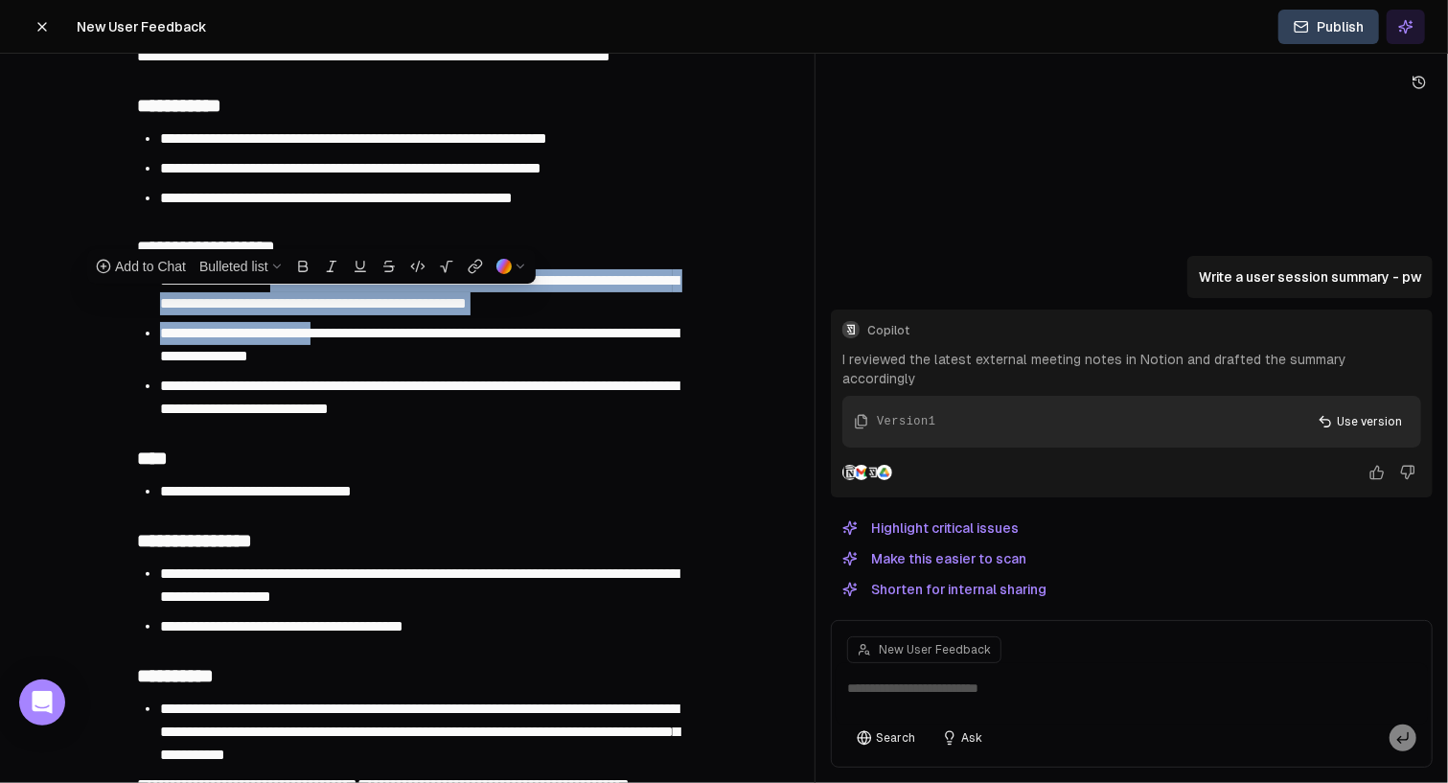
scroll to position [407, 0]
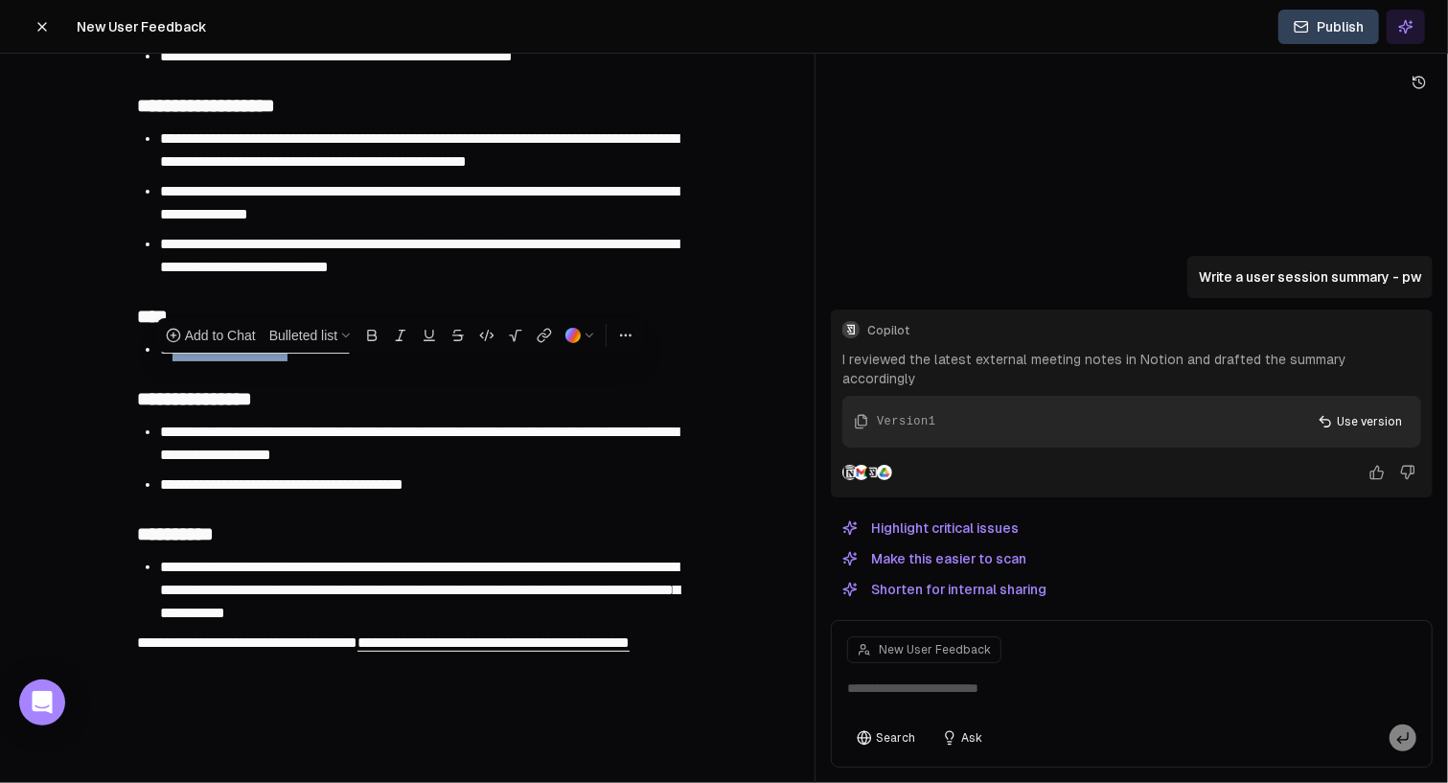
drag, startPoint x: 181, startPoint y: 370, endPoint x: 336, endPoint y: 377, distance: 155.4
click at [335, 357] on span "**********" at bounding box center [256, 349] width 192 height 14
click at [352, 357] on span "**********" at bounding box center [256, 349] width 192 height 14
click at [410, 361] on li "**********" at bounding box center [419, 349] width 518 height 23
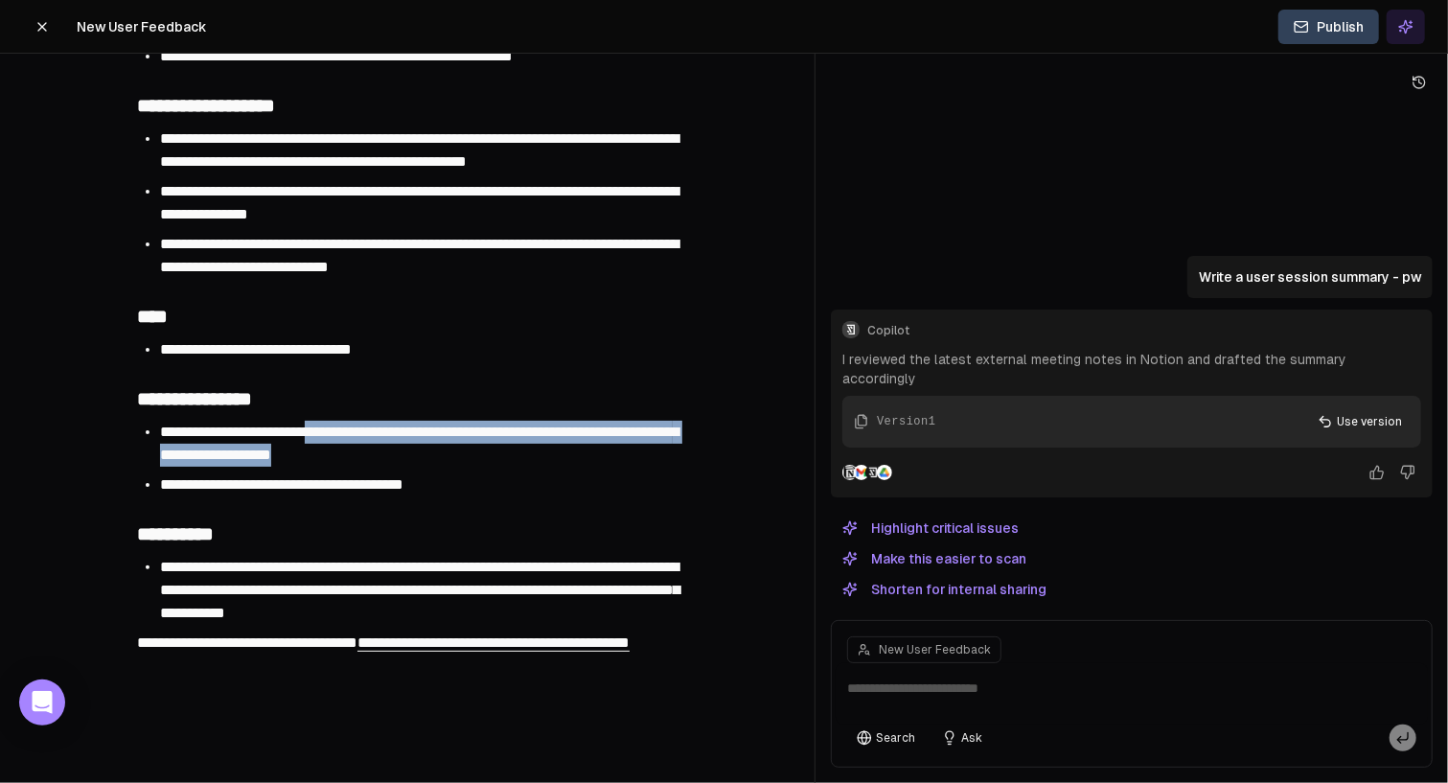
drag, startPoint x: 339, startPoint y: 471, endPoint x: 408, endPoint y: 492, distance: 72.2
click at [385, 494] on div "**********" at bounding box center [407, 371] width 736 height 1126
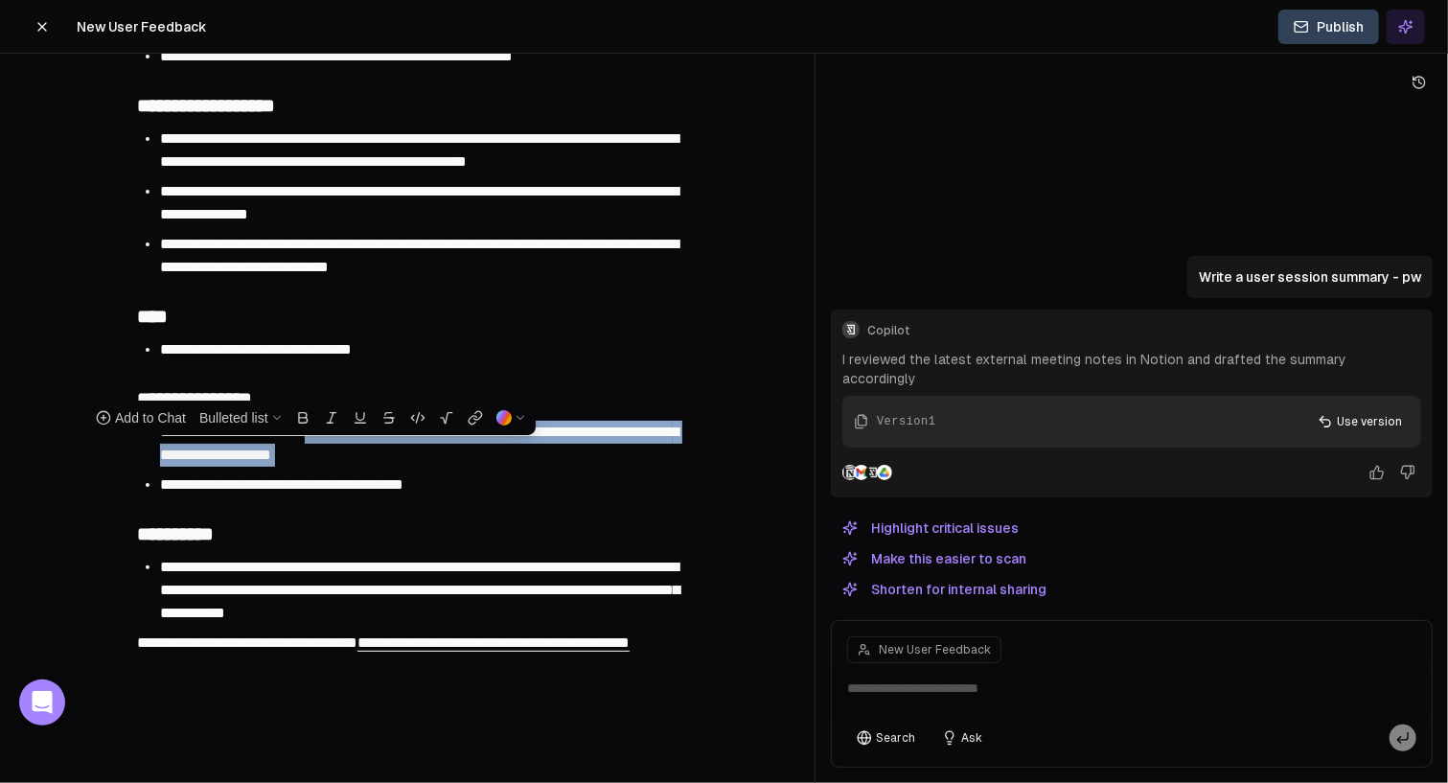
click at [442, 462] on span "**********" at bounding box center [419, 443] width 519 height 37
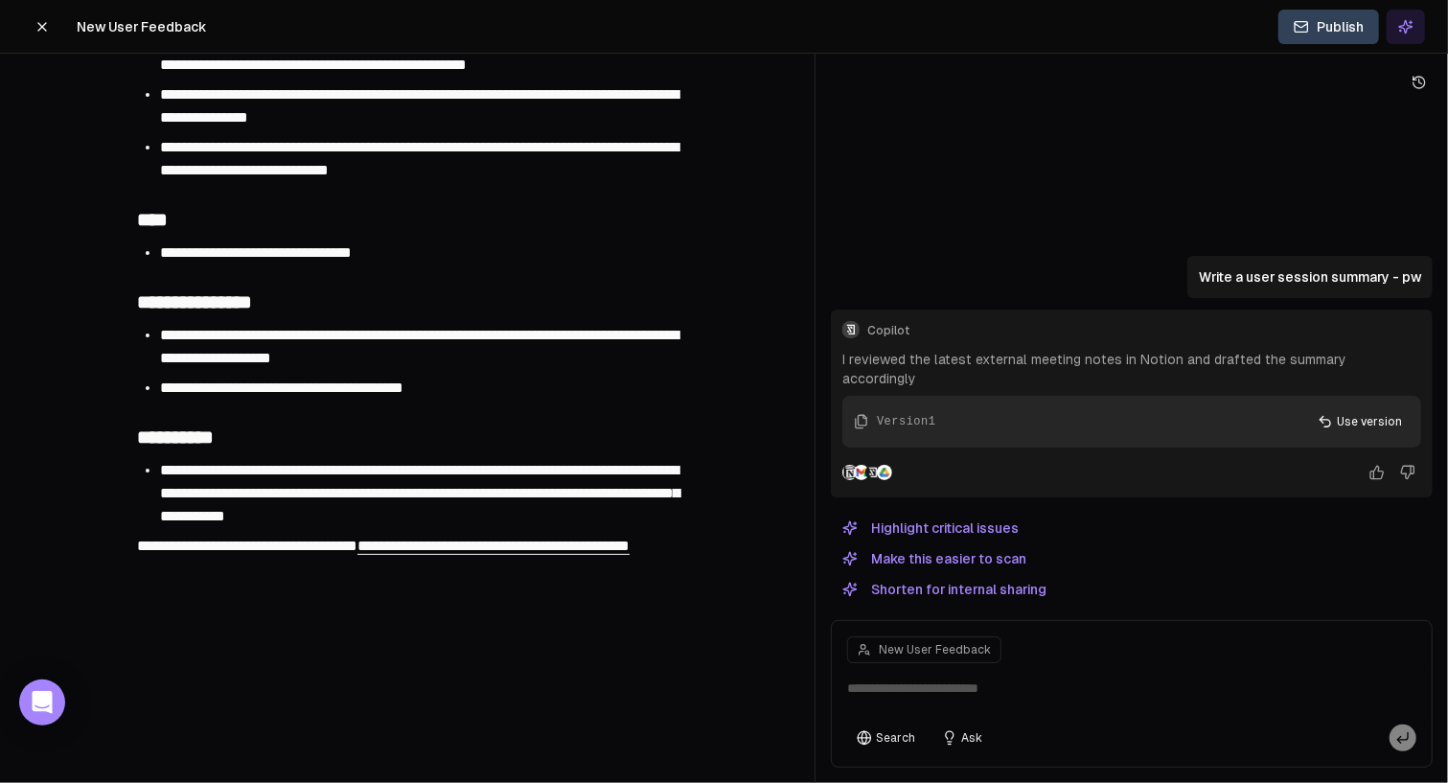
scroll to position [504, 0]
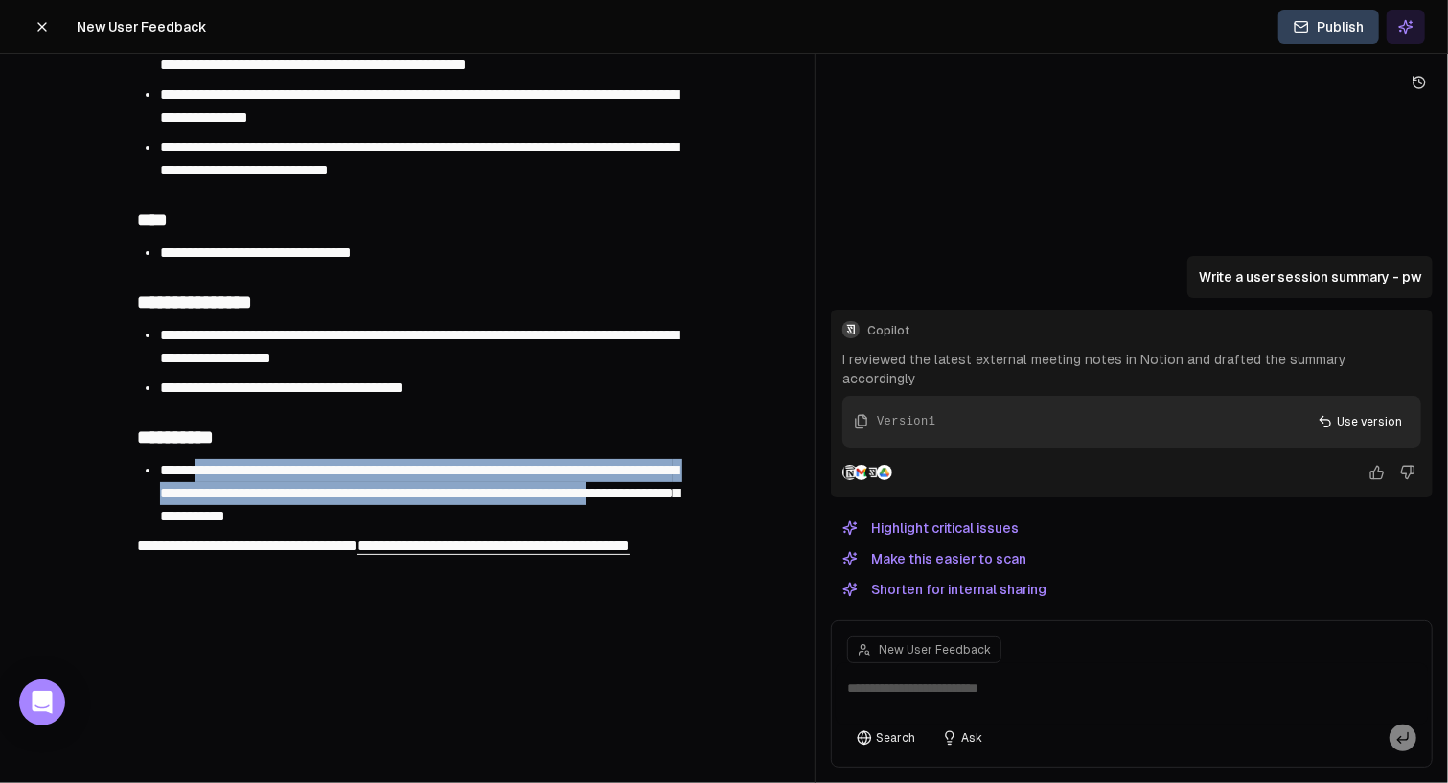
drag, startPoint x: 215, startPoint y: 487, endPoint x: 291, endPoint y: 526, distance: 86.2
click at [282, 523] on span "**********" at bounding box center [420, 493] width 520 height 60
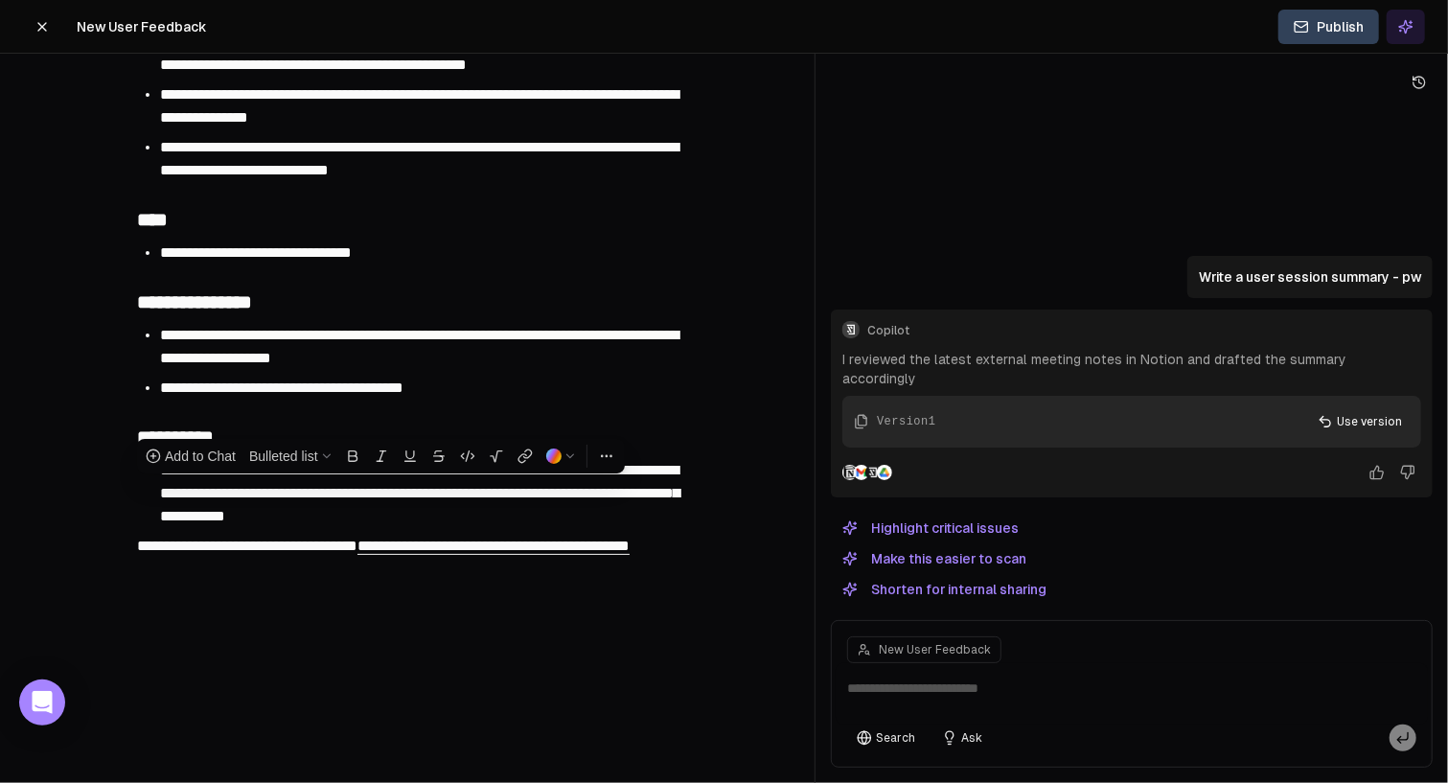
click at [520, 528] on li "**********" at bounding box center [419, 493] width 518 height 69
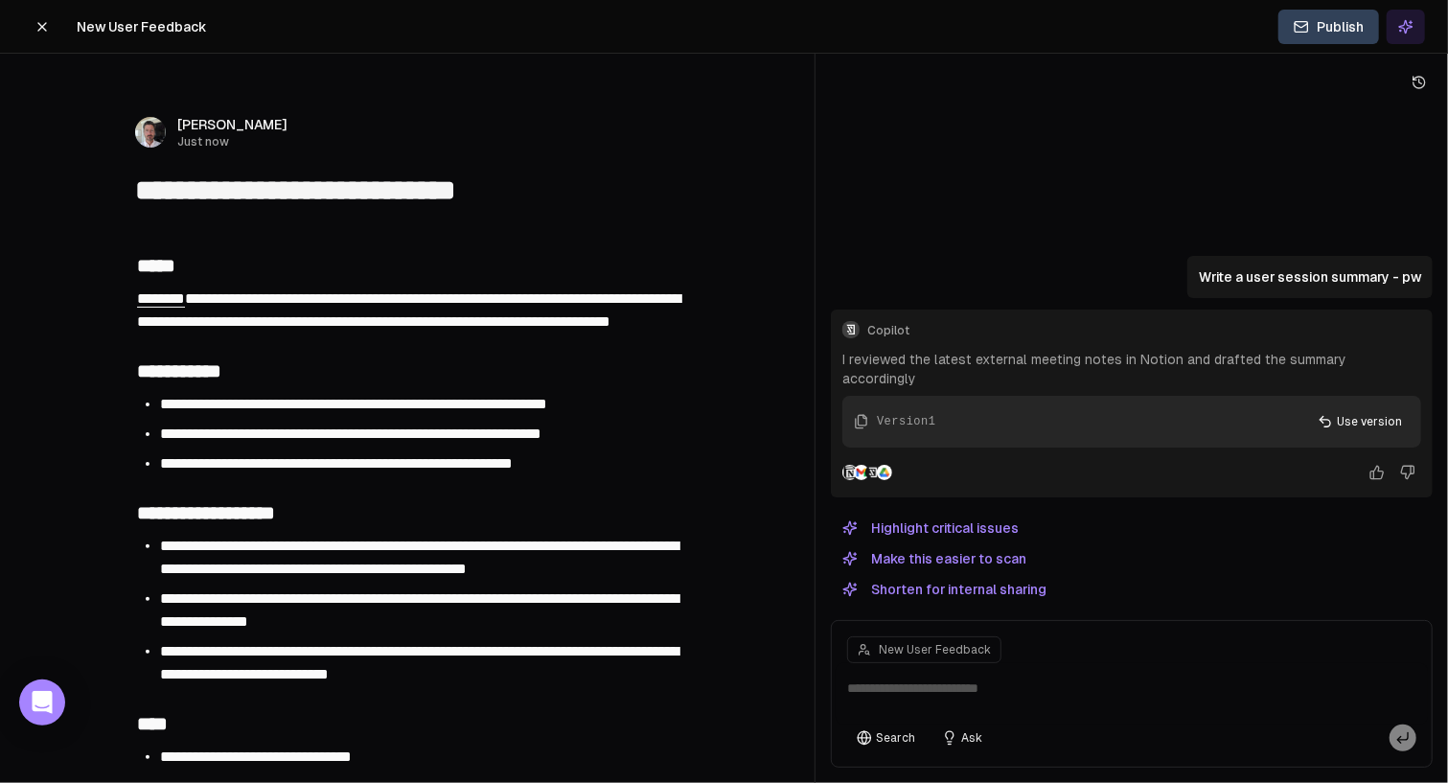
scroll to position [0, 0]
click at [313, 336] on div "**********" at bounding box center [407, 311] width 544 height 52
click at [373, 336] on div "**********" at bounding box center [407, 311] width 544 height 52
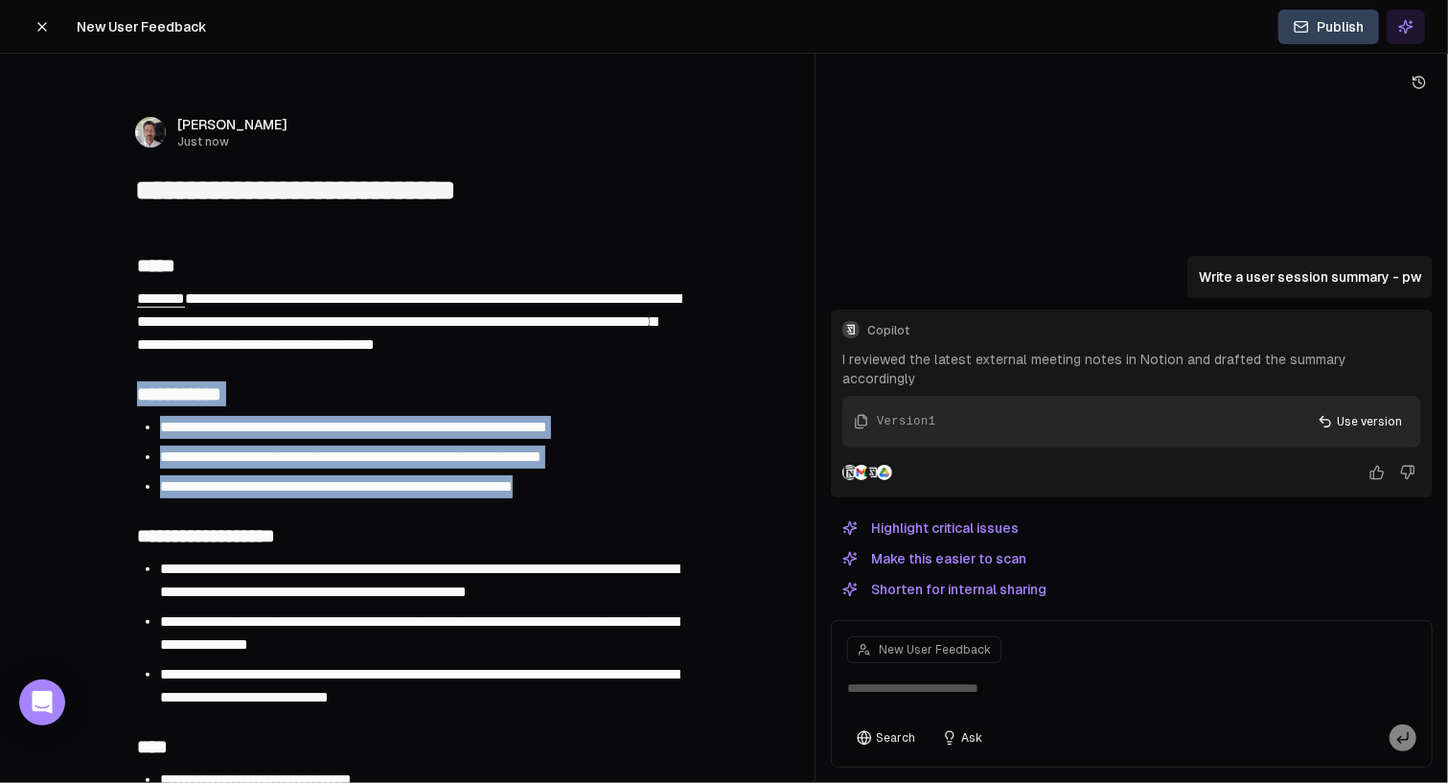
drag, startPoint x: 138, startPoint y: 391, endPoint x: 611, endPoint y: 483, distance: 481.5
click at [611, 483] on div "**********" at bounding box center [407, 790] width 736 height 1149
click at [125, 353] on span "Add to Chat" at bounding box center [150, 353] width 71 height 19
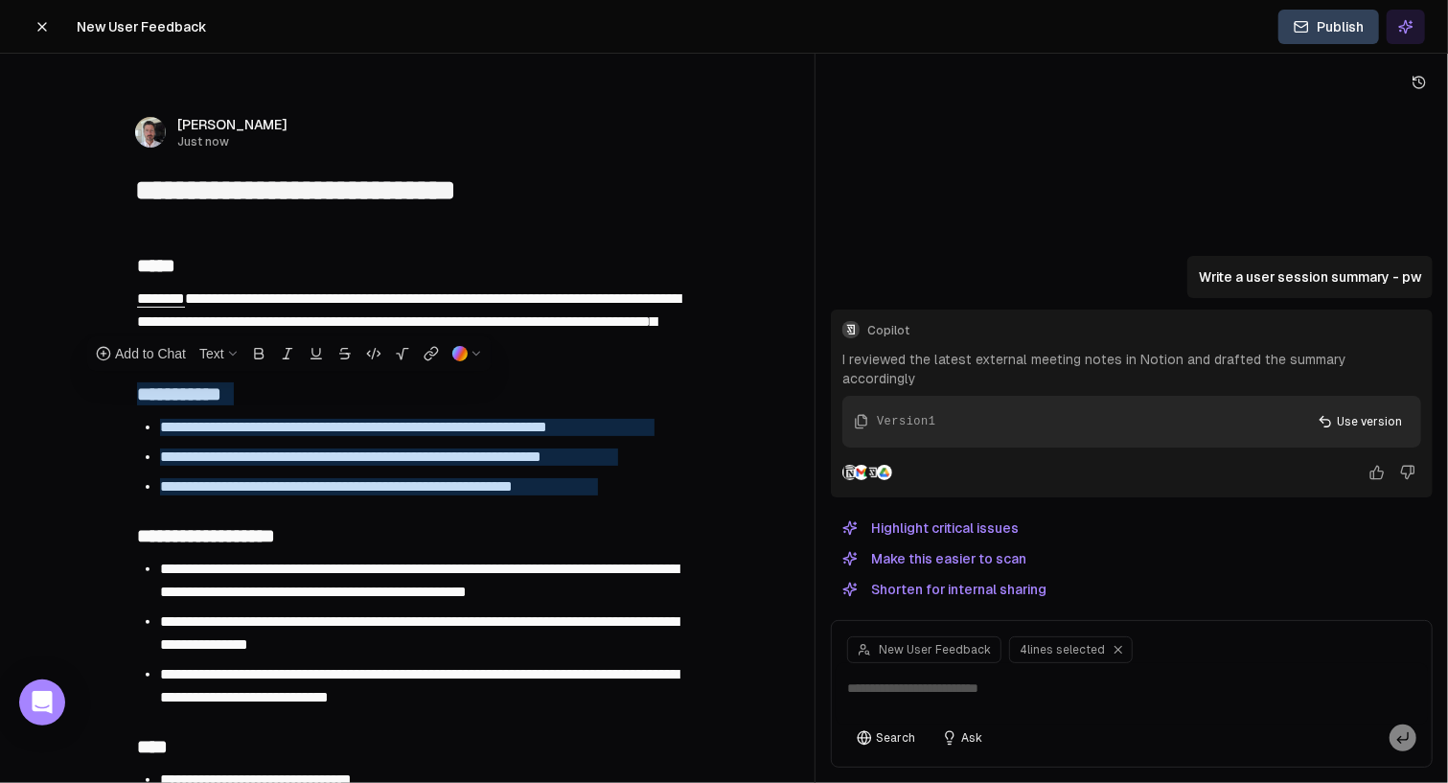
click at [985, 694] on textarea at bounding box center [1132, 693] width 592 height 61
type textarea "*********"
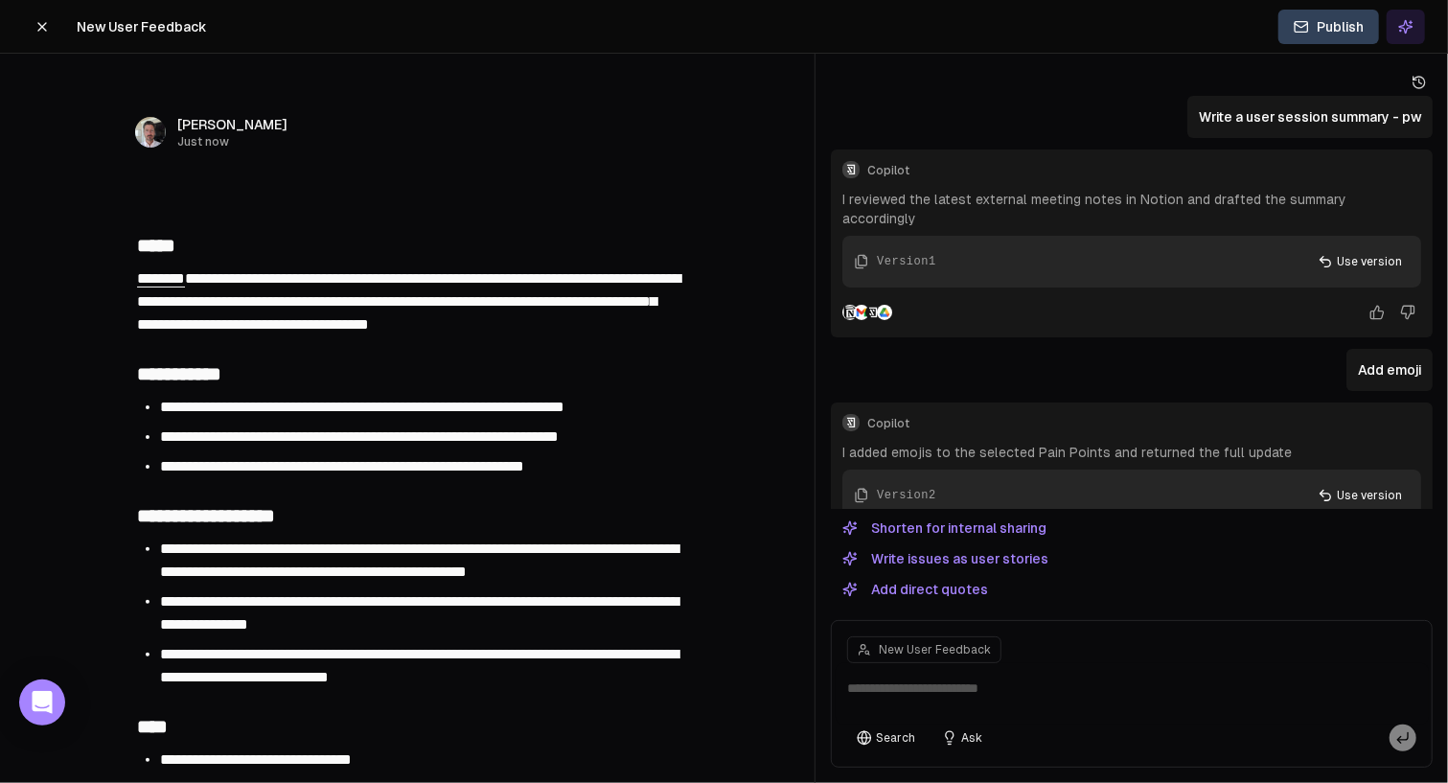
scroll to position [54, 0]
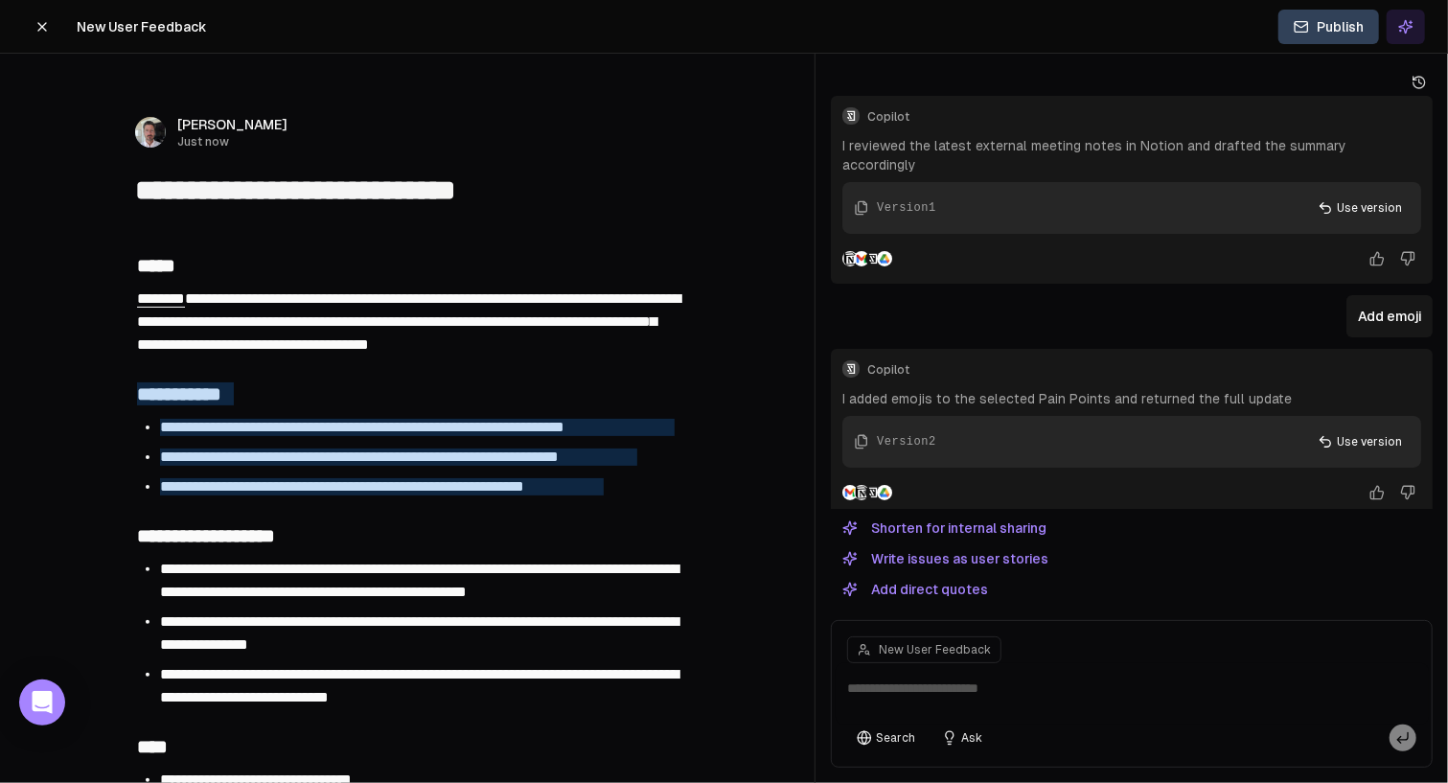
click at [36, 33] on icon at bounding box center [42, 26] width 15 height 15
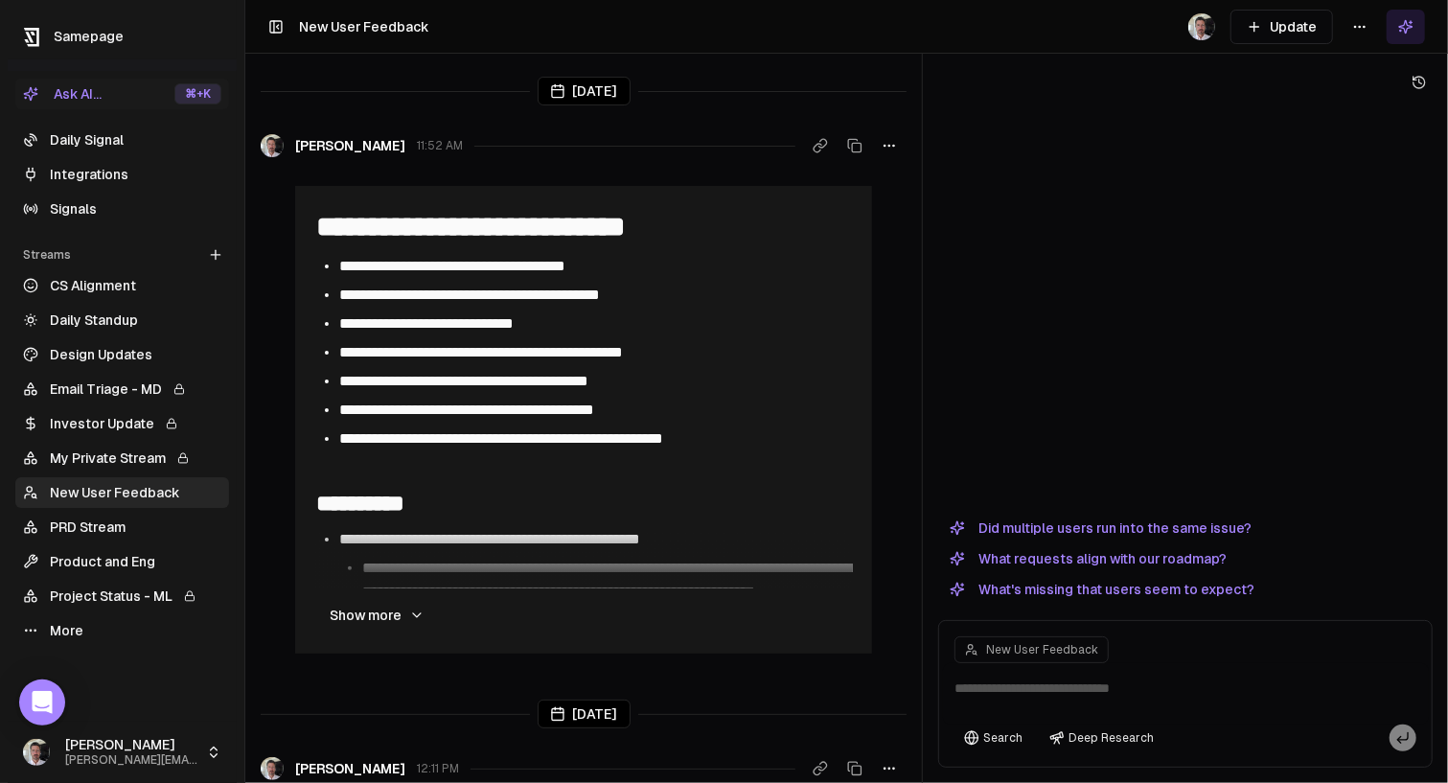
click at [97, 144] on link "Daily Signal" at bounding box center [122, 140] width 214 height 31
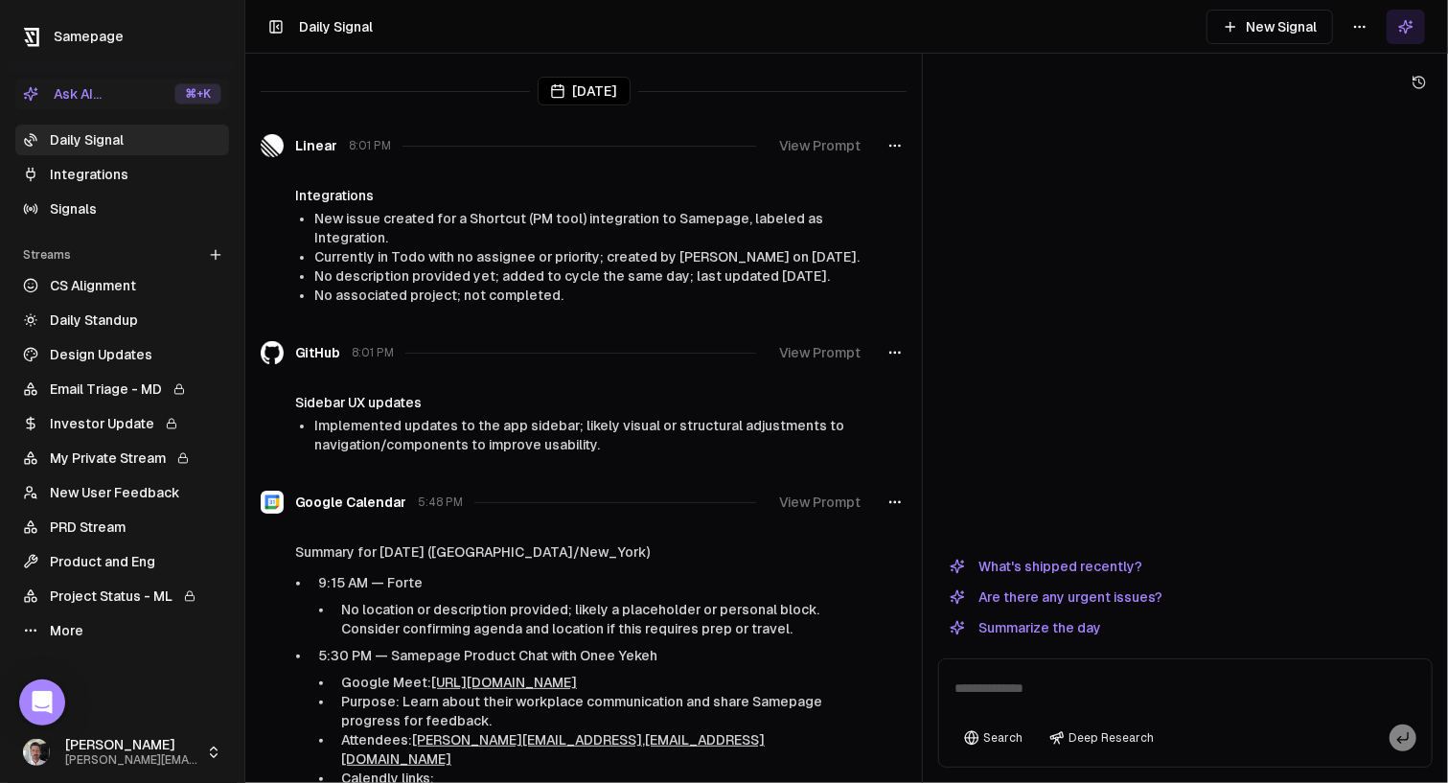
click at [1258, 32] on button "New Signal" at bounding box center [1270, 27] width 127 height 35
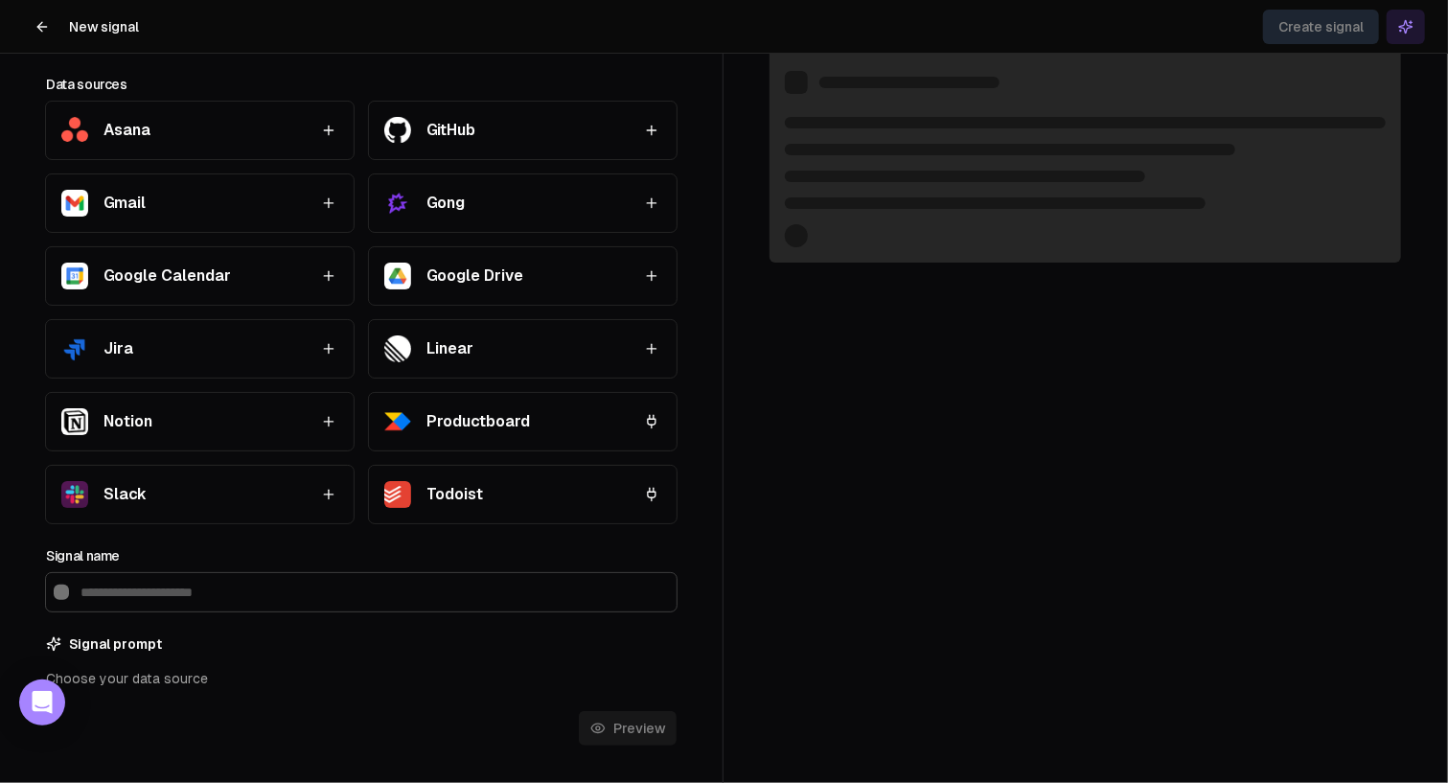
scroll to position [129, 0]
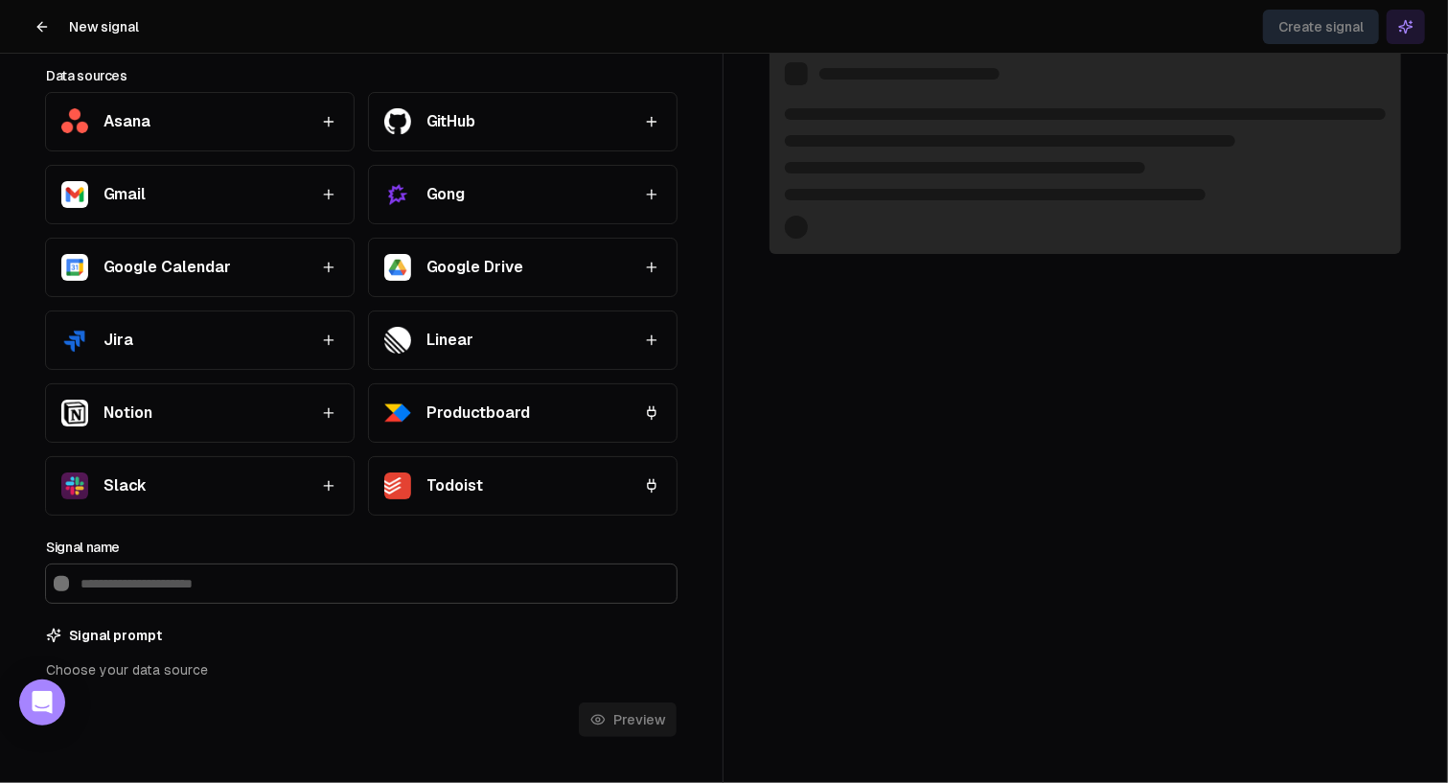
click at [645, 419] on icon "button" at bounding box center [651, 412] width 15 height 15
click at [644, 413] on icon "button" at bounding box center [651, 412] width 15 height 15
type input "**********"
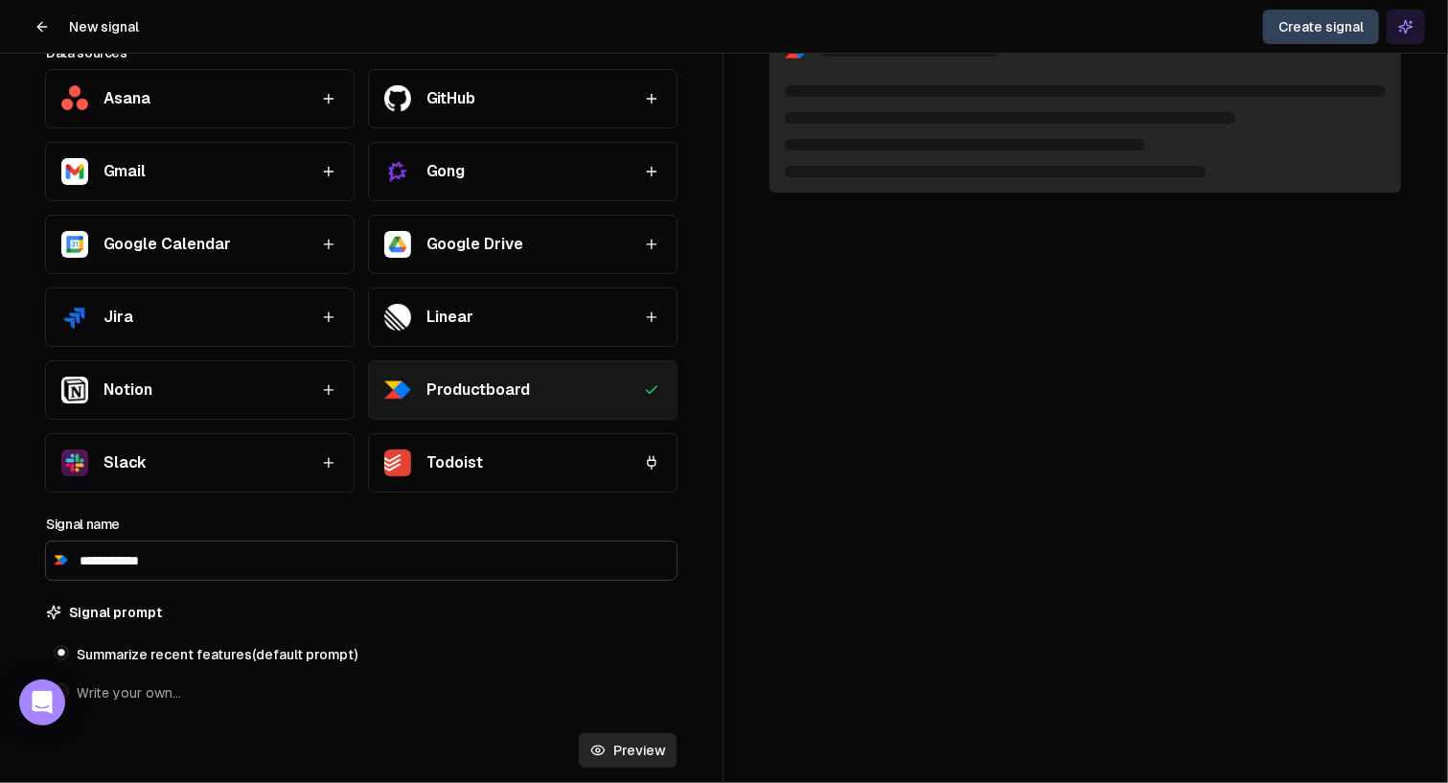
scroll to position [183, 0]
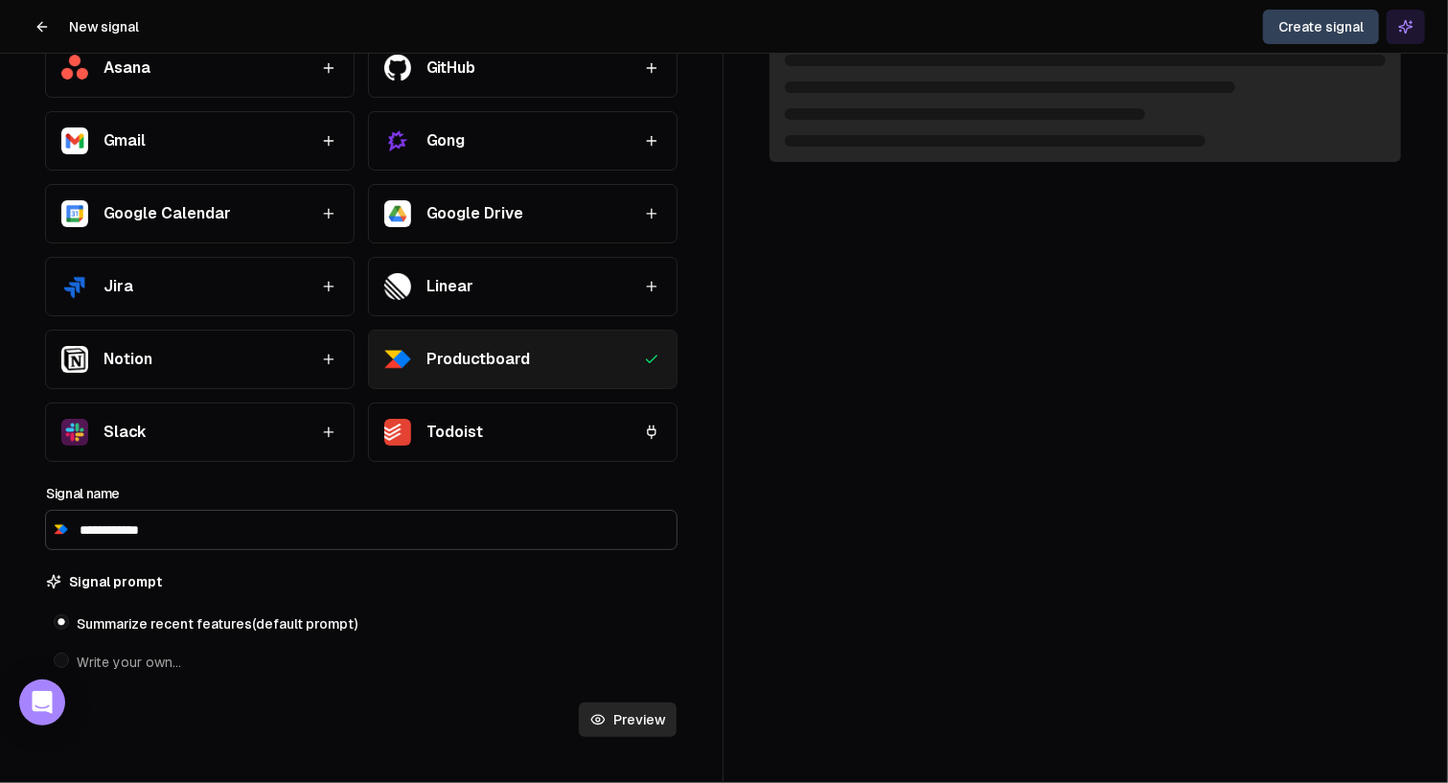
click at [650, 284] on icon "button" at bounding box center [651, 286] width 15 height 15
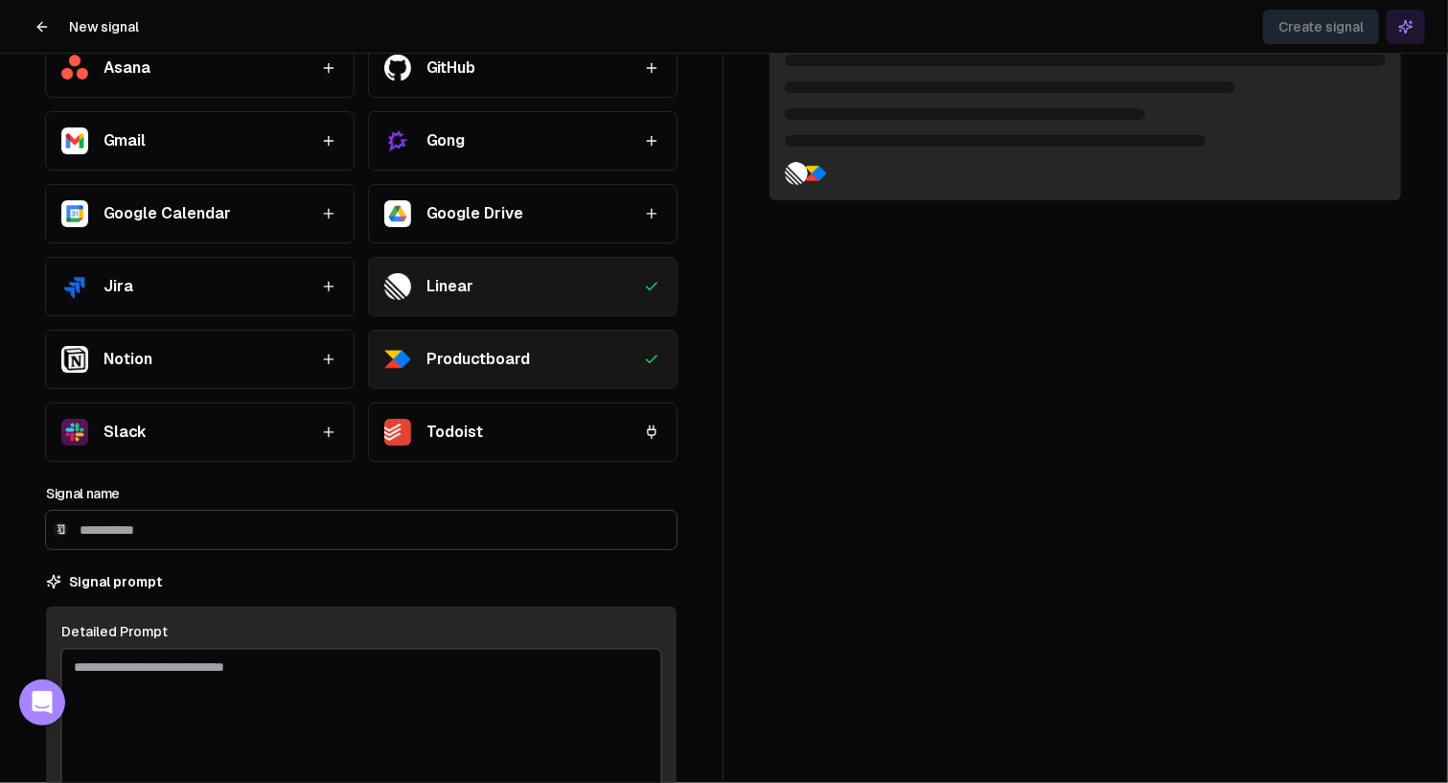
click at [652, 73] on icon "button" at bounding box center [651, 67] width 15 height 15
drag, startPoint x: 648, startPoint y: 285, endPoint x: 648, endPoint y: 255, distance: 29.7
click at [648, 285] on icon "button" at bounding box center [651, 286] width 15 height 15
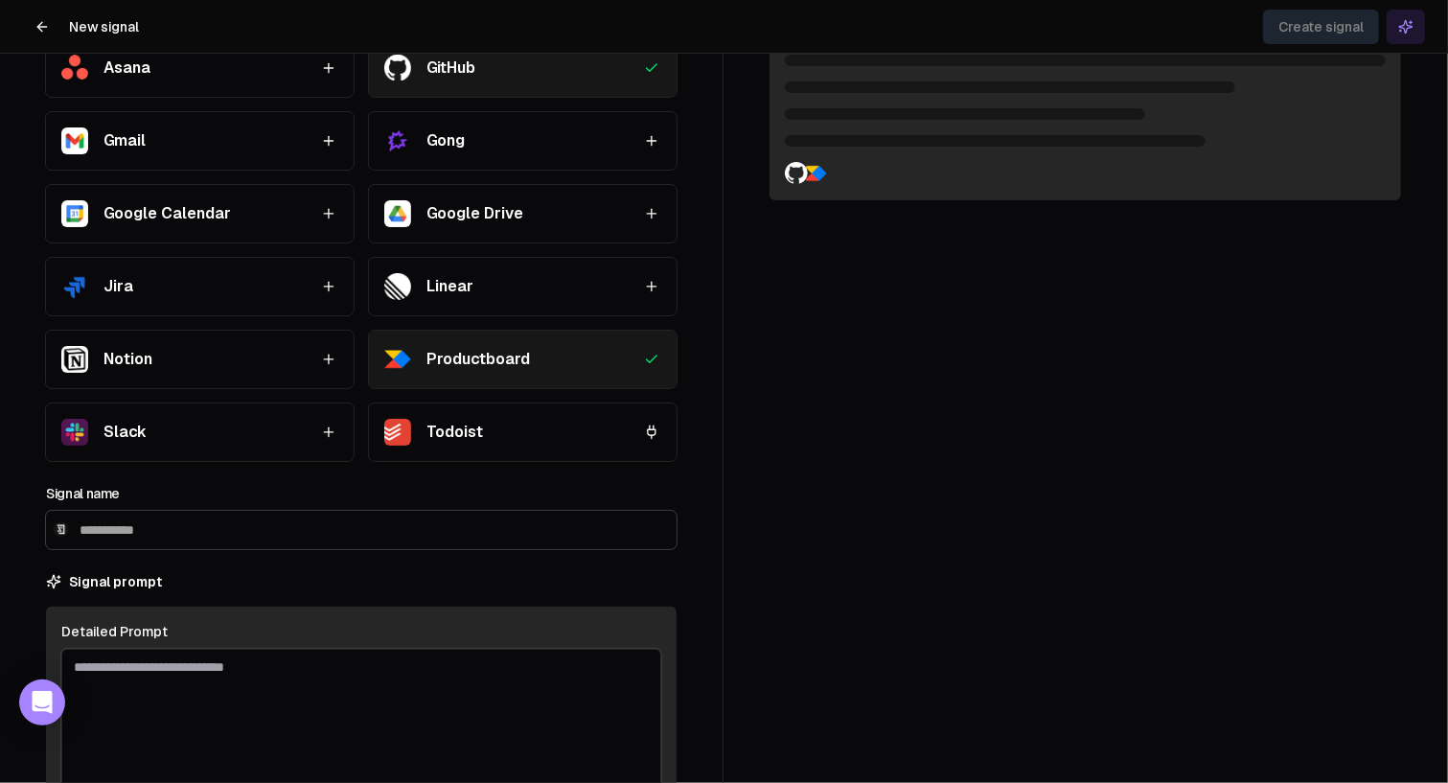
click at [644, 70] on icon "button" at bounding box center [651, 67] width 15 height 15
type input "**********"
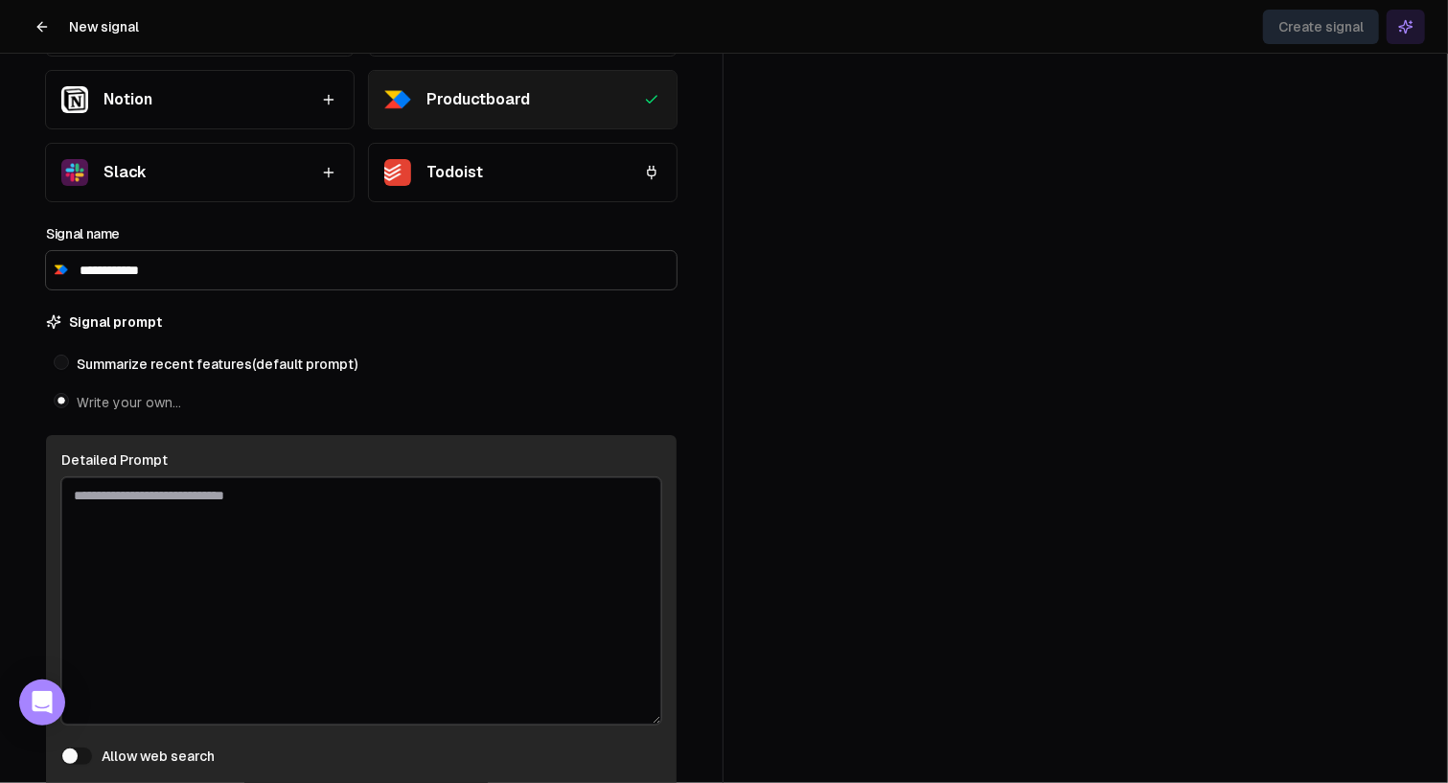
scroll to position [551, 0]
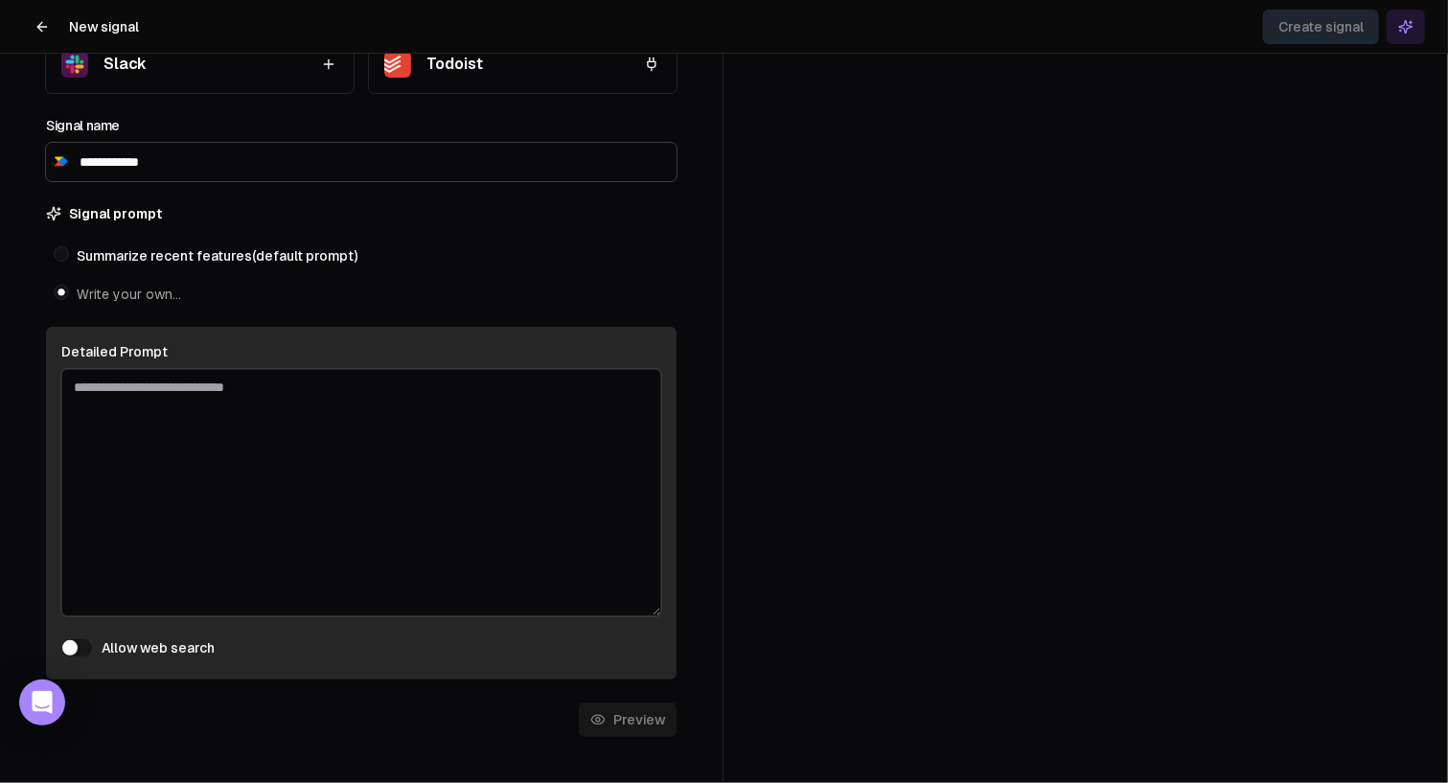
click at [166, 436] on textarea at bounding box center [361, 492] width 600 height 247
click at [54, 28] on button at bounding box center [42, 27] width 38 height 38
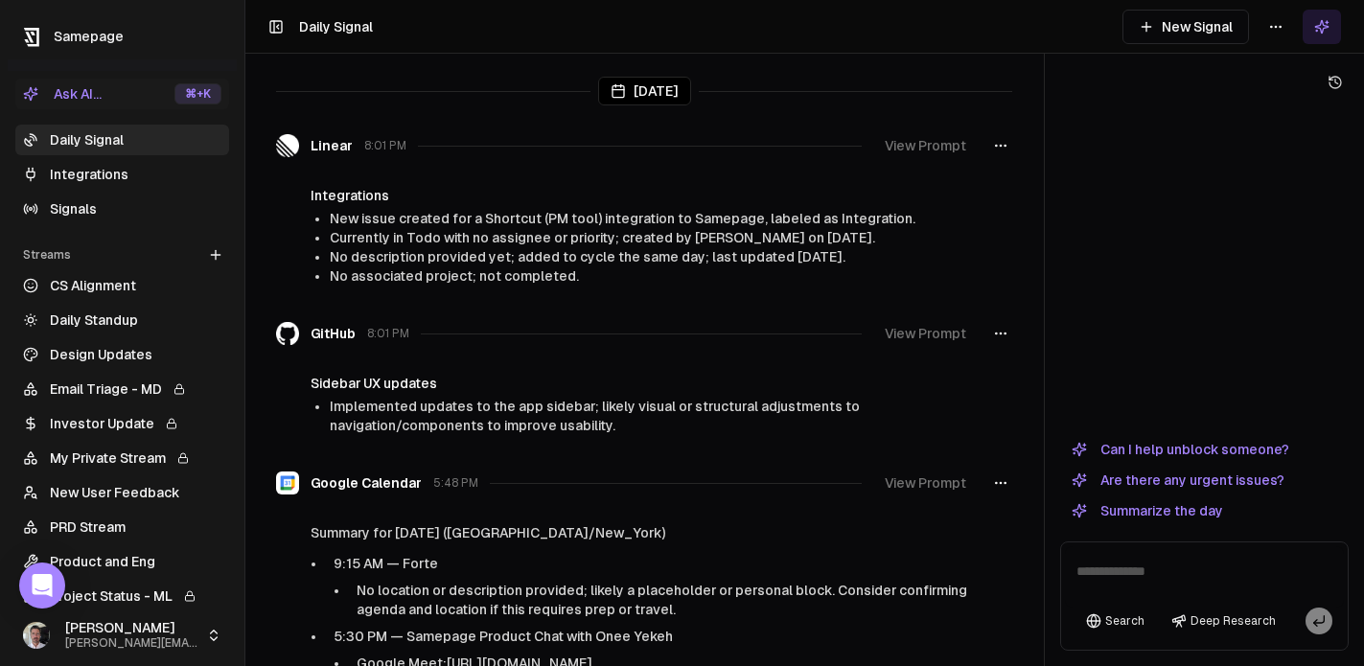
click at [908, 174] on div "[DATE] Linear 8:01 PM View Prompt Integrations New issue created for a Shortcut…" at bounding box center [804, 333] width 1119 height 666
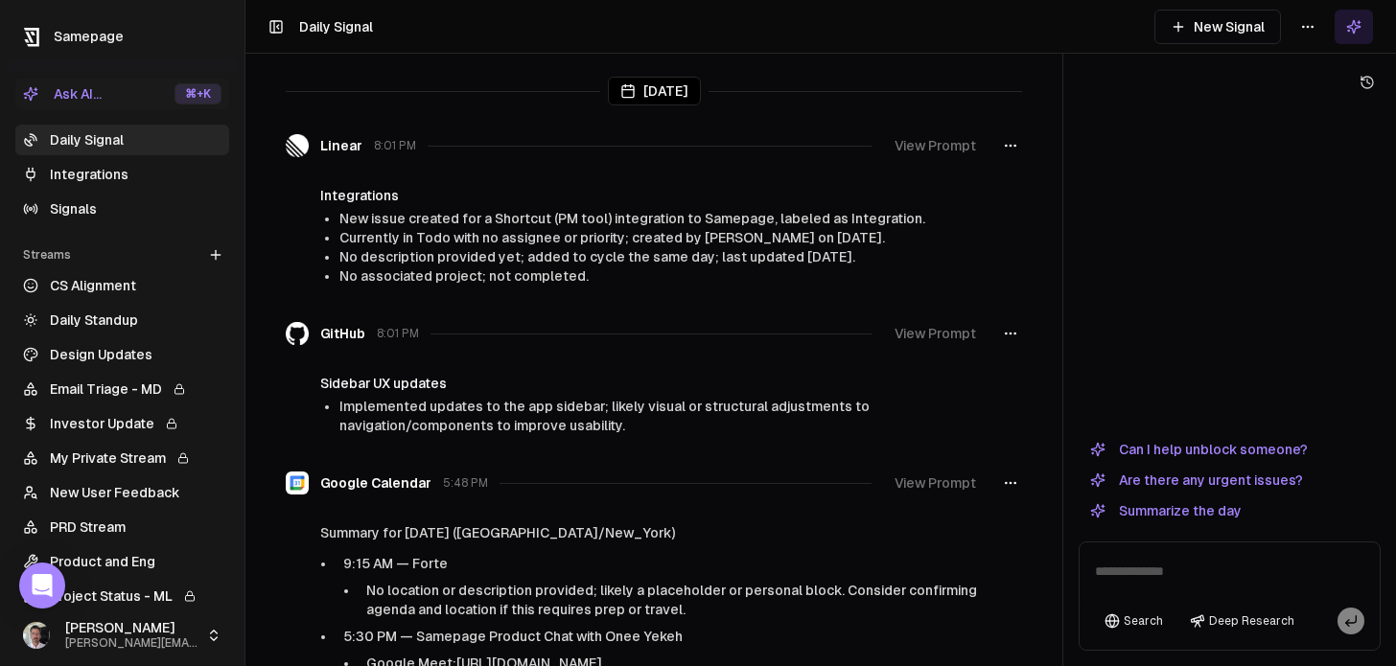
click at [89, 173] on link "Integrations" at bounding box center [122, 174] width 214 height 31
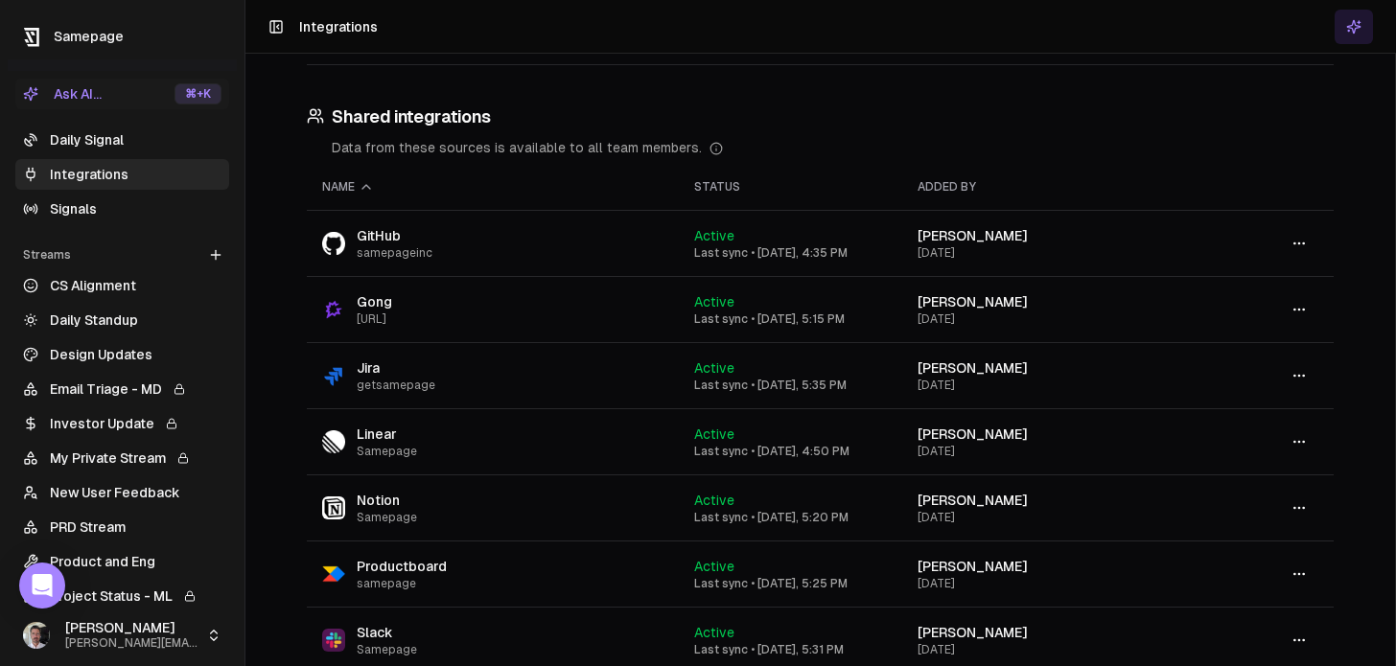
scroll to position [401, 0]
click at [908, 28] on icon at bounding box center [1353, 26] width 12 height 12
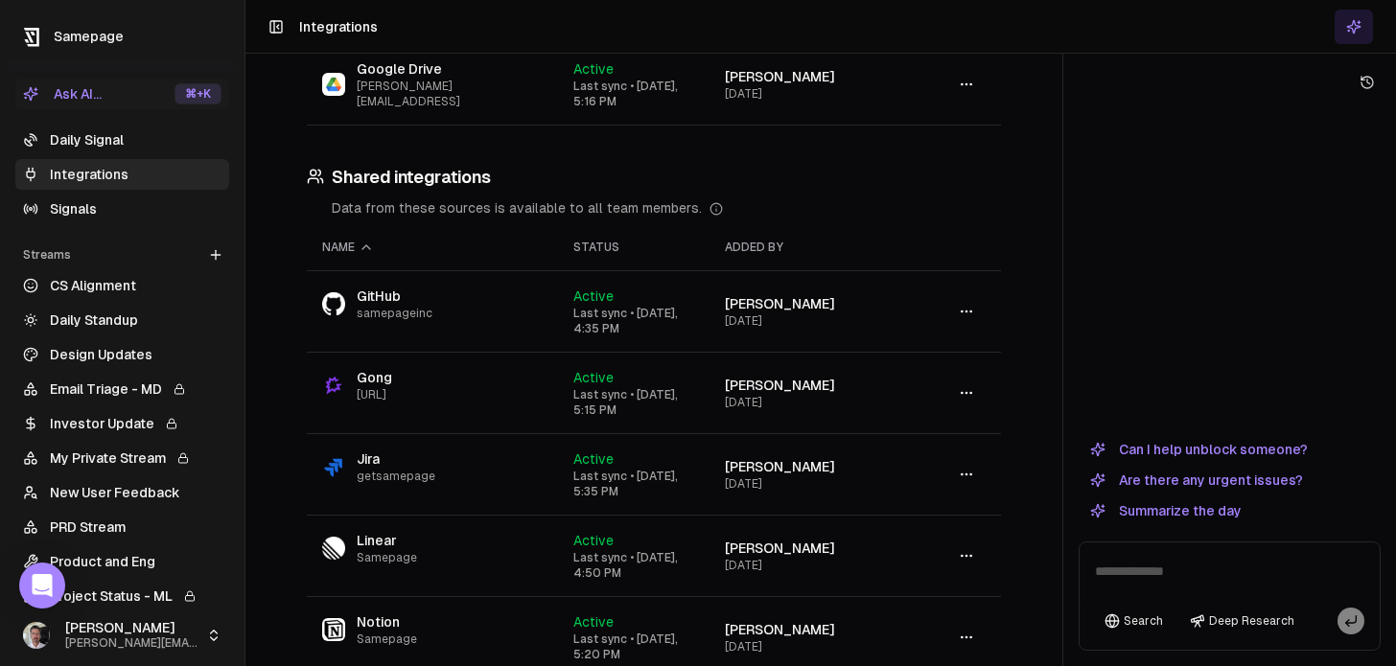
scroll to position [447, 0]
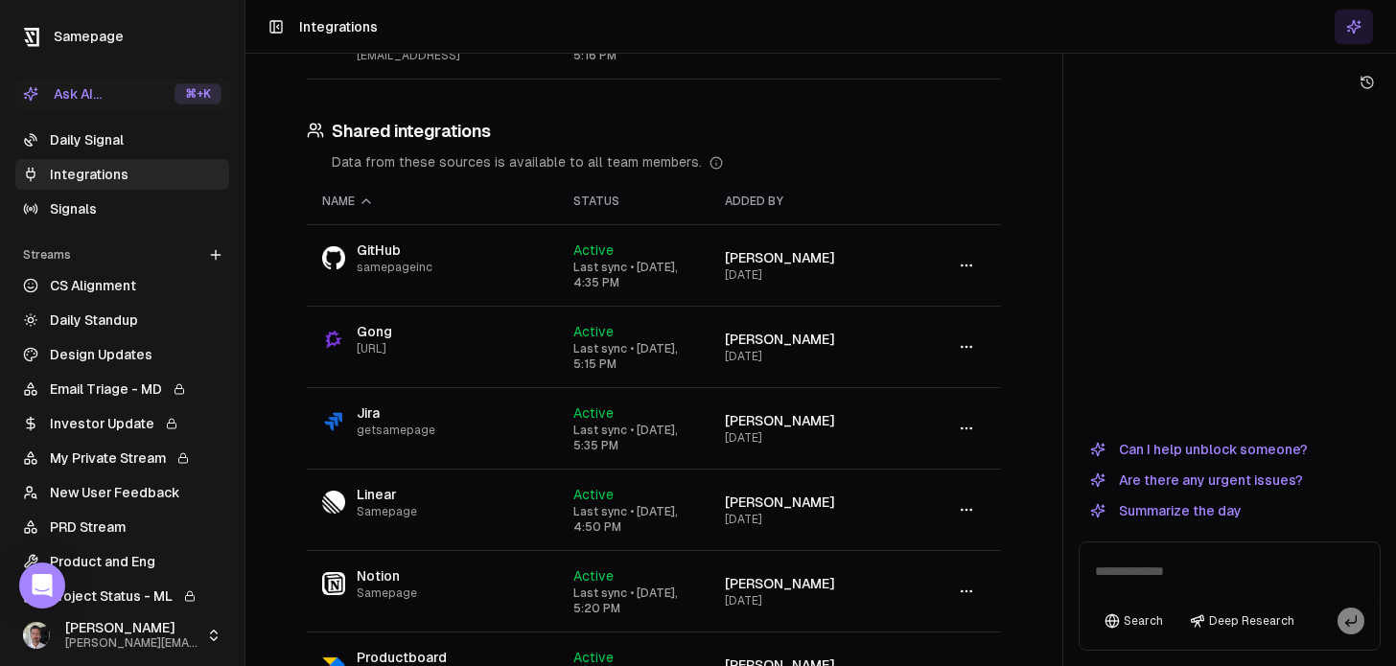
click at [908, 443] on button "Can I help unblock someone?" at bounding box center [1198, 449] width 241 height 23
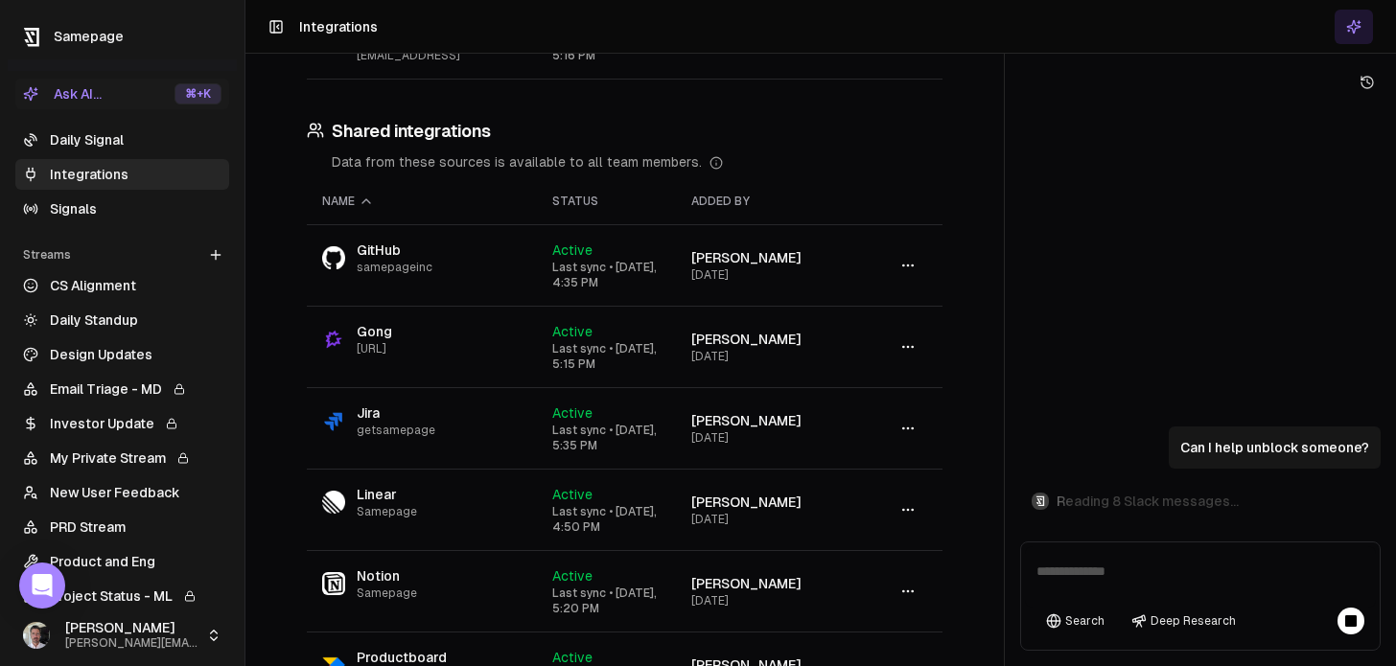
click at [908, 385] on div "Personal integrations Data from these sources is private to you. Name Status Ad…" at bounding box center [820, 333] width 1150 height 666
click at [908, 443] on p "Reading 3 Google Calendar events..." at bounding box center [1173, 501] width 235 height 19
click at [908, 278] on div "Can I help unblock someone? Answering your question..." at bounding box center [1200, 315] width 360 height 438
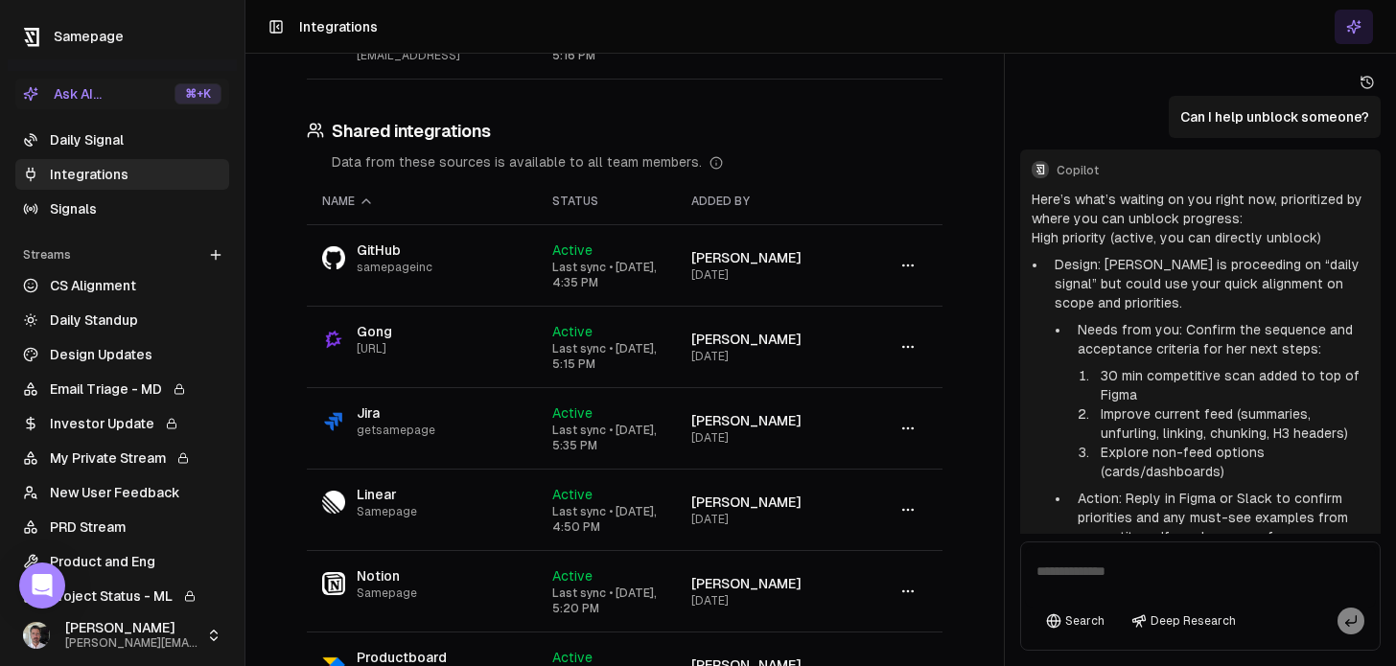
scroll to position [1159, 0]
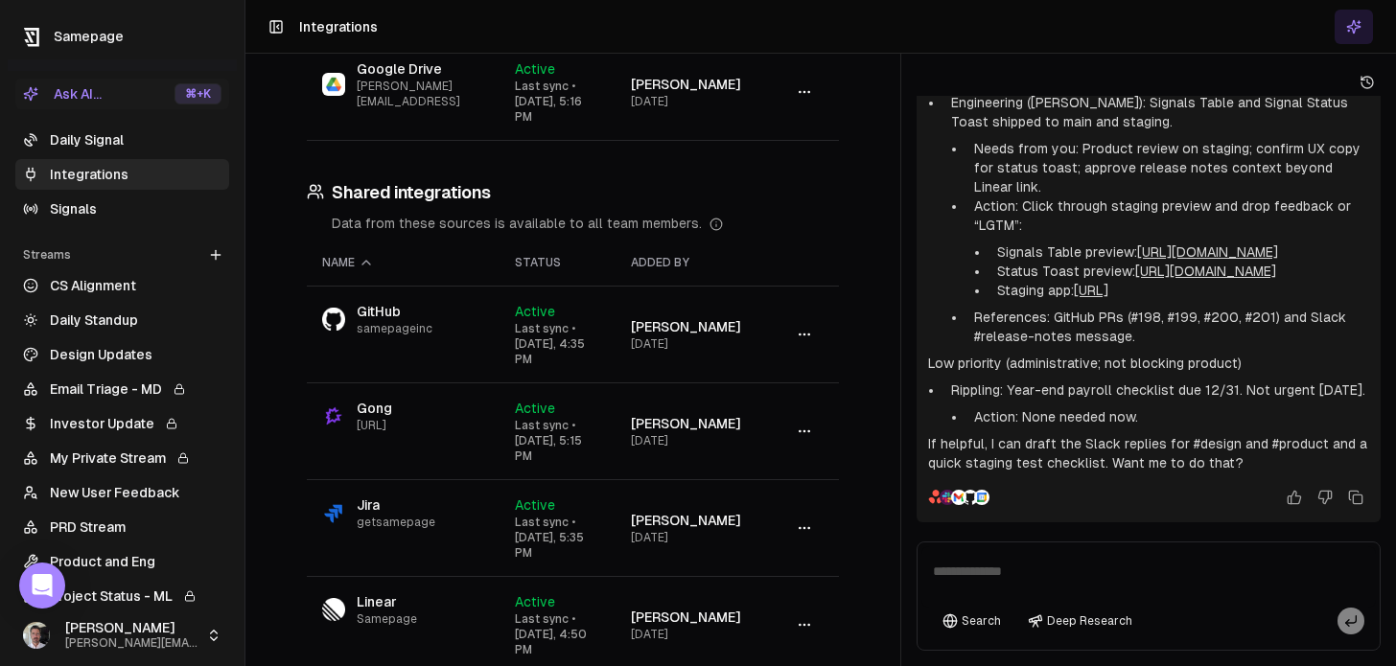
click at [901, 250] on div at bounding box center [900, 333] width 1 height 666
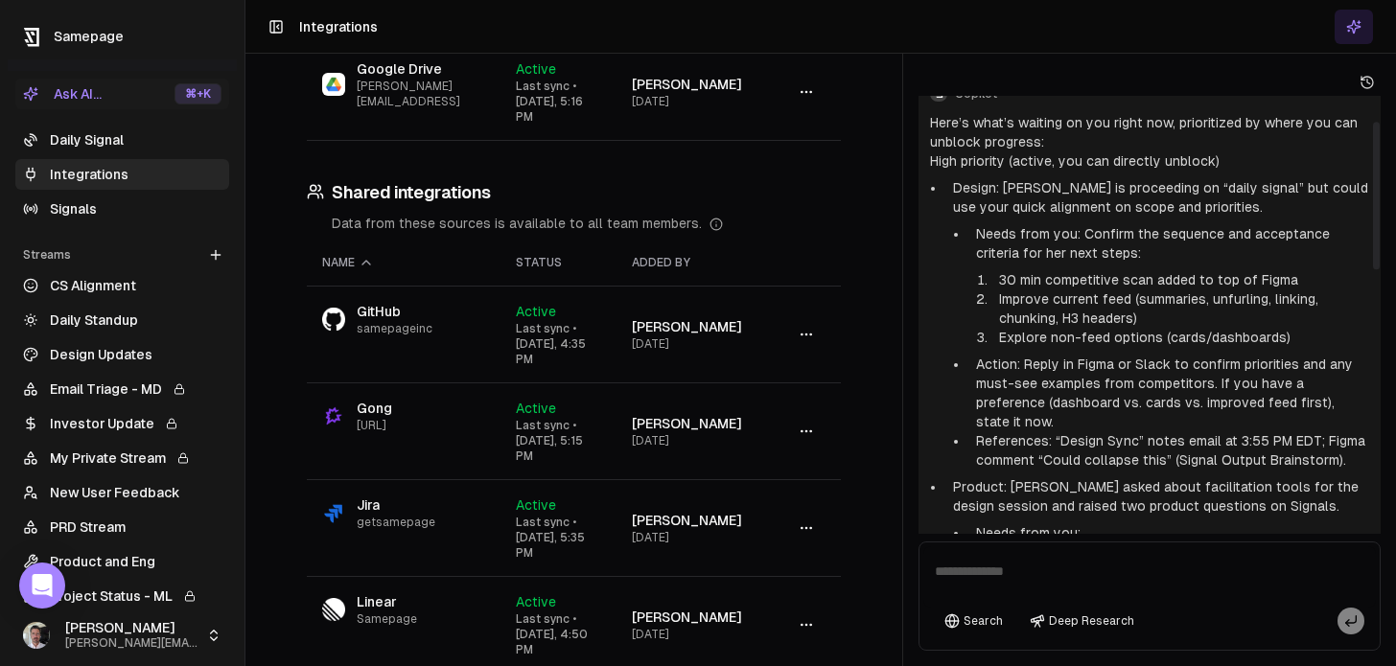
scroll to position [79, 0]
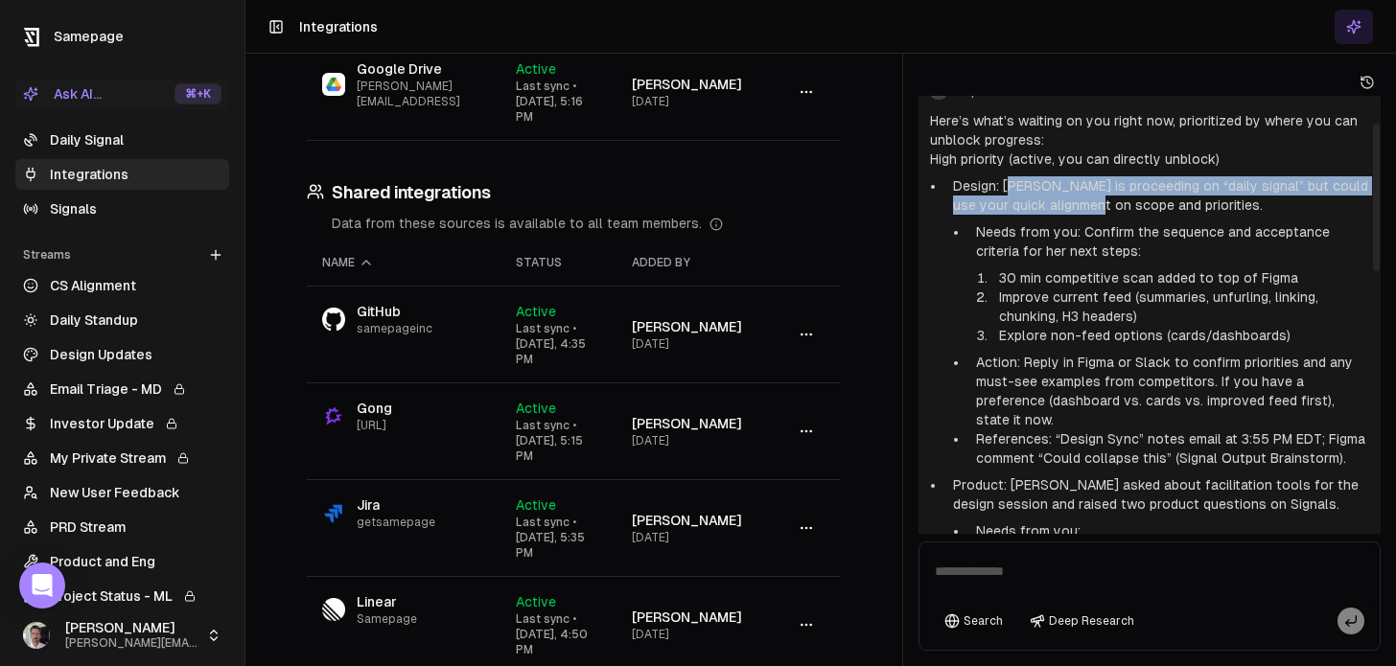
drag, startPoint x: 1012, startPoint y: 178, endPoint x: 1085, endPoint y: 206, distance: 78.0
click at [908, 206] on p "Design: [PERSON_NAME] is proceeding on “daily signal” but could use your quick …" at bounding box center [1161, 195] width 416 height 38
click at [908, 203] on p "Design: [PERSON_NAME] is proceeding on “daily signal” but could use your quick …" at bounding box center [1161, 195] width 416 height 38
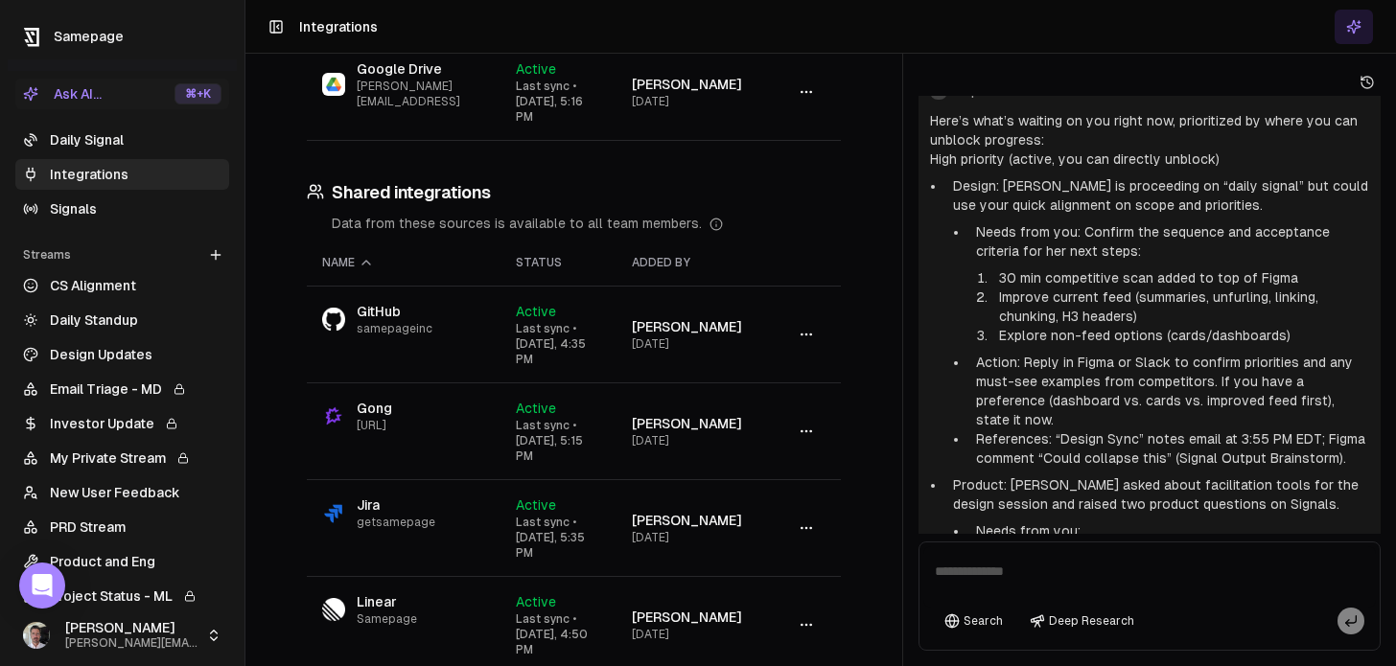
click at [101, 137] on link "Daily Signal" at bounding box center [122, 140] width 214 height 31
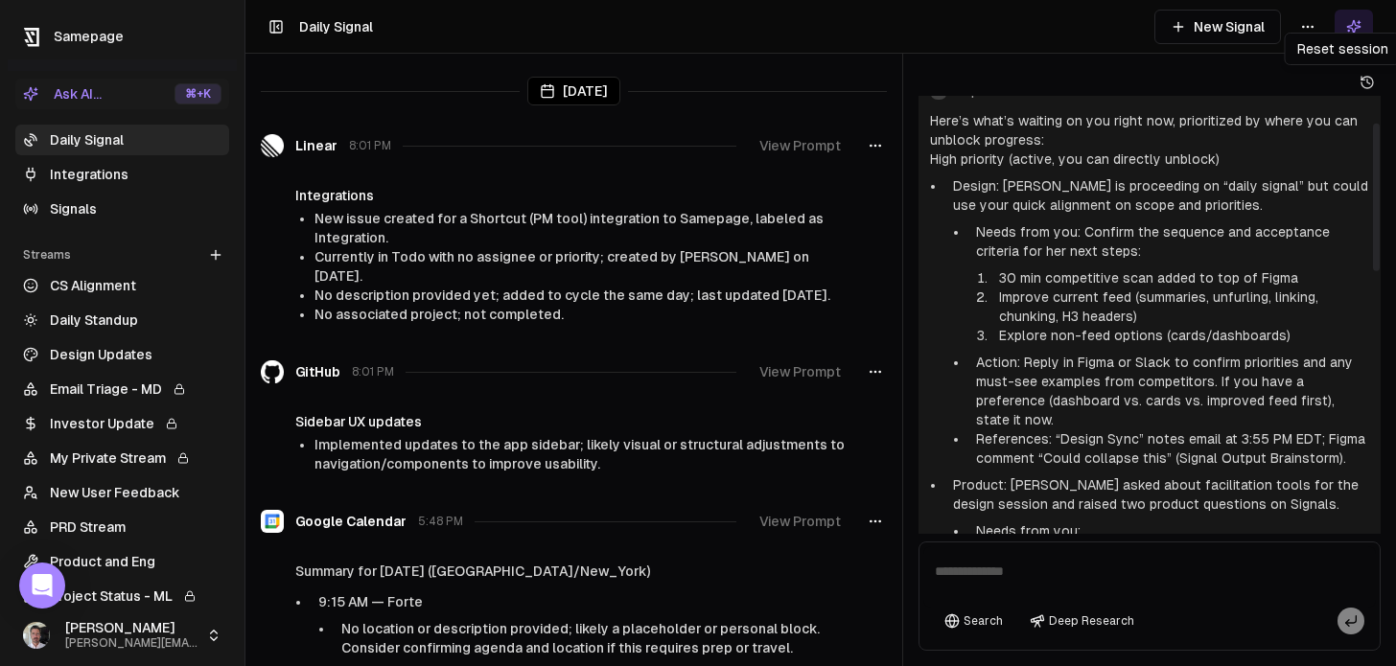
click at [908, 80] on icon at bounding box center [1362, 78] width 3 height 3
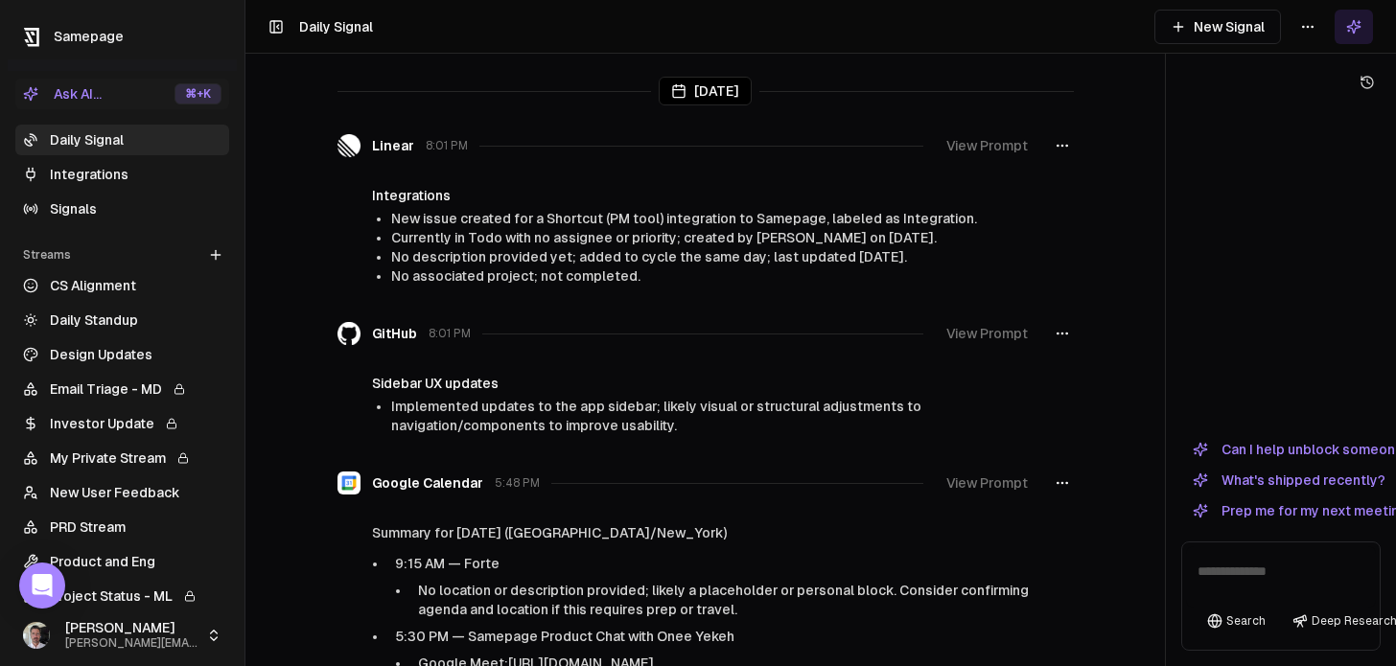
click at [908, 256] on div "[DATE] Linear 8:01 PM View Prompt Integrations New issue created for a Shortcut…" at bounding box center [820, 333] width 1150 height 666
click at [448, 214] on span "New issue created for a Shortcut (PM tool) integration to Samepage, labeled as …" at bounding box center [684, 218] width 586 height 15
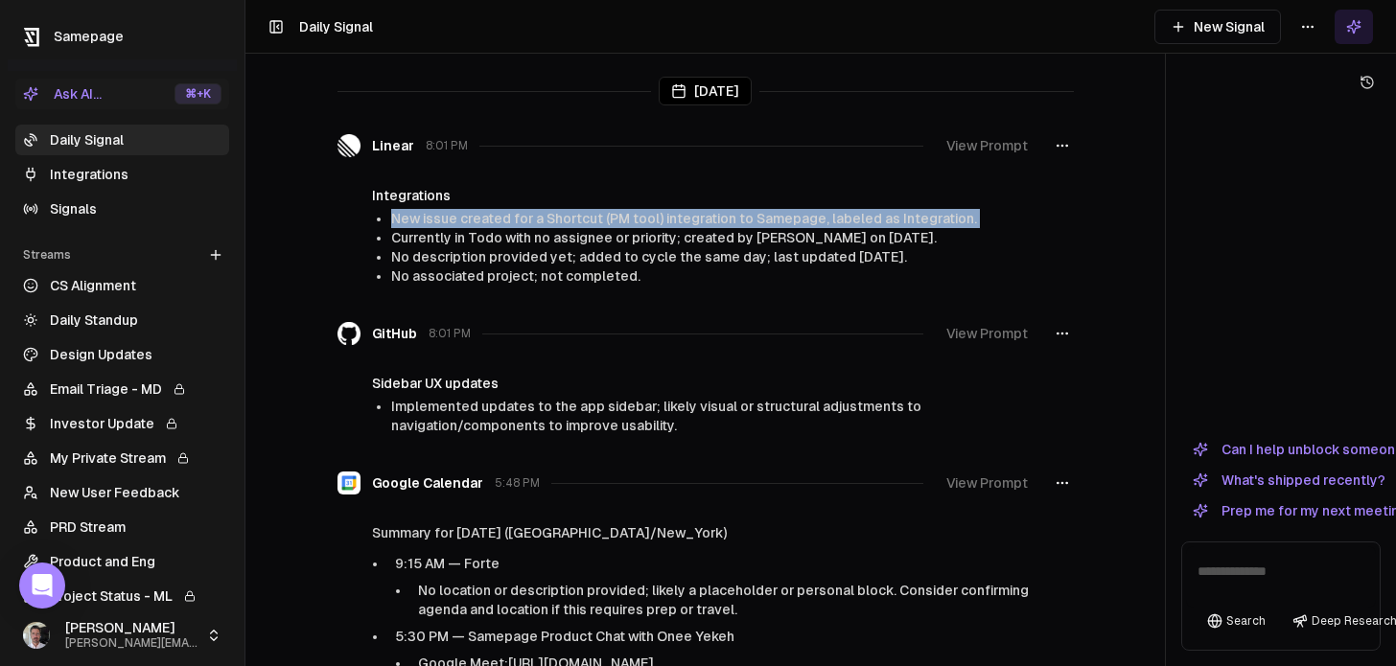
click at [448, 214] on span "New issue created for a Shortcut (PM tool) integration to Samepage, labeled as …" at bounding box center [684, 218] width 586 height 15
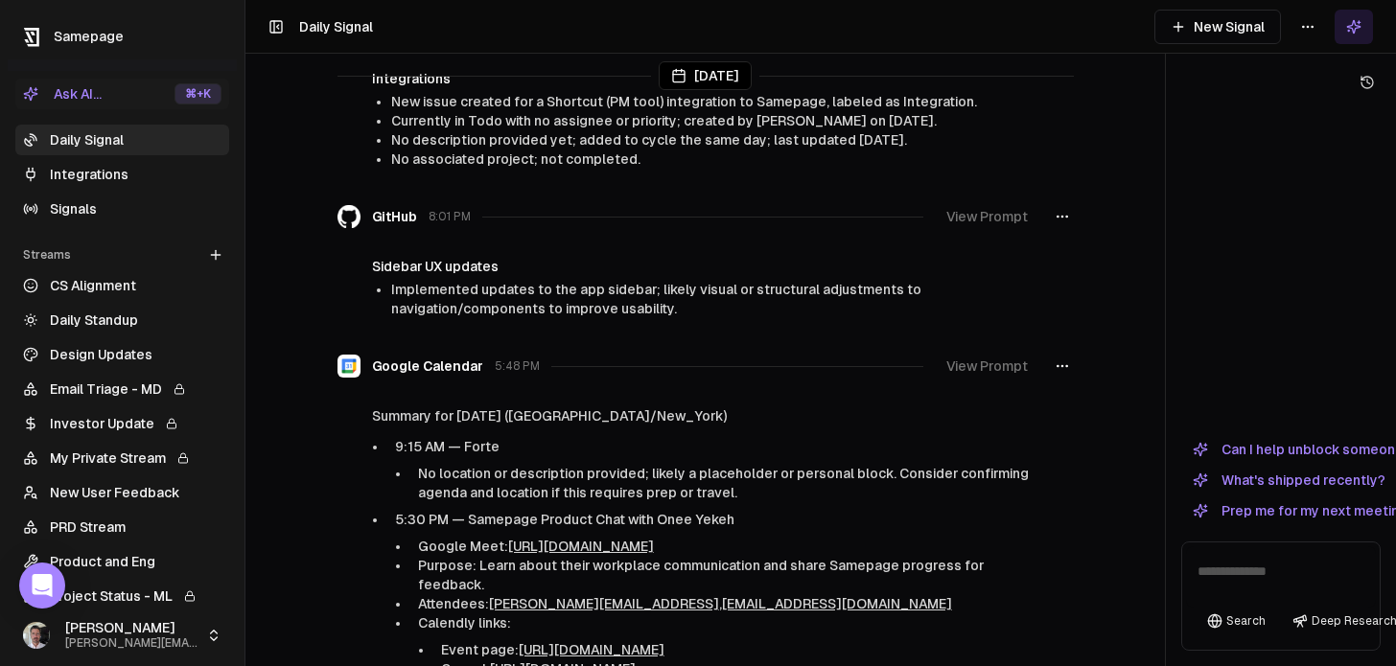
click at [476, 287] on span "Implemented updates to the app sidebar; likely visual or structural adjustments…" at bounding box center [656, 299] width 530 height 35
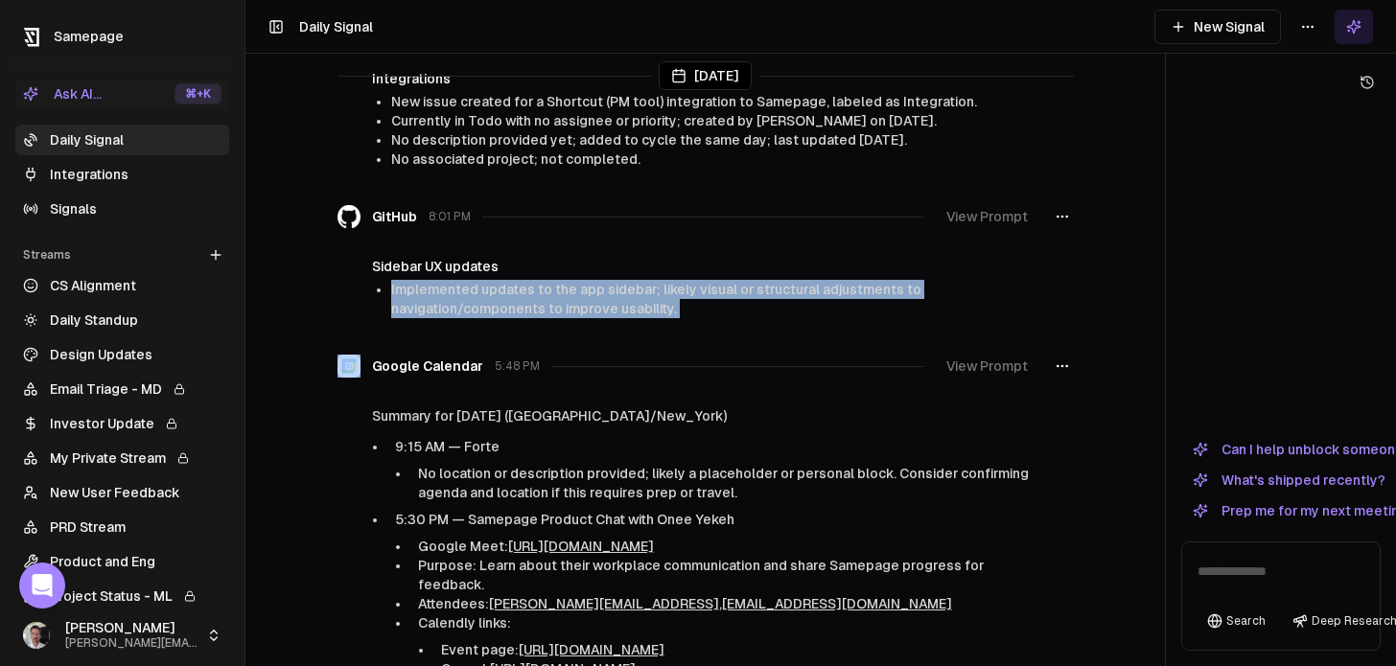
click at [476, 287] on span "Implemented updates to the app sidebar; likely visual or structural adjustments…" at bounding box center [656, 299] width 530 height 35
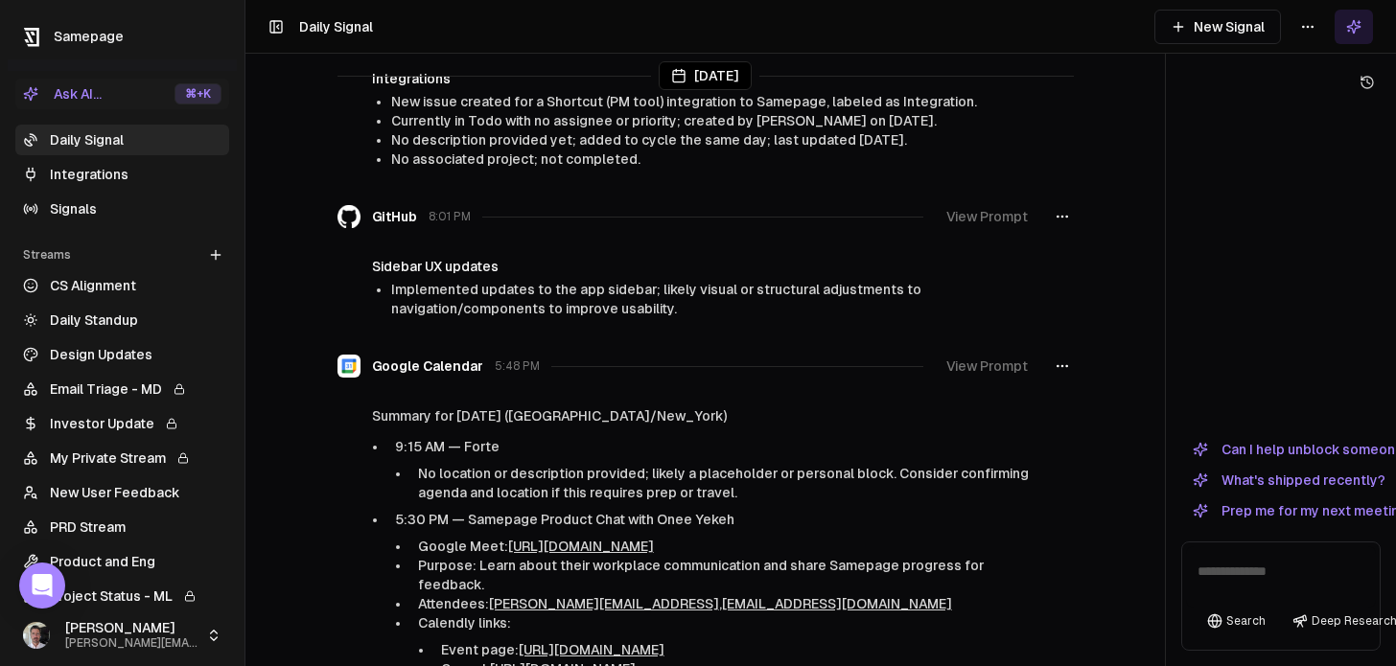
click at [612, 269] on h4 "Sidebar UX updates" at bounding box center [705, 266] width 667 height 19
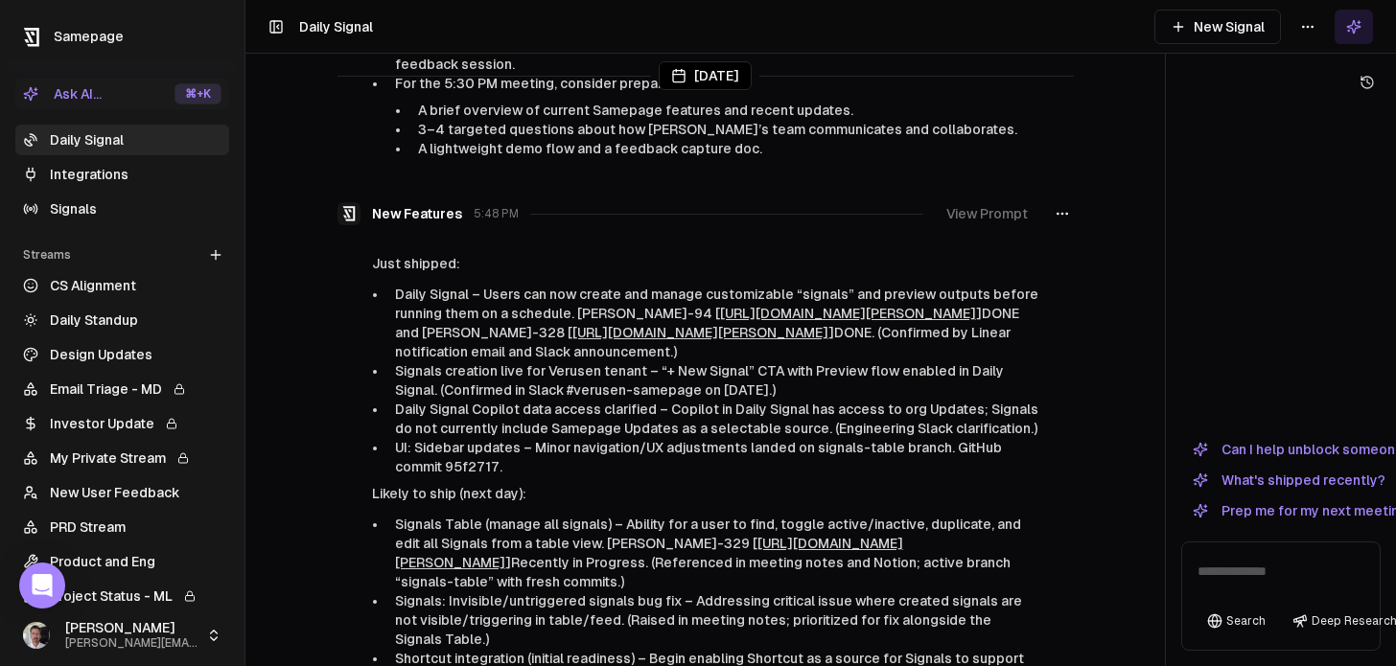
scroll to position [894, 0]
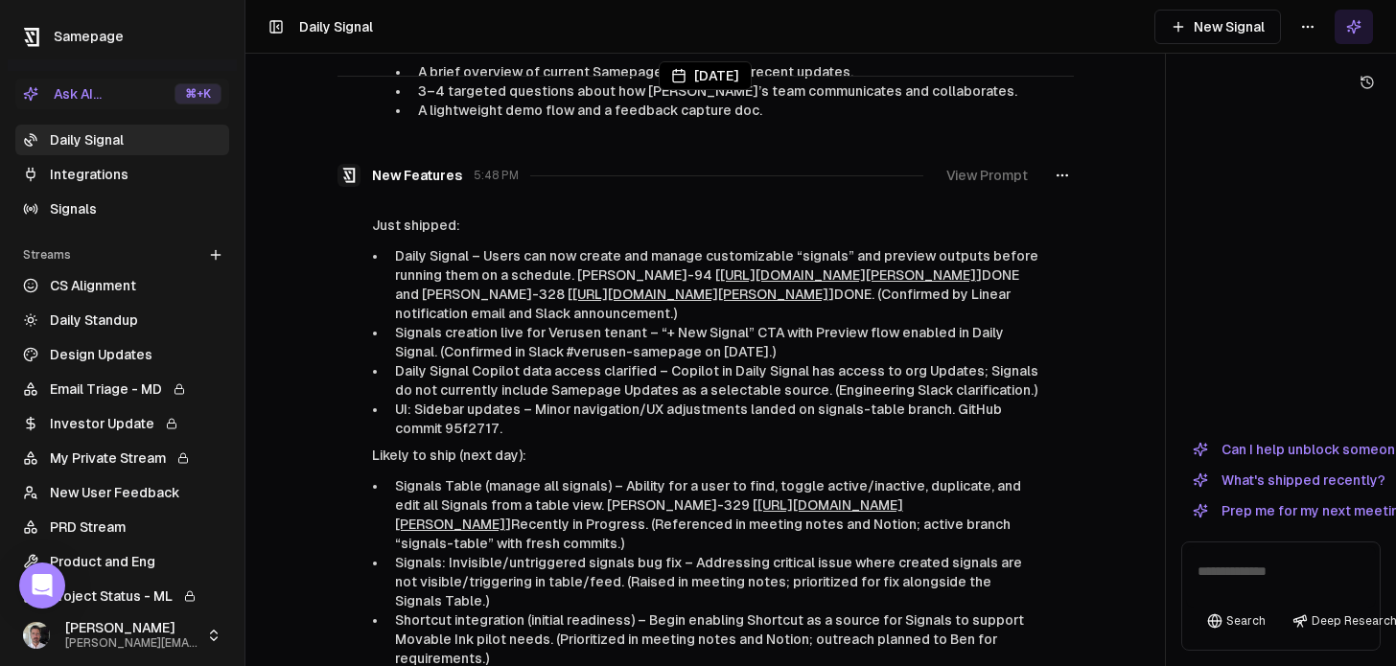
click at [908, 193] on button "View Prompt" at bounding box center [987, 175] width 104 height 35
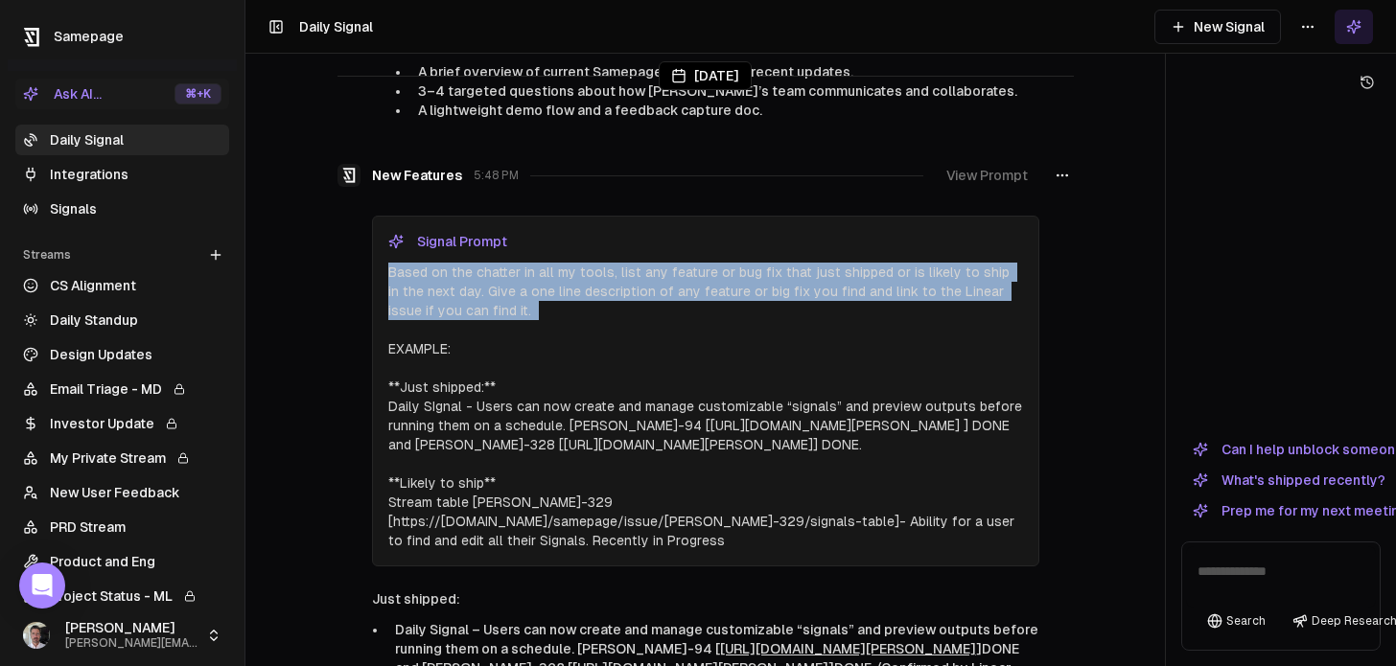
drag, startPoint x: 509, startPoint y: 325, endPoint x: 363, endPoint y: 294, distance: 148.9
click at [363, 294] on div "New Features 5:48 PM View Prompt Signal Prompt Based on the chatter in all my t…" at bounding box center [705, 362] width 736 height 408
click at [609, 312] on p "Based on the chatter in all my tools, list any feature or bug fix that just shi…" at bounding box center [705, 407] width 635 height 288
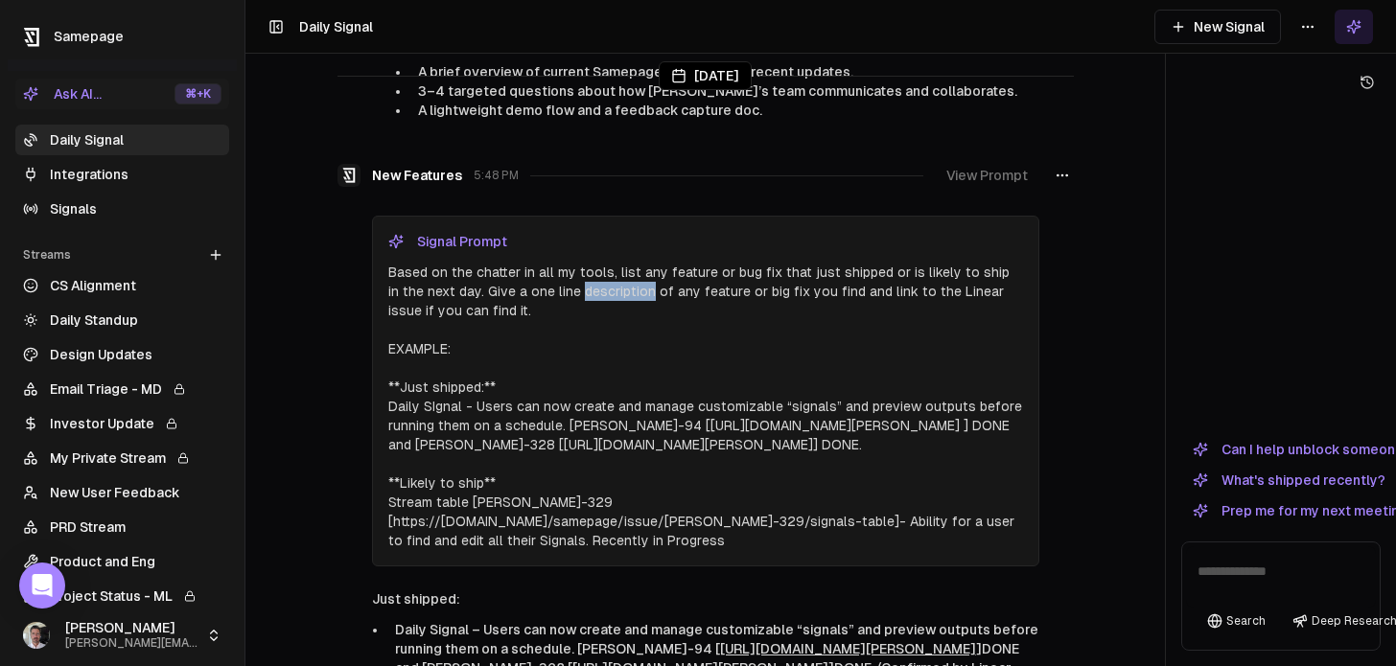
click at [609, 312] on p "Based on the chatter in all my tools, list any feature or bug fix that just shi…" at bounding box center [705, 407] width 635 height 288
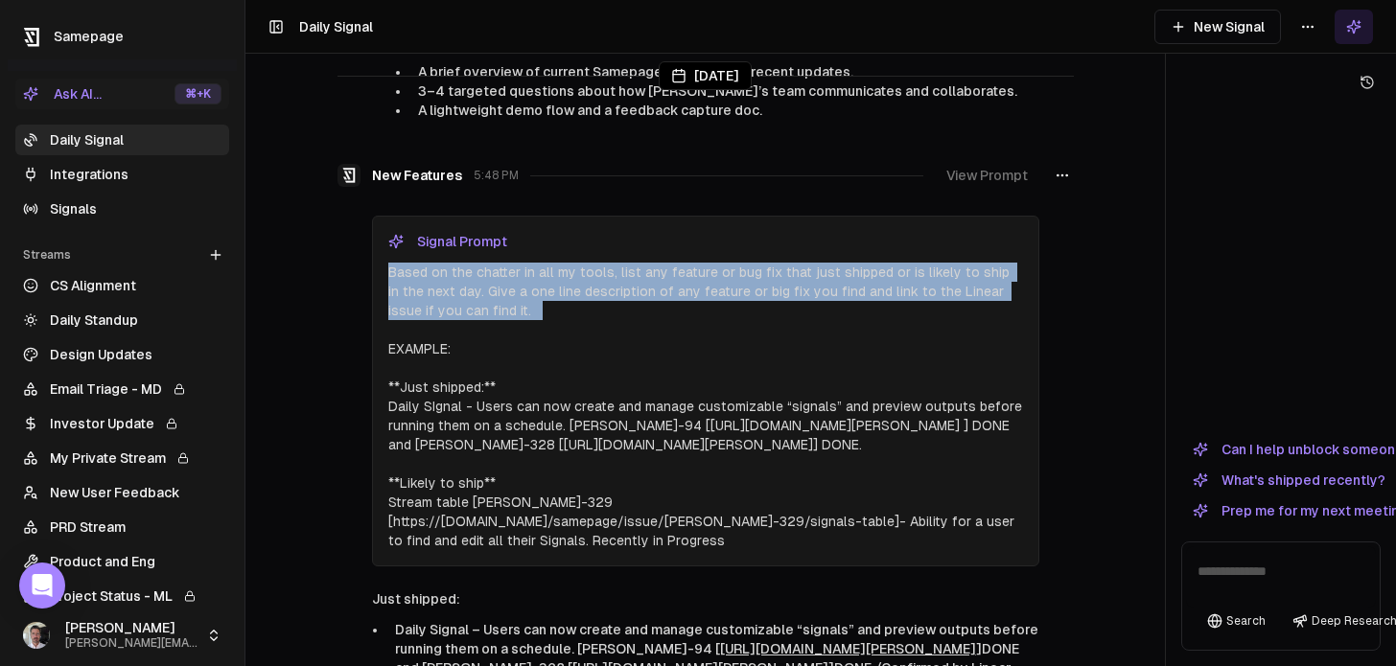
click at [609, 312] on p "Based on the chatter in all my tools, list any feature or bug fix that just shi…" at bounding box center [705, 407] width 635 height 288
click at [906, 337] on p "Based on the chatter in all my tools, list any feature or bug fix that just shi…" at bounding box center [705, 407] width 635 height 288
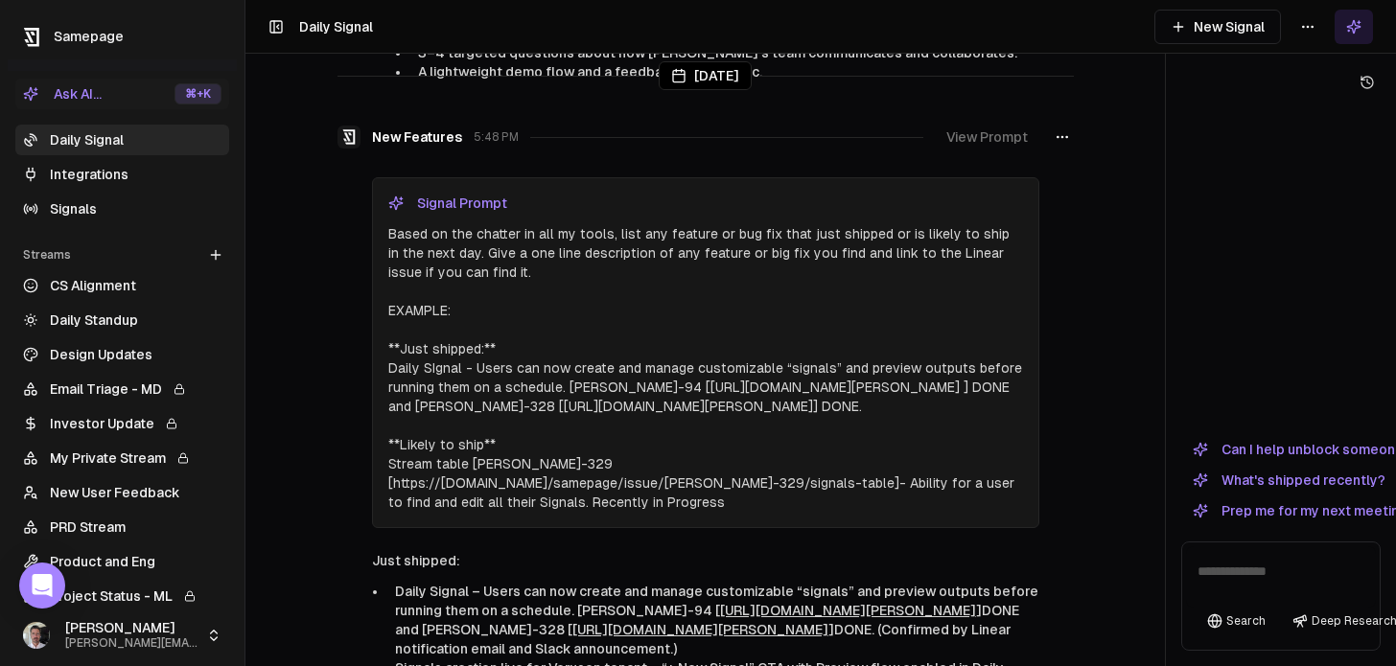
scroll to position [919, 0]
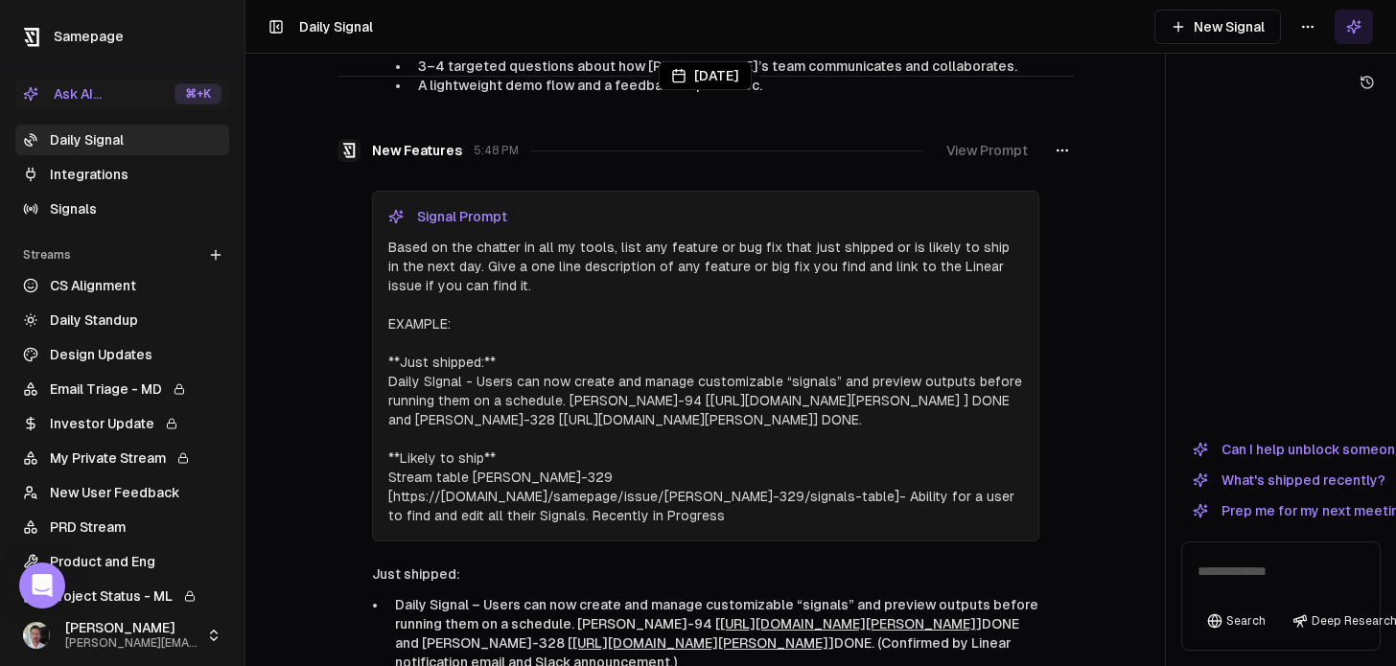
click at [908, 163] on button "View Prompt" at bounding box center [987, 150] width 104 height 35
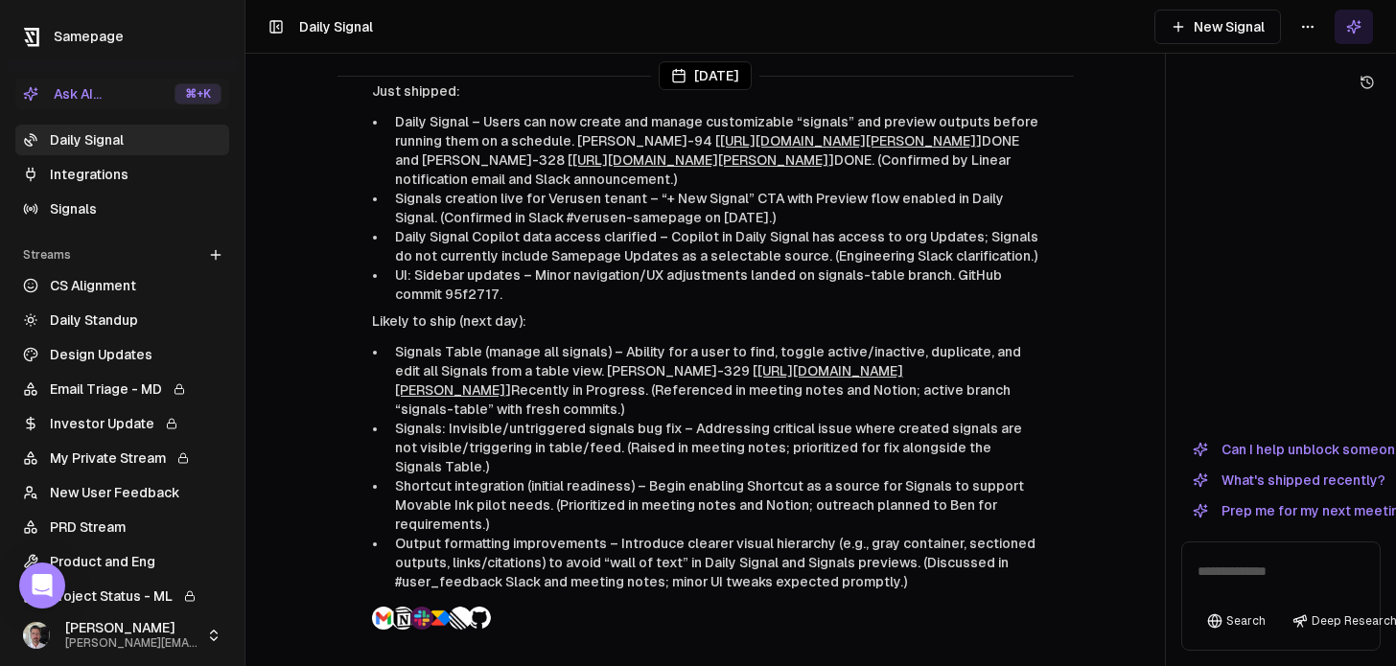
scroll to position [1000, 0]
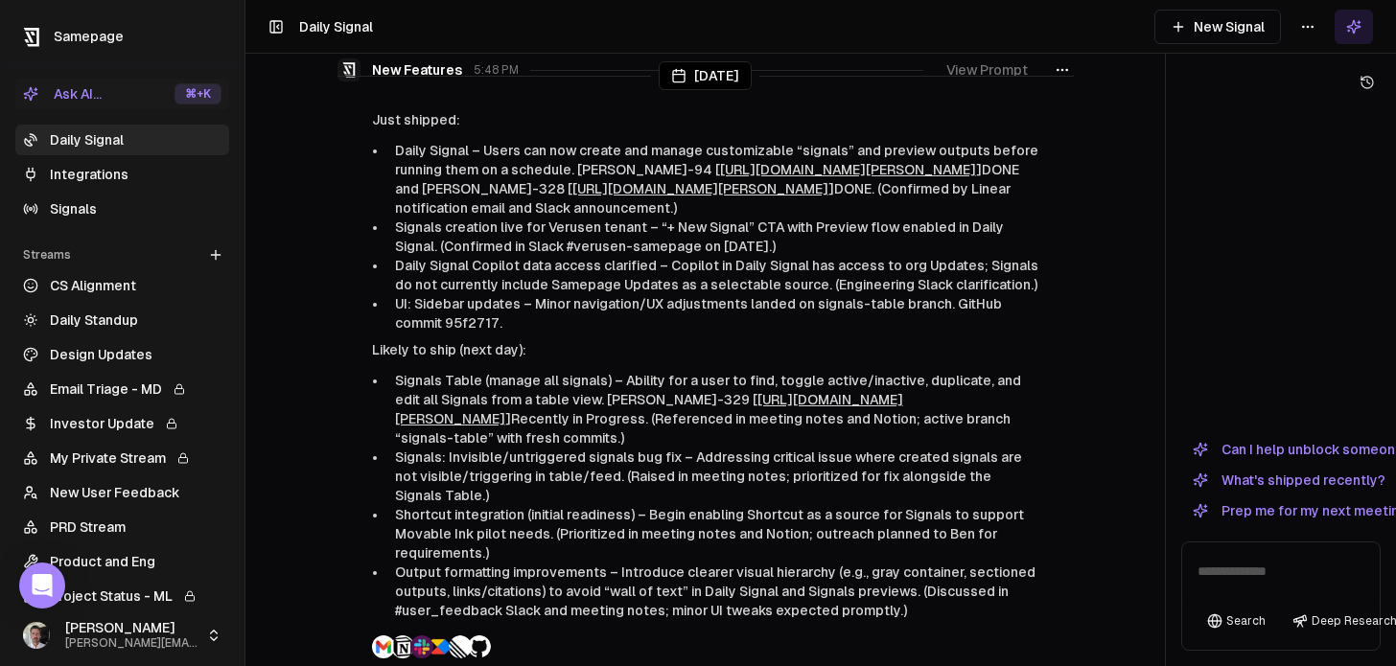
click at [426, 129] on p "Just shipped:" at bounding box center [705, 119] width 667 height 19
click at [450, 171] on li "Daily Signal – Users can now create and manage customizable “signals” and previ…" at bounding box center [713, 179] width 652 height 77
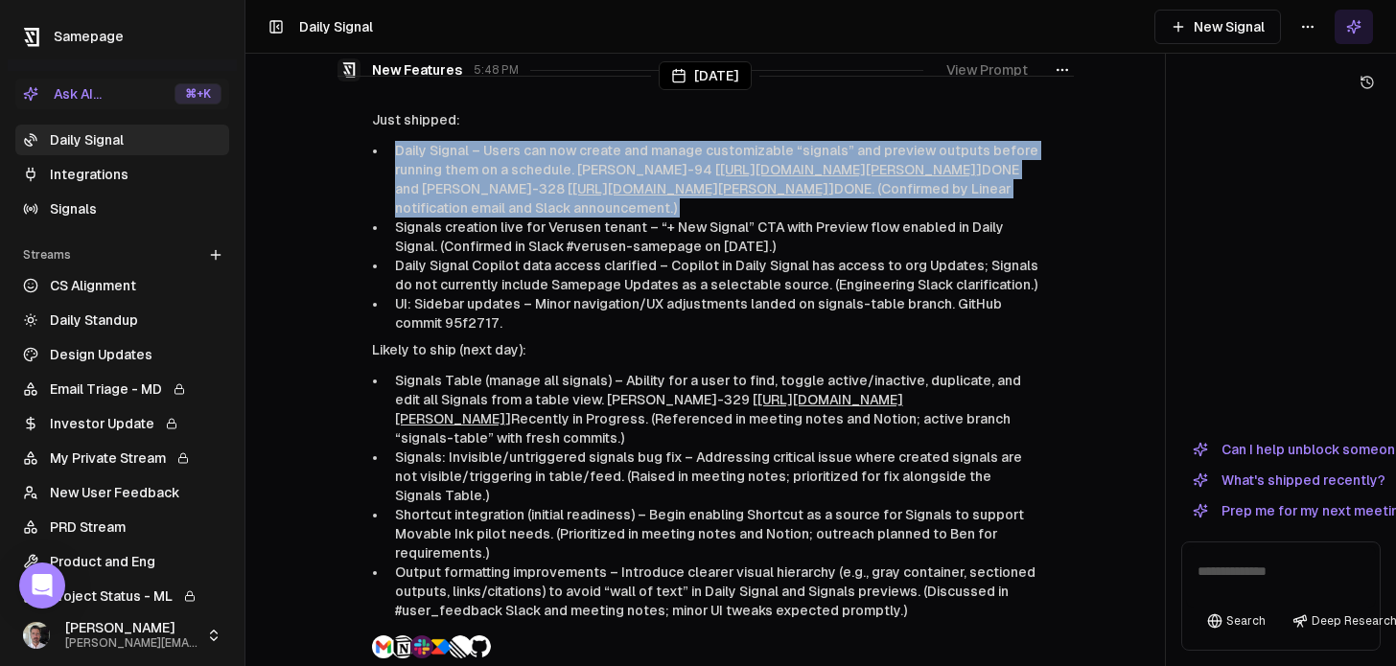
click at [450, 171] on li "Daily Signal – Users can now create and manage customizable “signals” and previ…" at bounding box center [713, 179] width 652 height 77
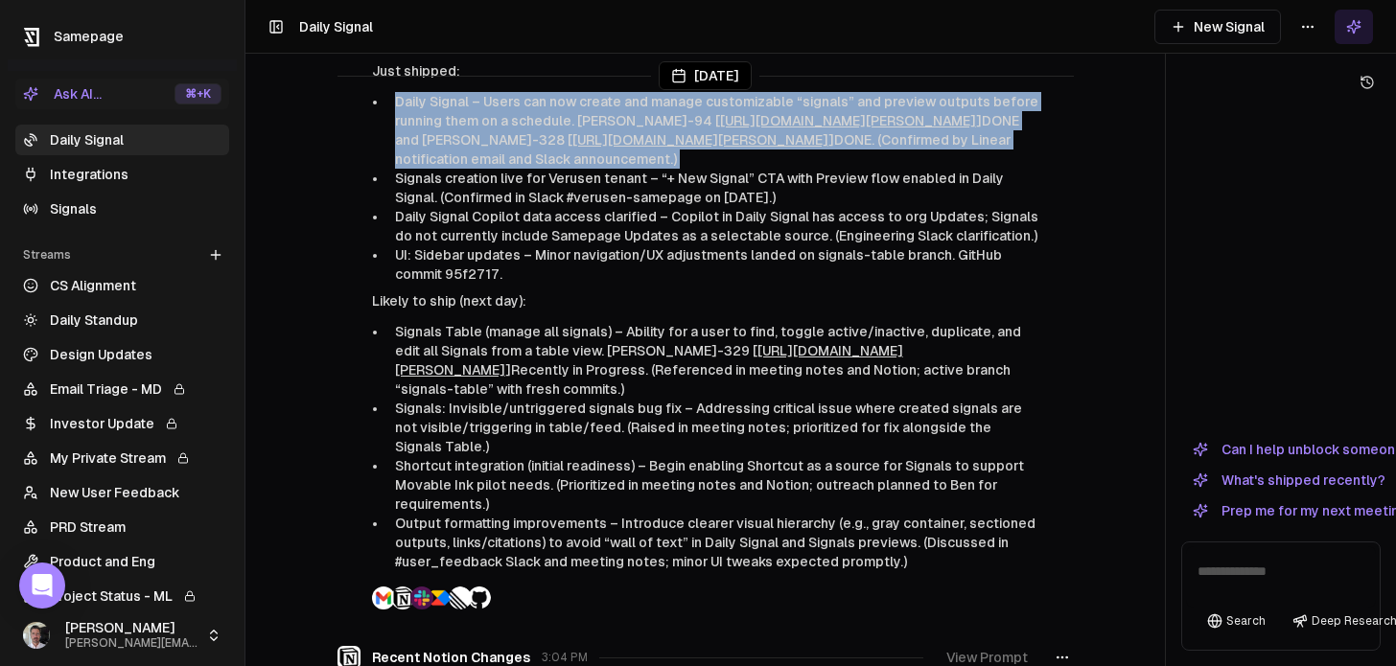
scroll to position [1058, 0]
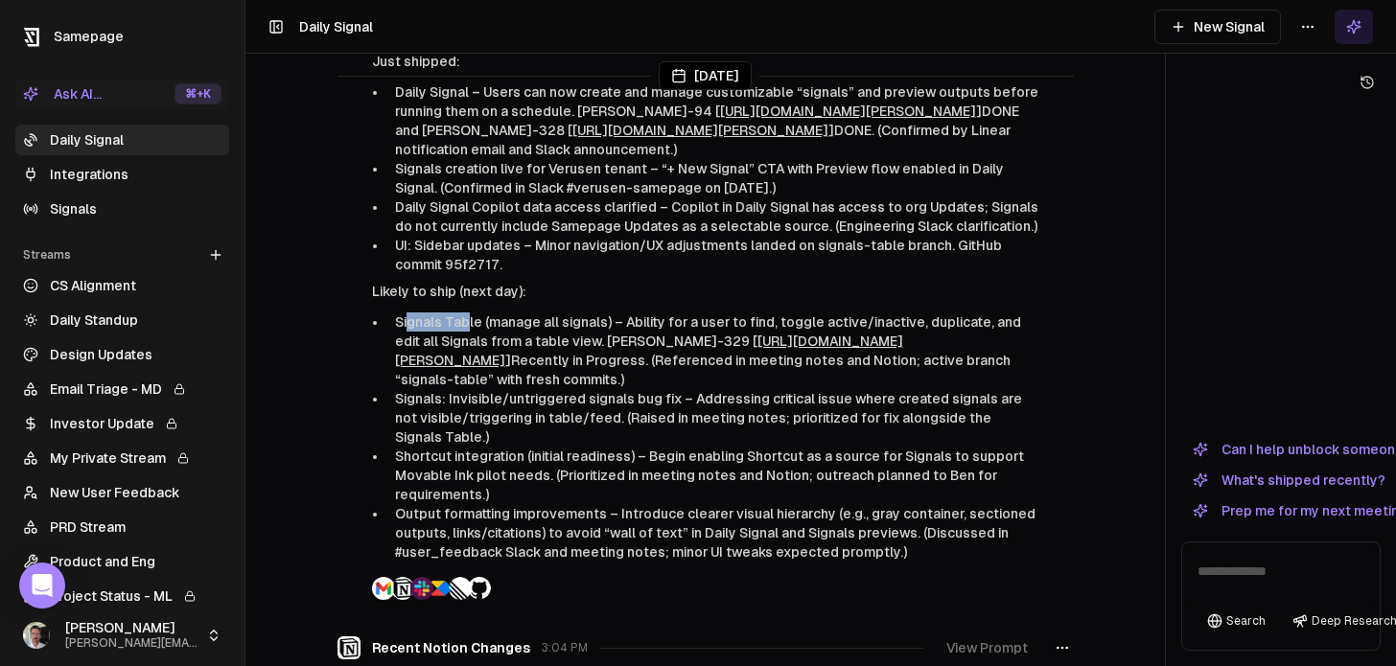
drag, startPoint x: 405, startPoint y: 337, endPoint x: 470, endPoint y: 341, distance: 65.3
click at [470, 341] on li "Signals Table (manage all signals) – Ability for a user to find, toggle active/…" at bounding box center [713, 351] width 652 height 77
click at [808, 367] on link "[URL][DOMAIN_NAME][PERSON_NAME]" at bounding box center [649, 351] width 508 height 35
click at [908, 30] on button "New Signal" at bounding box center [1217, 27] width 127 height 35
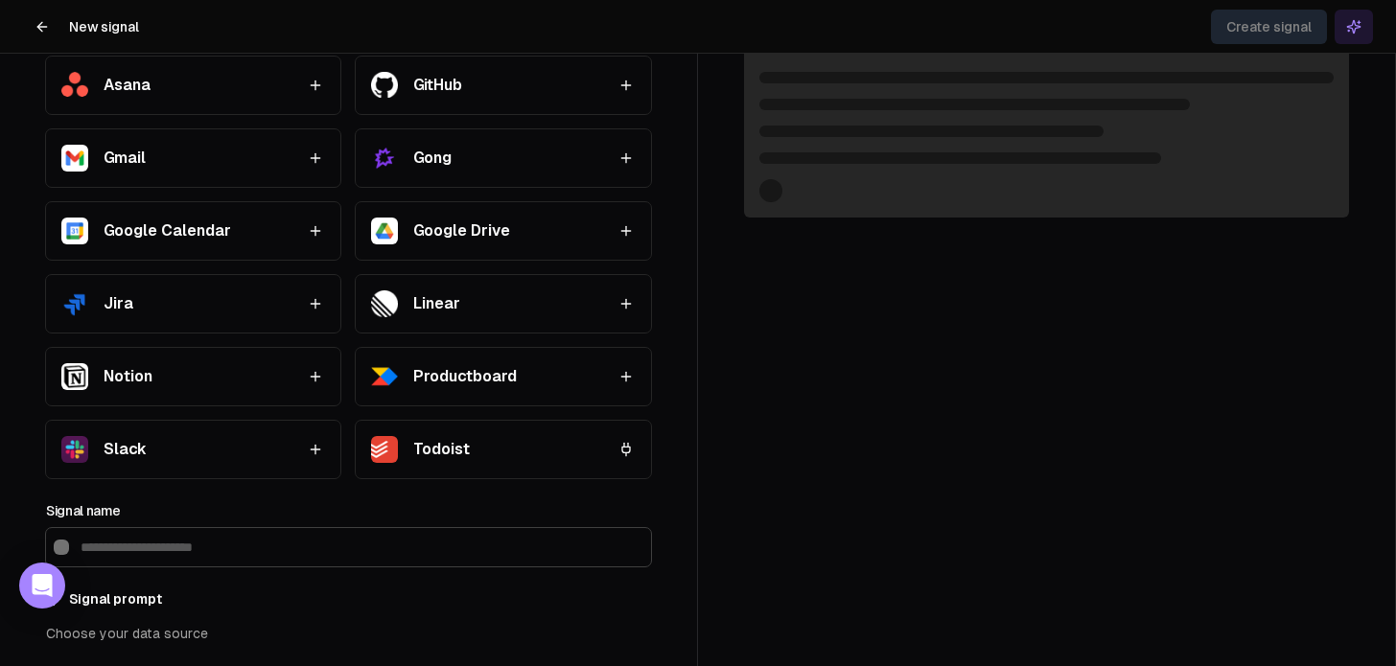
scroll to position [189, 0]
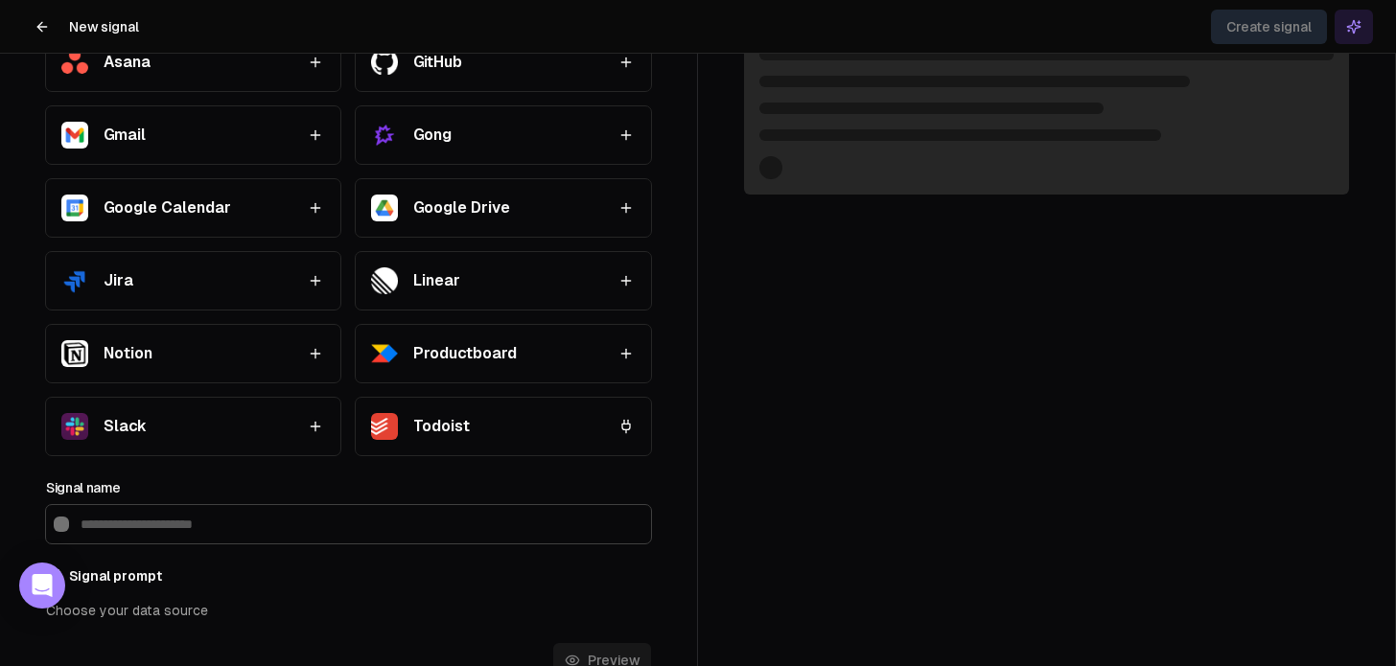
click at [313, 425] on icon "button" at bounding box center [315, 426] width 15 height 15
type input "*****"
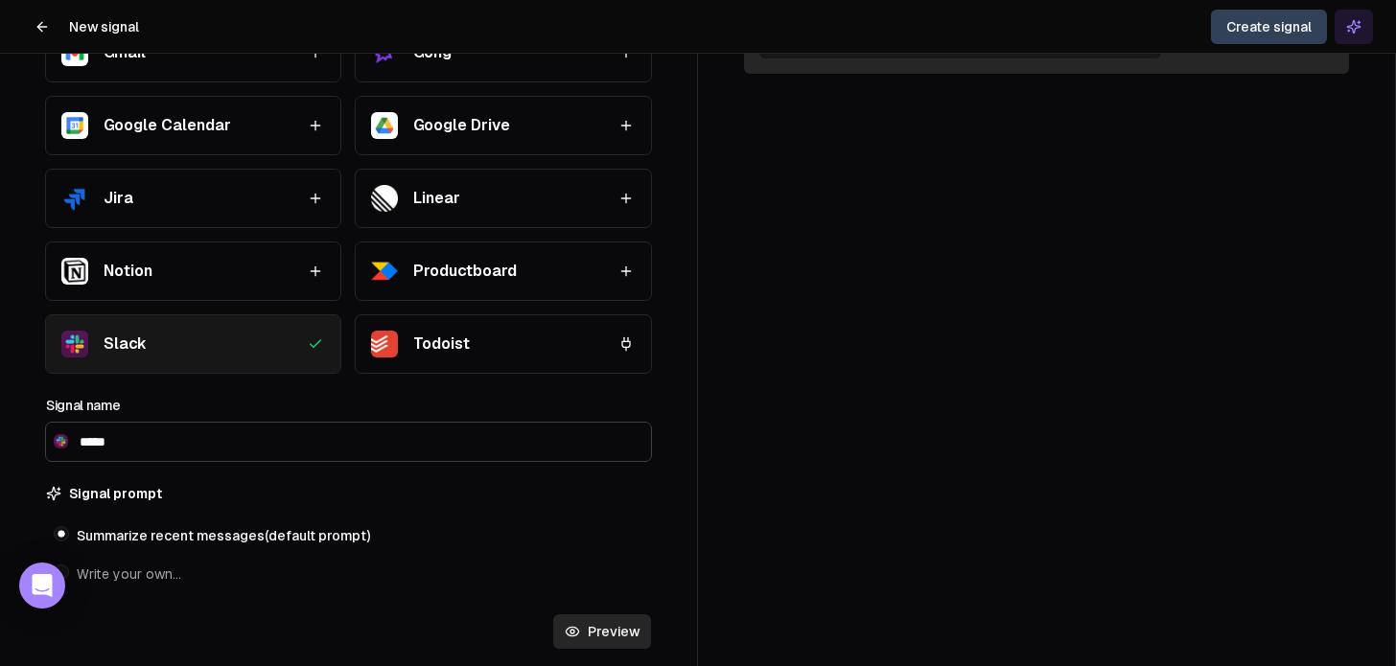
scroll to position [300, 0]
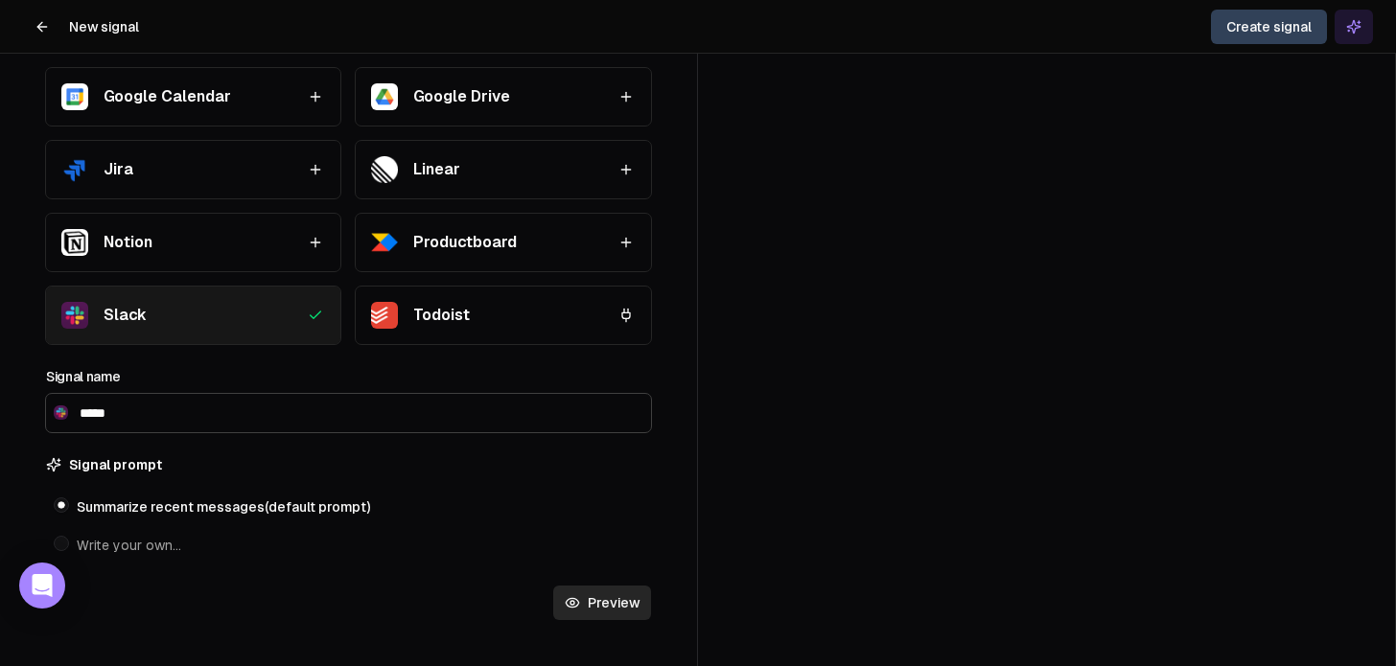
click at [127, 443] on label "Write your own…" at bounding box center [348, 545] width 605 height 35
click at [69, 443] on button "Write your own…" at bounding box center [61, 543] width 15 height 15
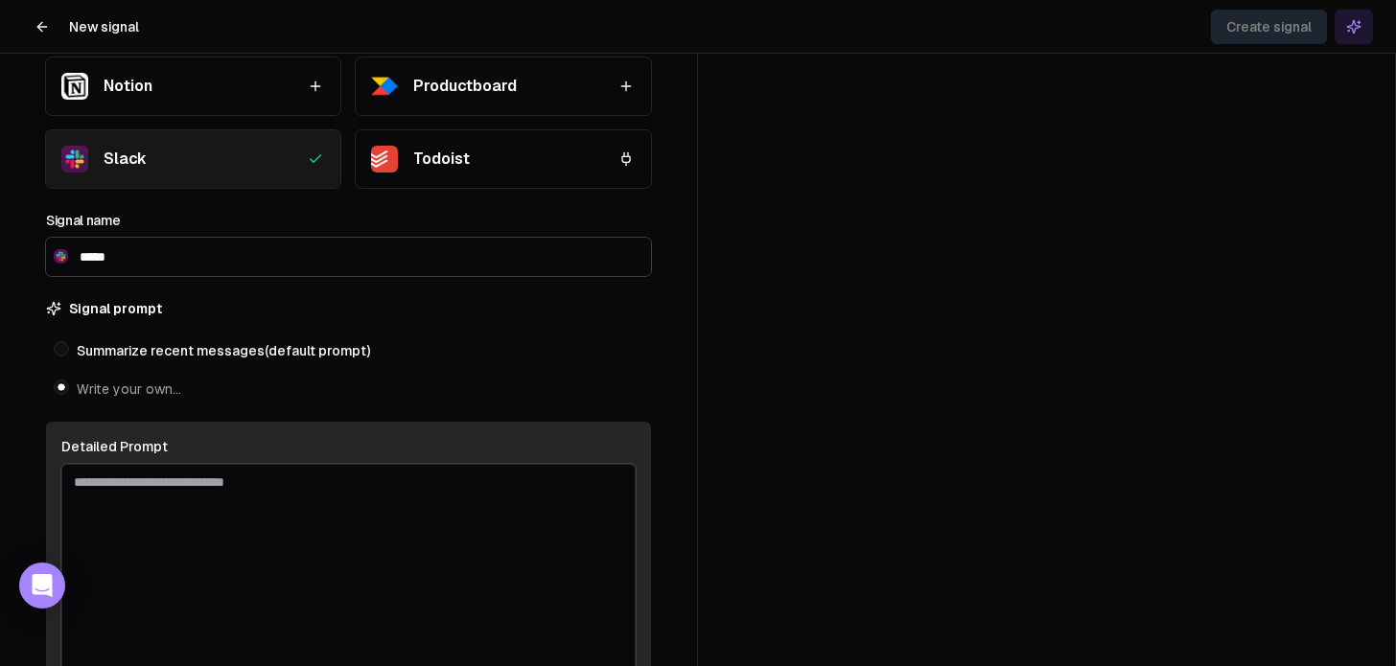
scroll to position [494, 0]
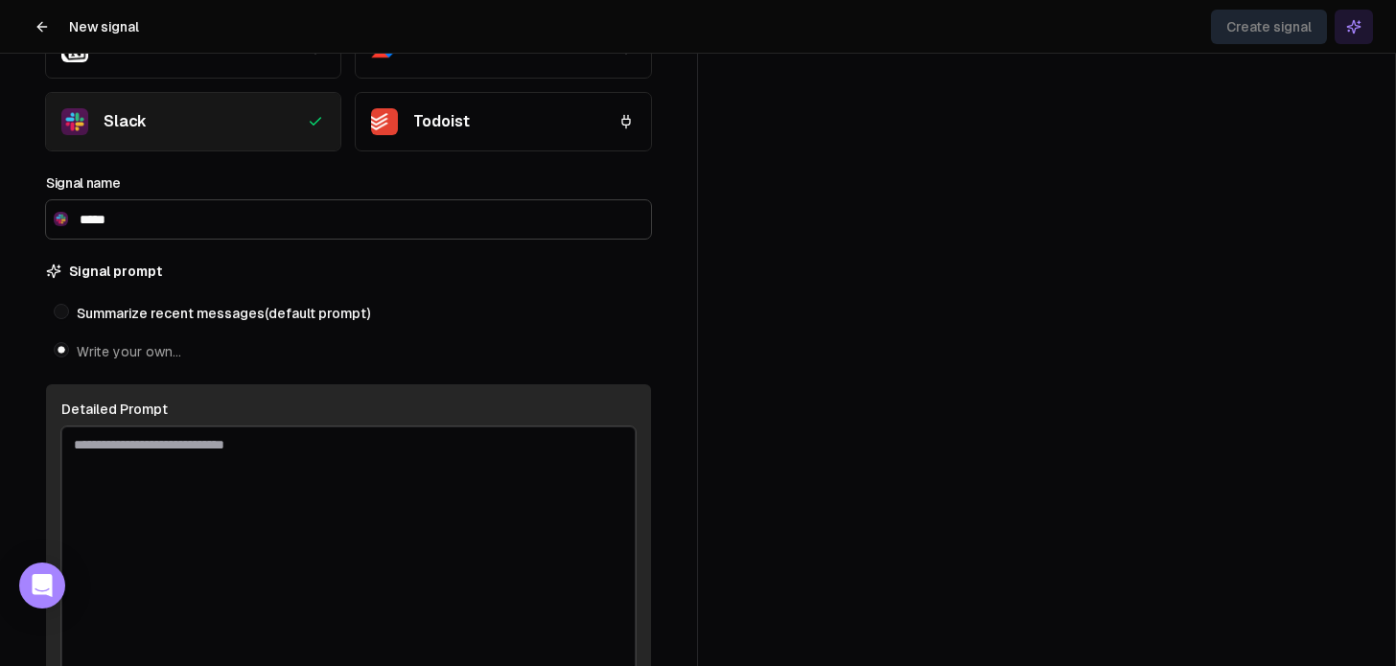
click at [219, 443] on textarea at bounding box center [348, 550] width 574 height 247
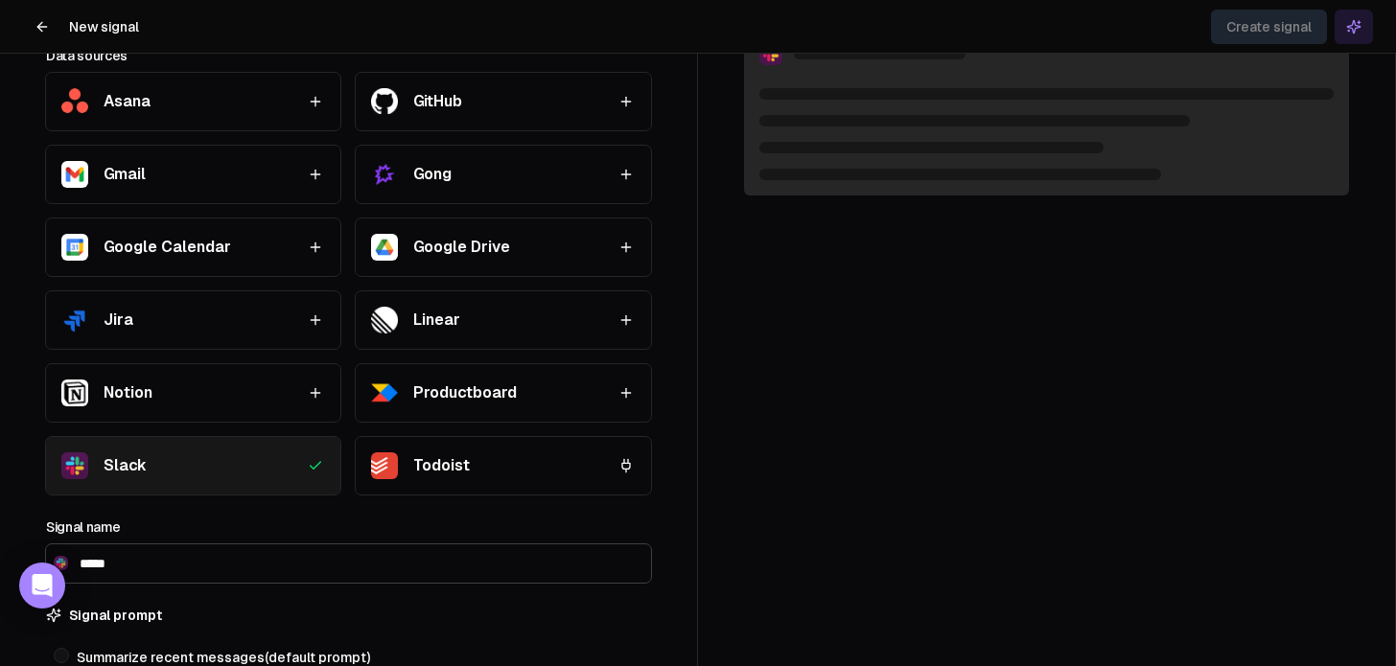
scroll to position [127, 0]
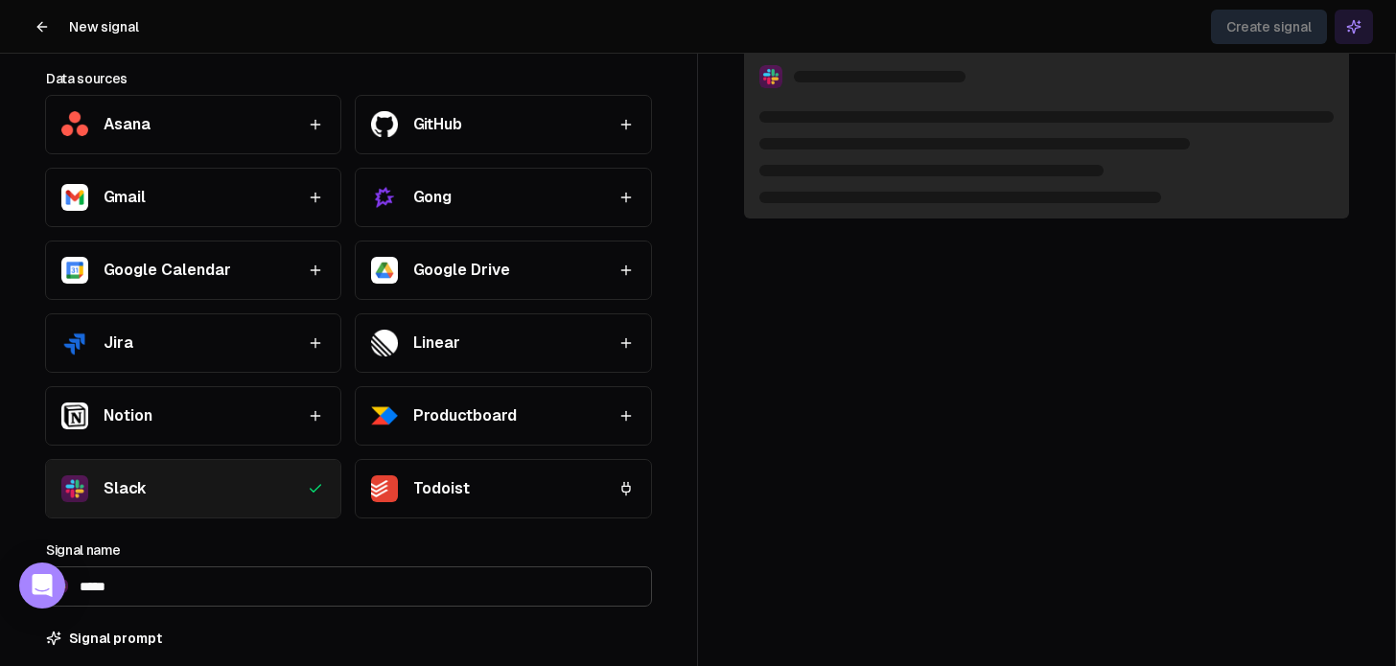
click at [629, 127] on icon "button" at bounding box center [625, 124] width 15 height 15
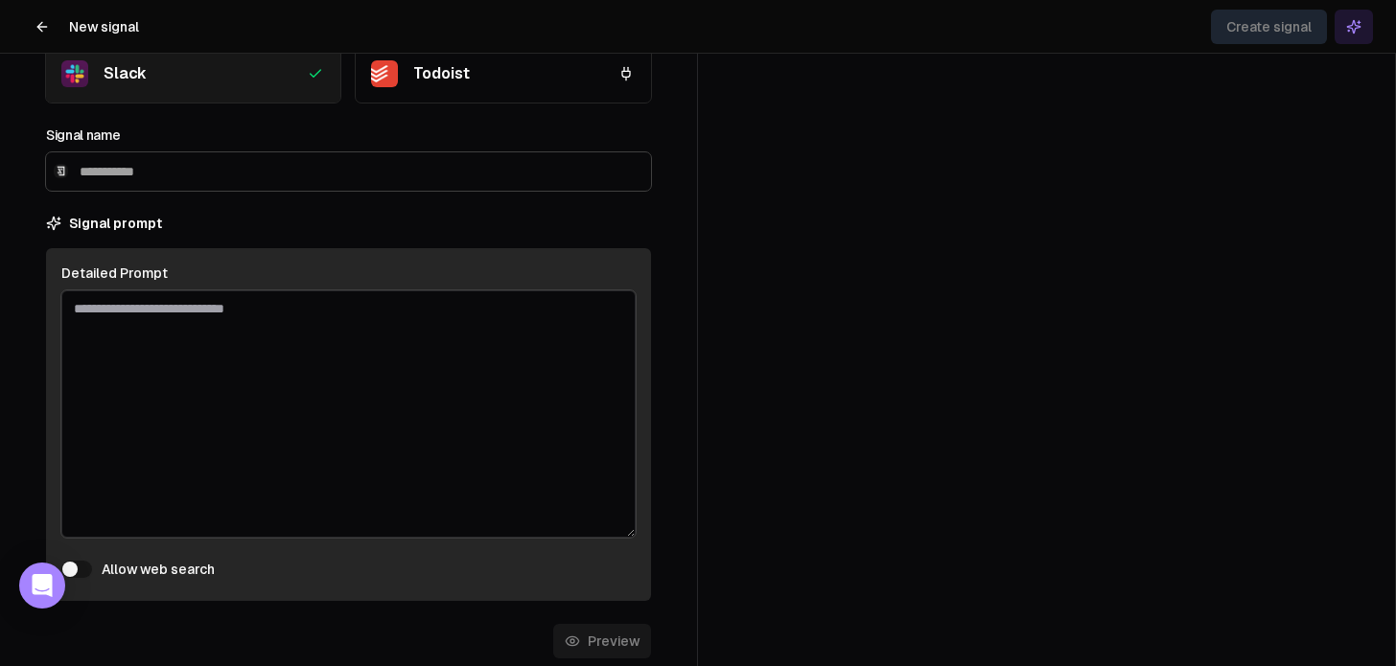
scroll to position [552, 0]
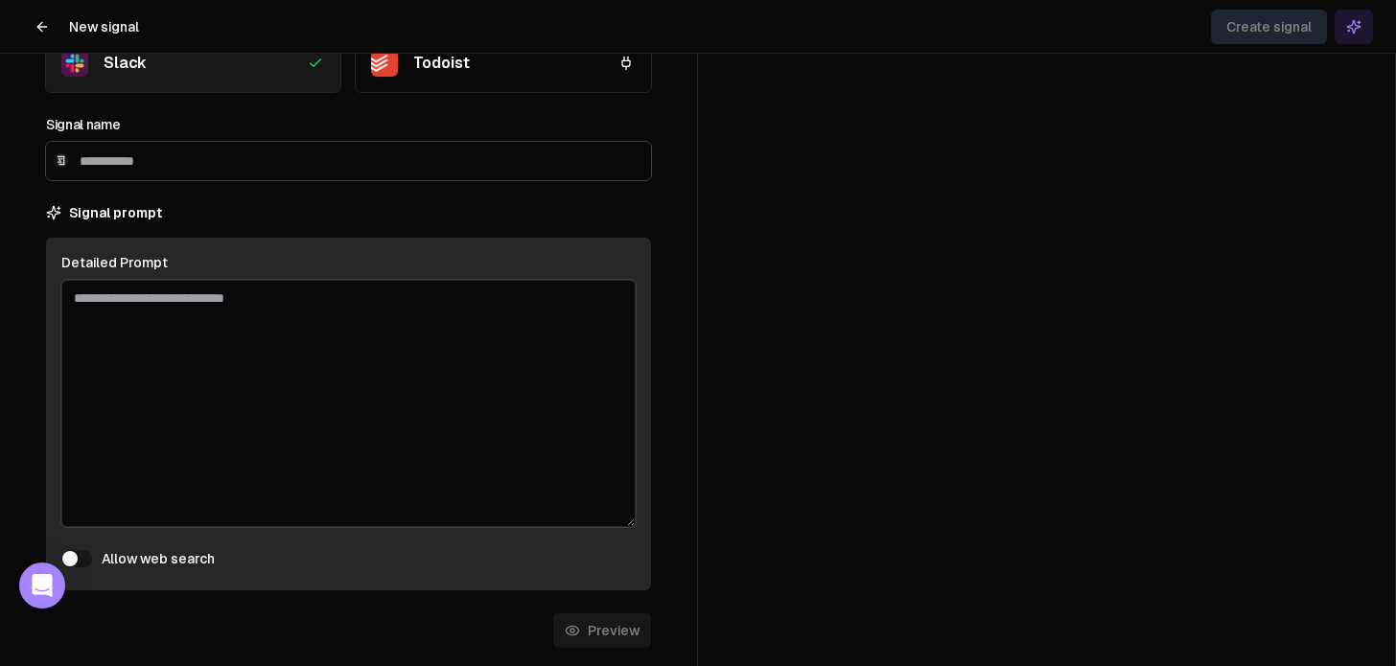
click at [46, 16] on button at bounding box center [42, 27] width 38 height 38
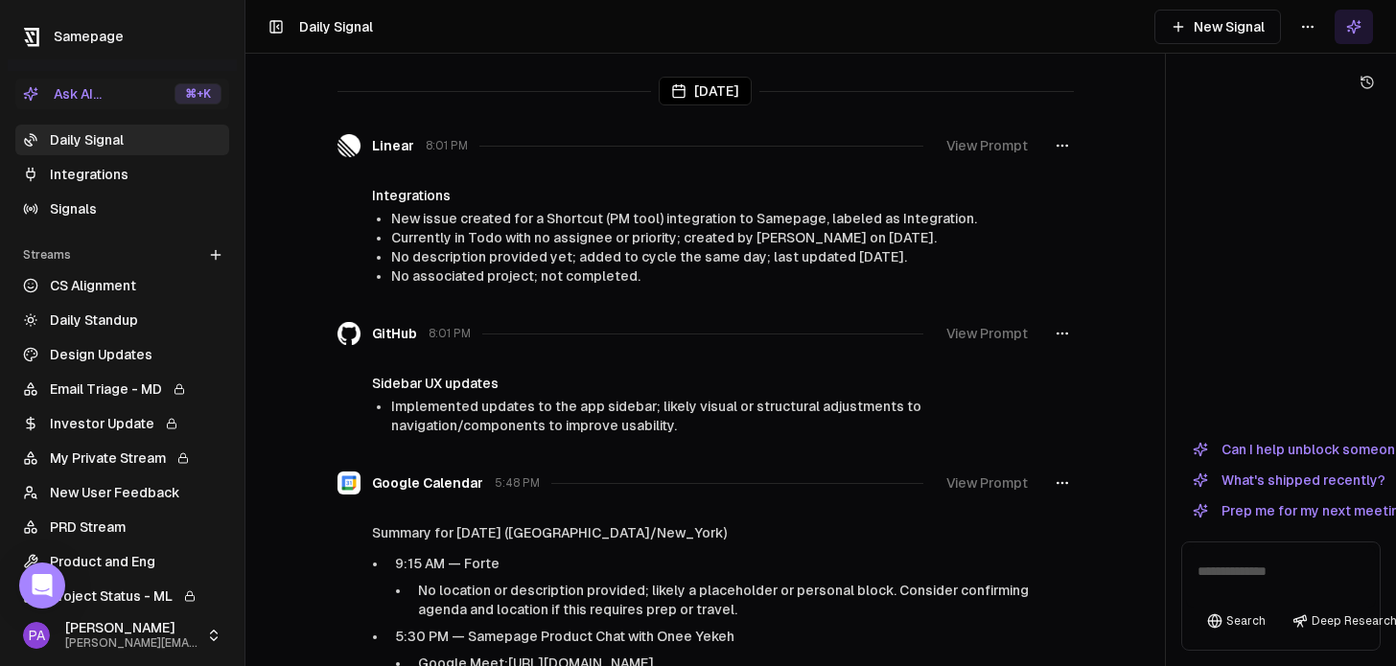
scroll to position [49, 0]
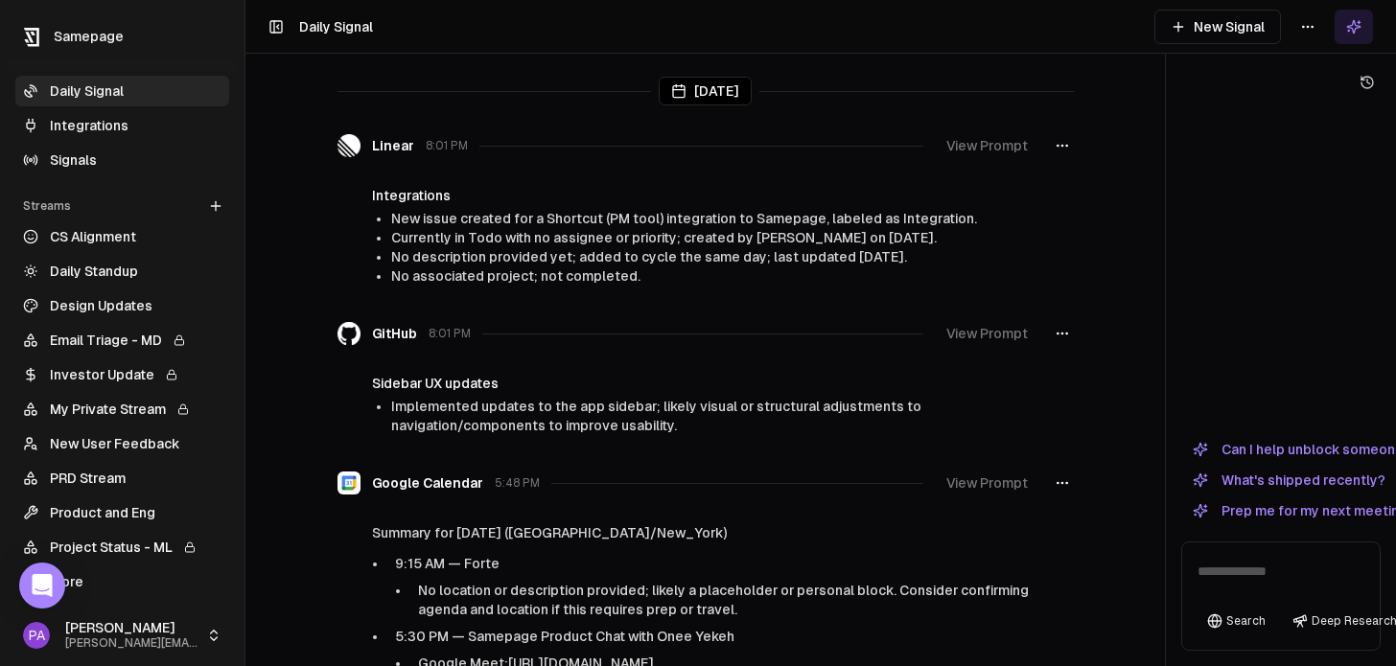
click at [115, 443] on link "New User Feedback" at bounding box center [122, 443] width 214 height 31
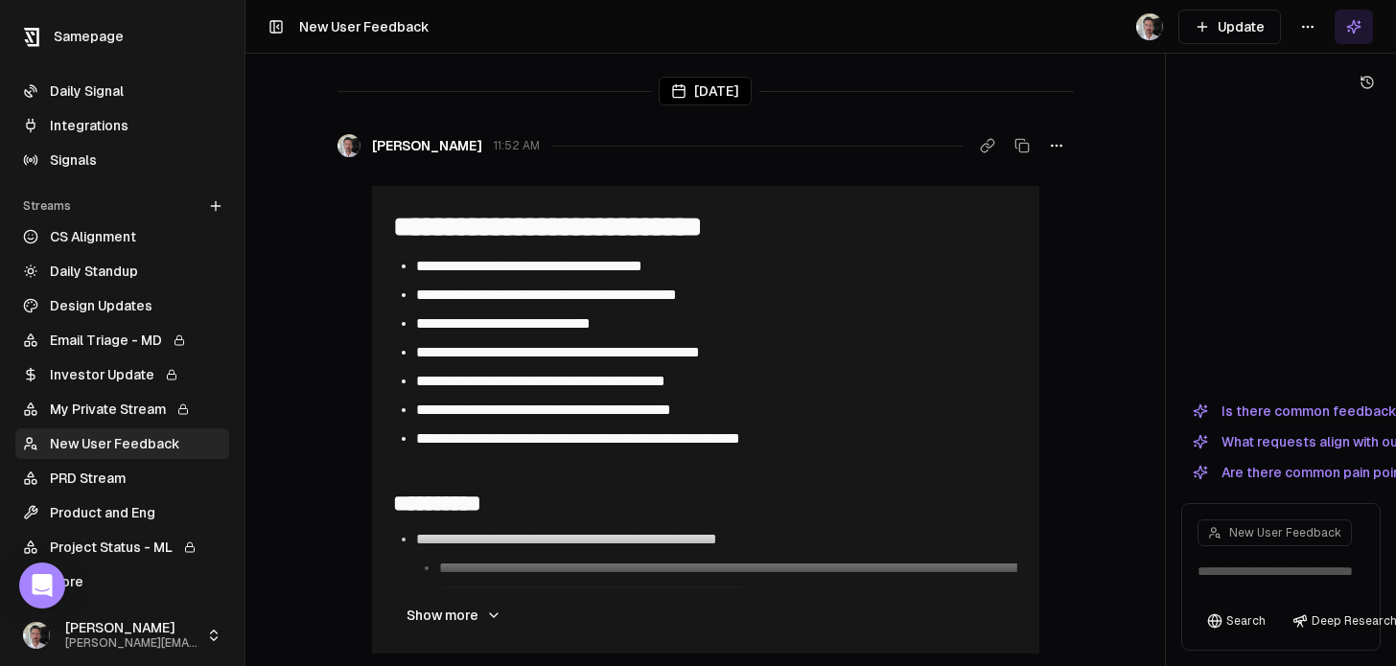
click at [908, 22] on button "Update" at bounding box center [1229, 27] width 103 height 35
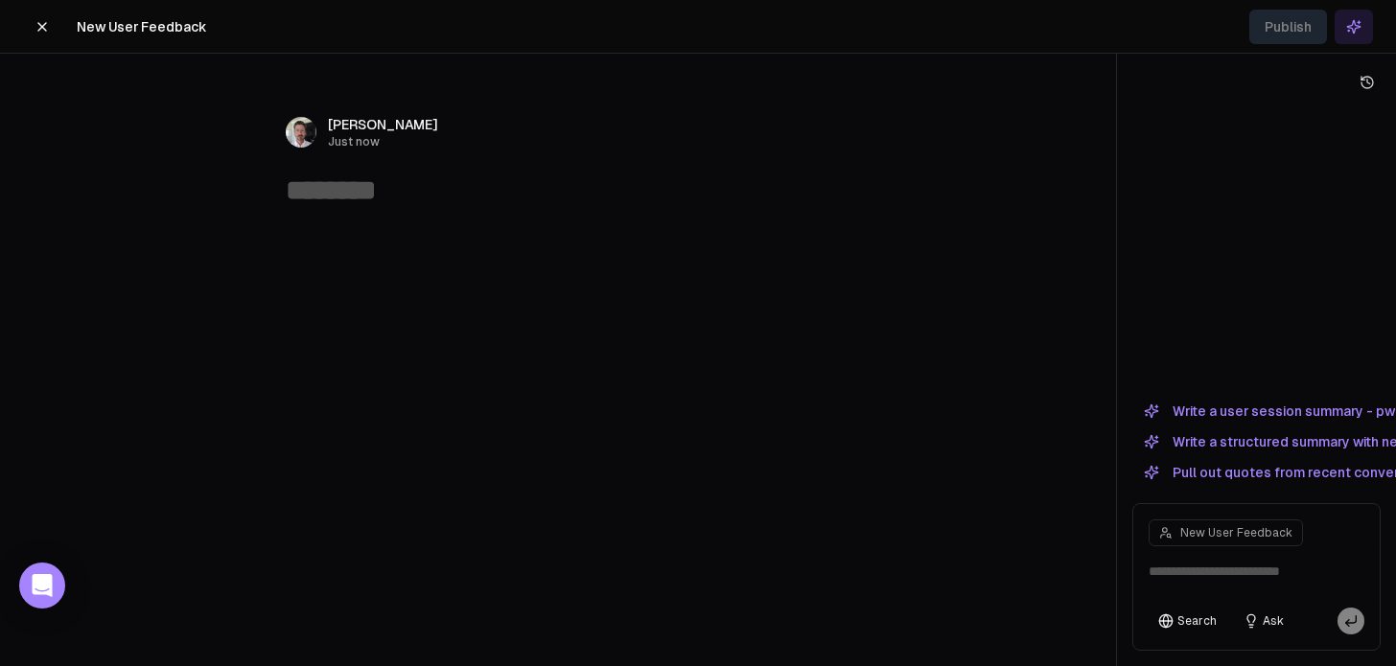
click at [908, 408] on button "Write a user session summary - pw" at bounding box center [1269, 411] width 274 height 23
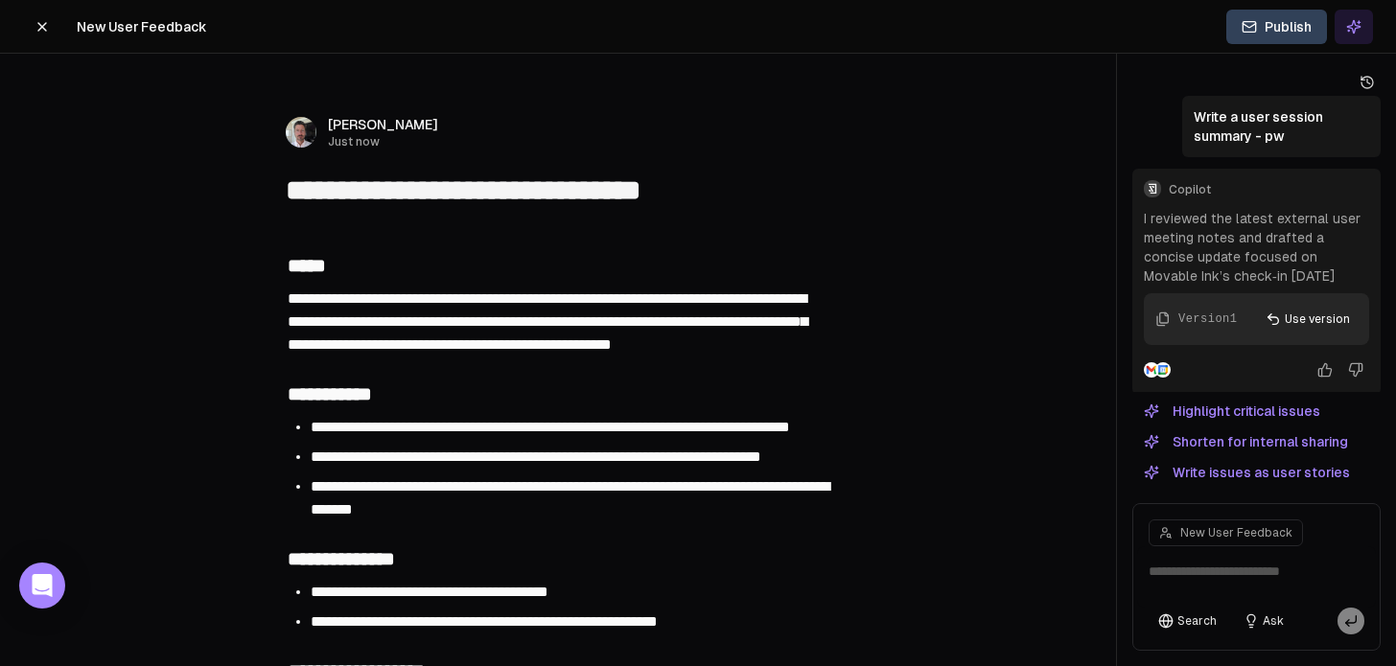
type textarea "**********"
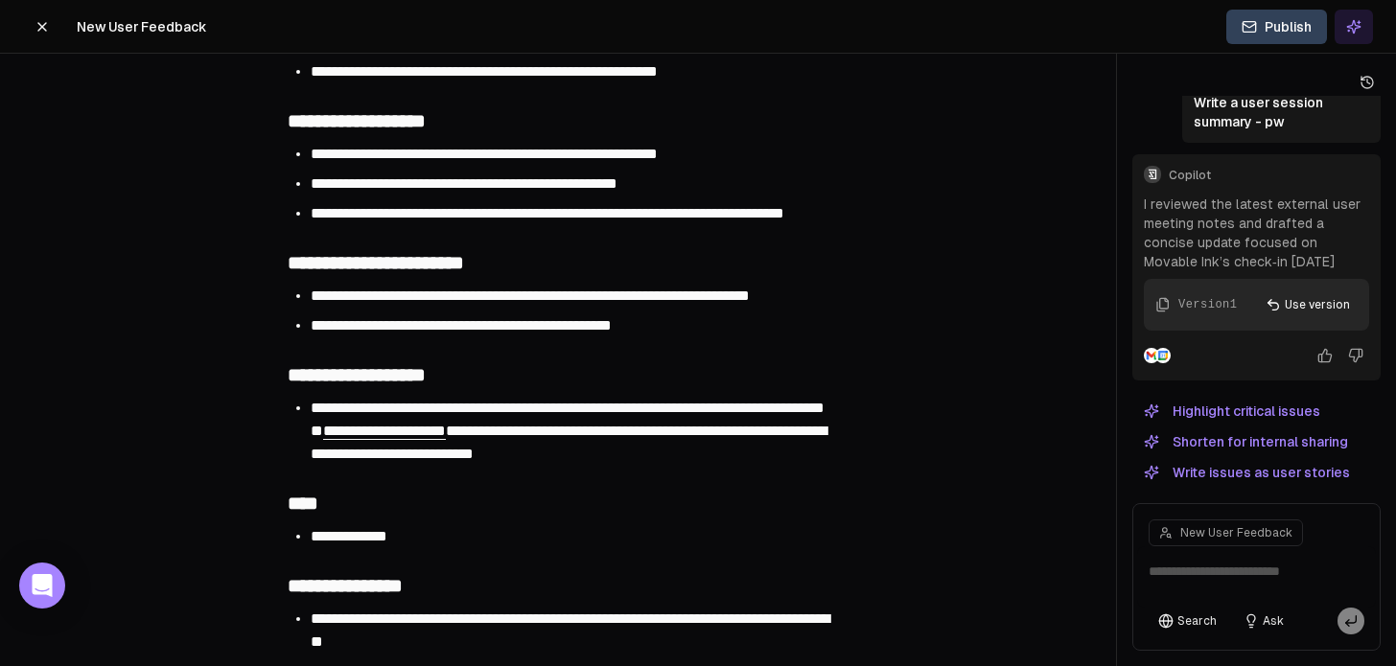
scroll to position [559, 0]
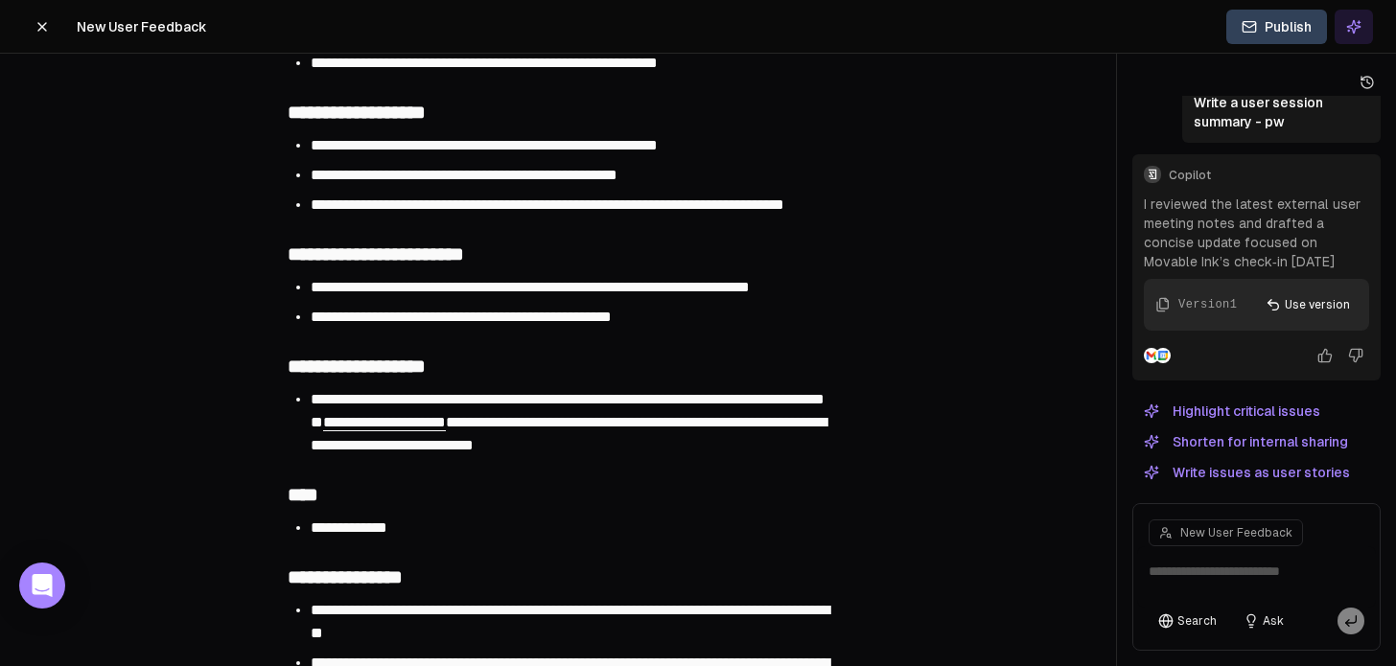
click at [840, 293] on div "**********" at bounding box center [558, 396] width 736 height 1479
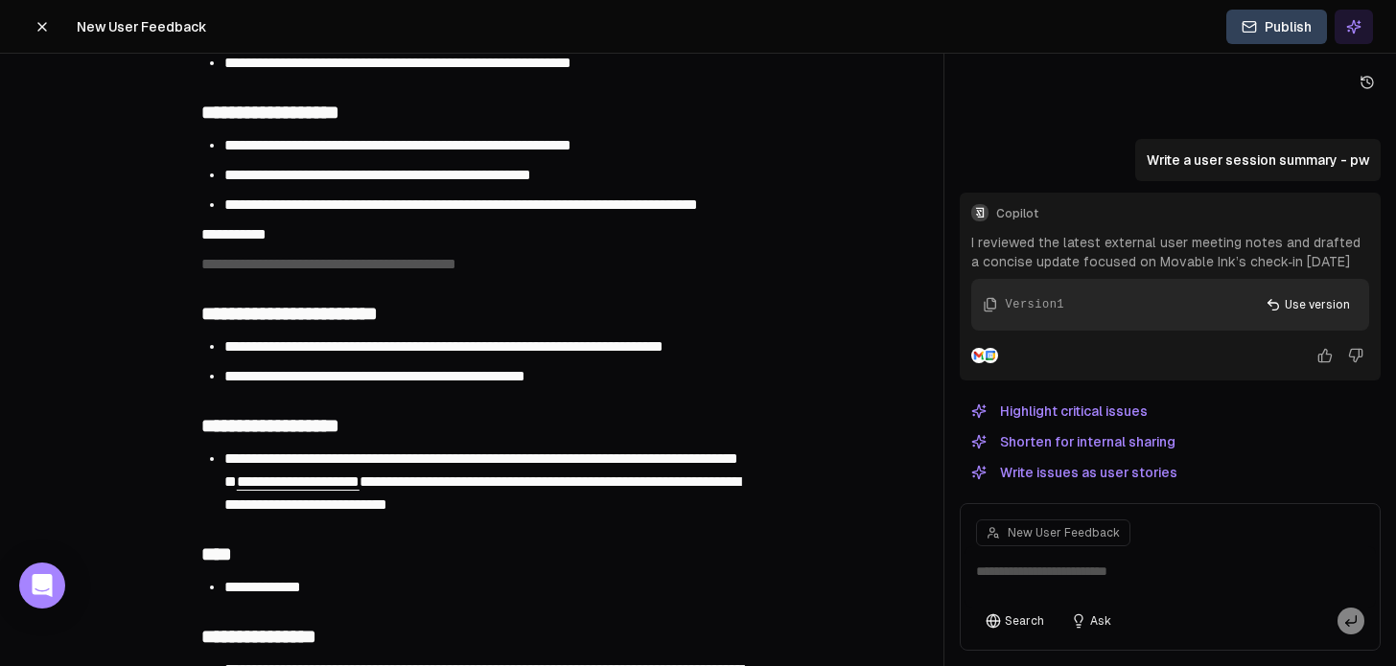
scroll to position [0, 0]
click at [908, 436] on div at bounding box center [943, 333] width 1 height 666
